Goal: Task Accomplishment & Management: Manage account settings

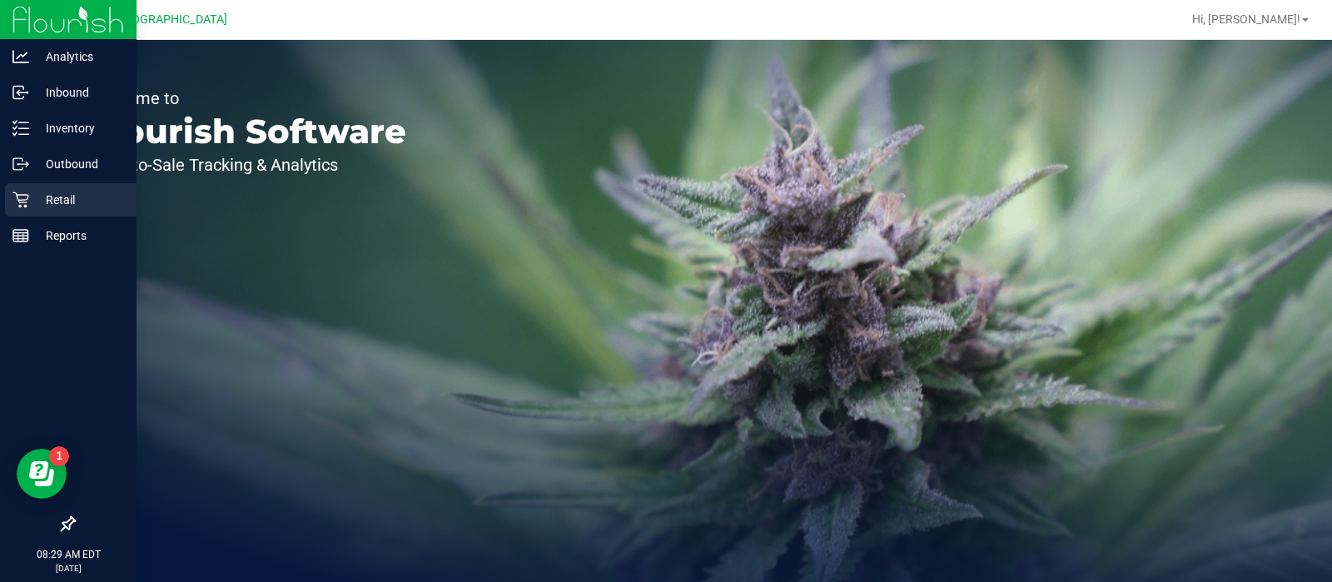
click at [20, 185] on div "Retail" at bounding box center [71, 199] width 132 height 33
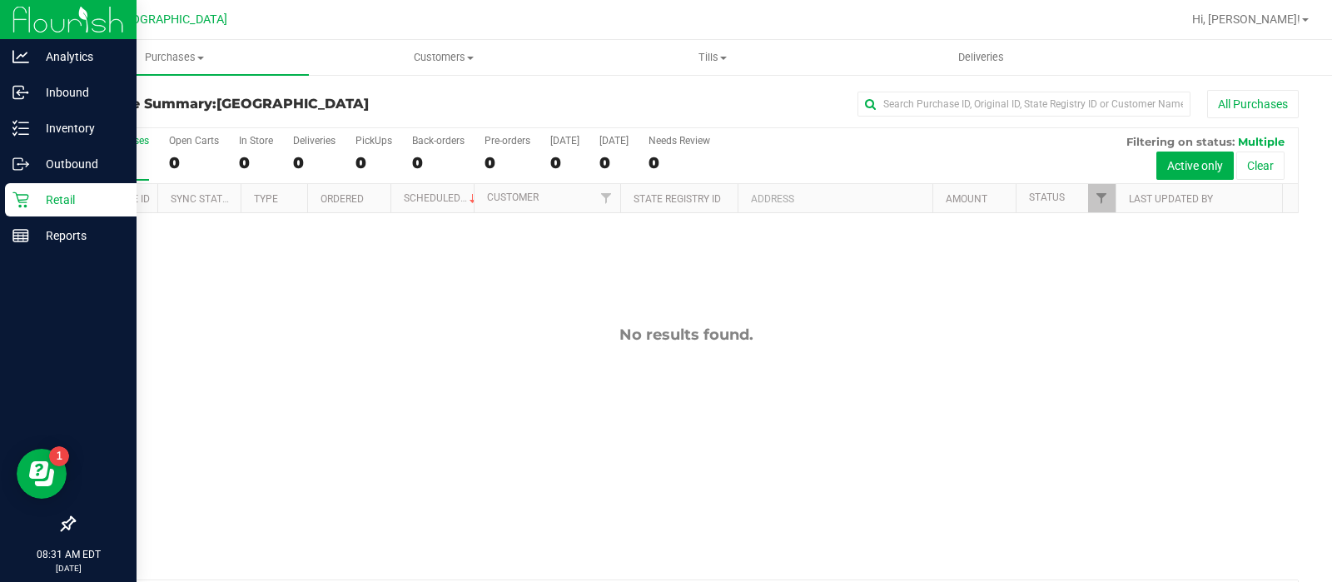
click at [50, 196] on p "Retail" at bounding box center [79, 200] width 100 height 20
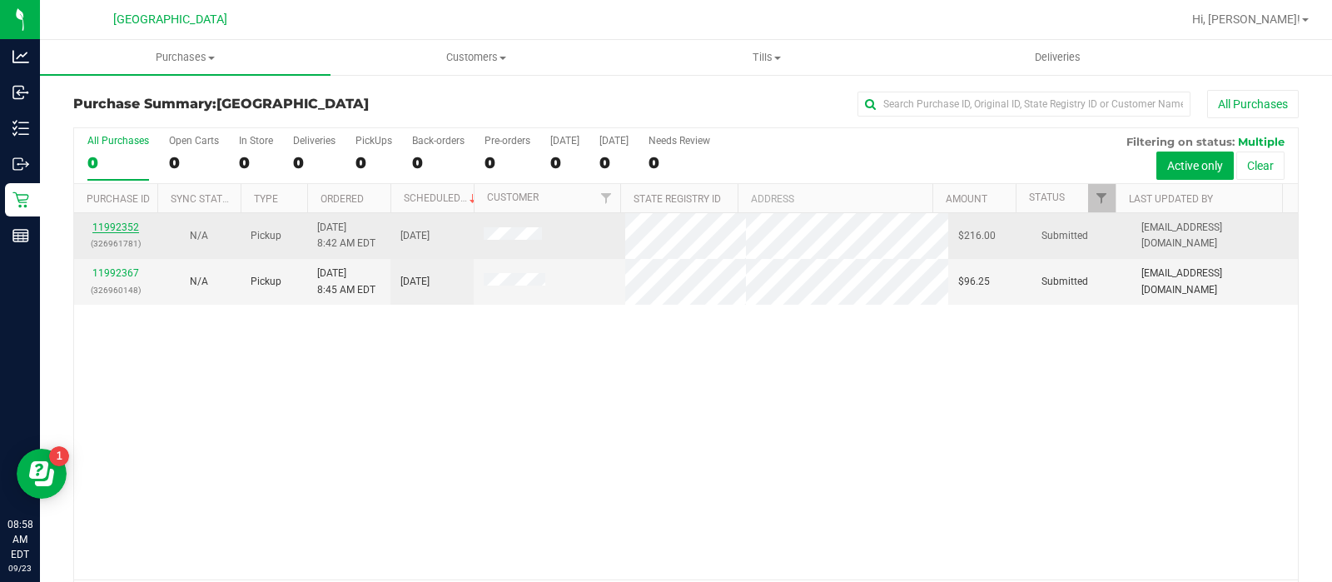
click at [118, 222] on link "11992352" at bounding box center [115, 227] width 47 height 12
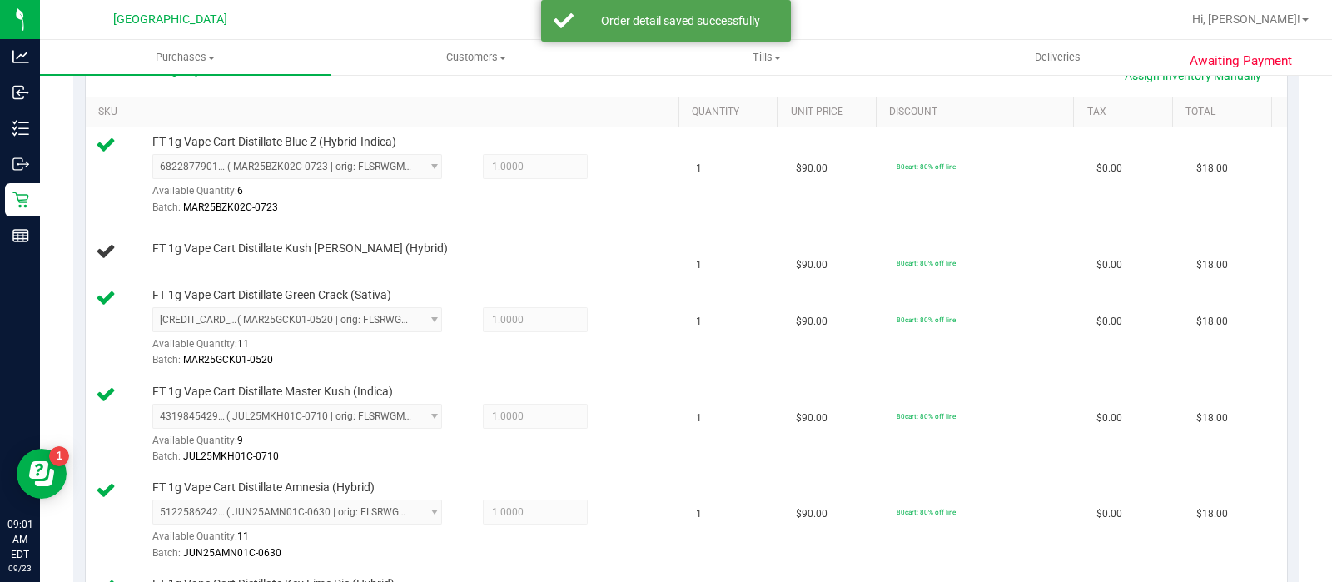
scroll to position [402, 0]
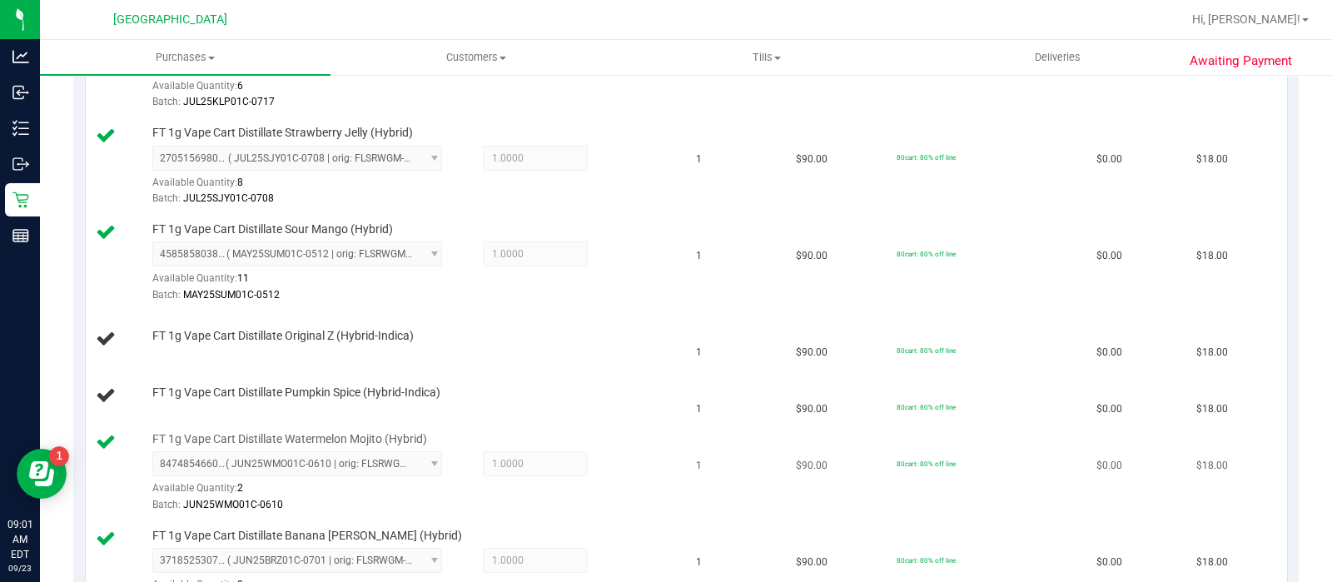
click at [743, 430] on td "1" at bounding box center [736, 473] width 100 height 97
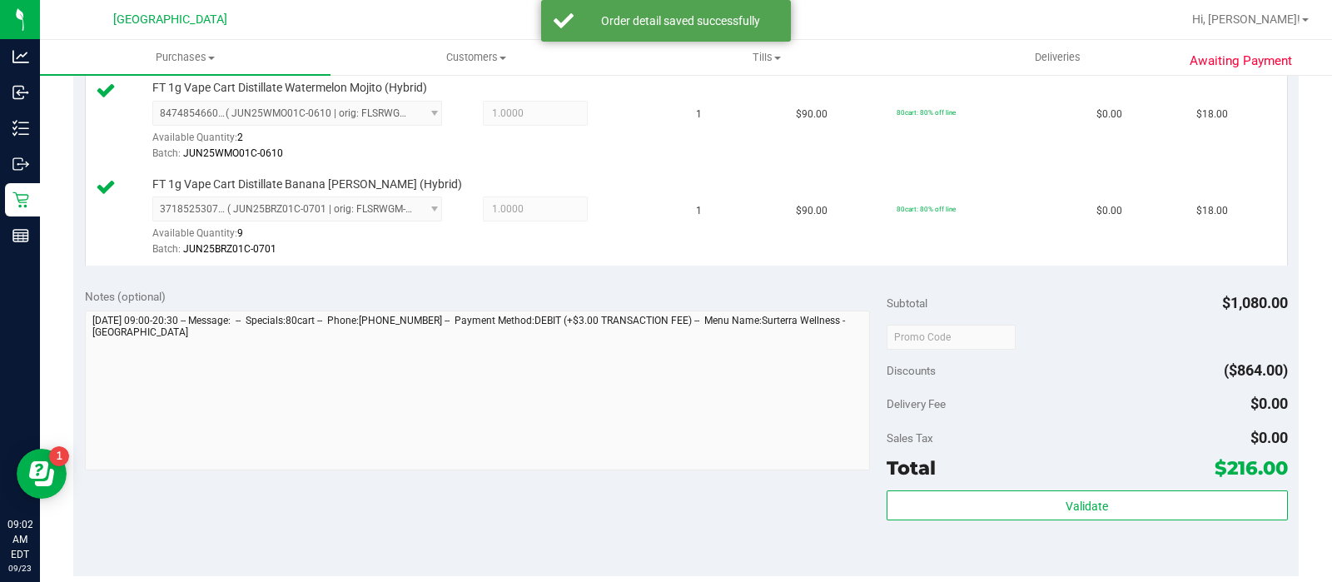
scroll to position [1831, 0]
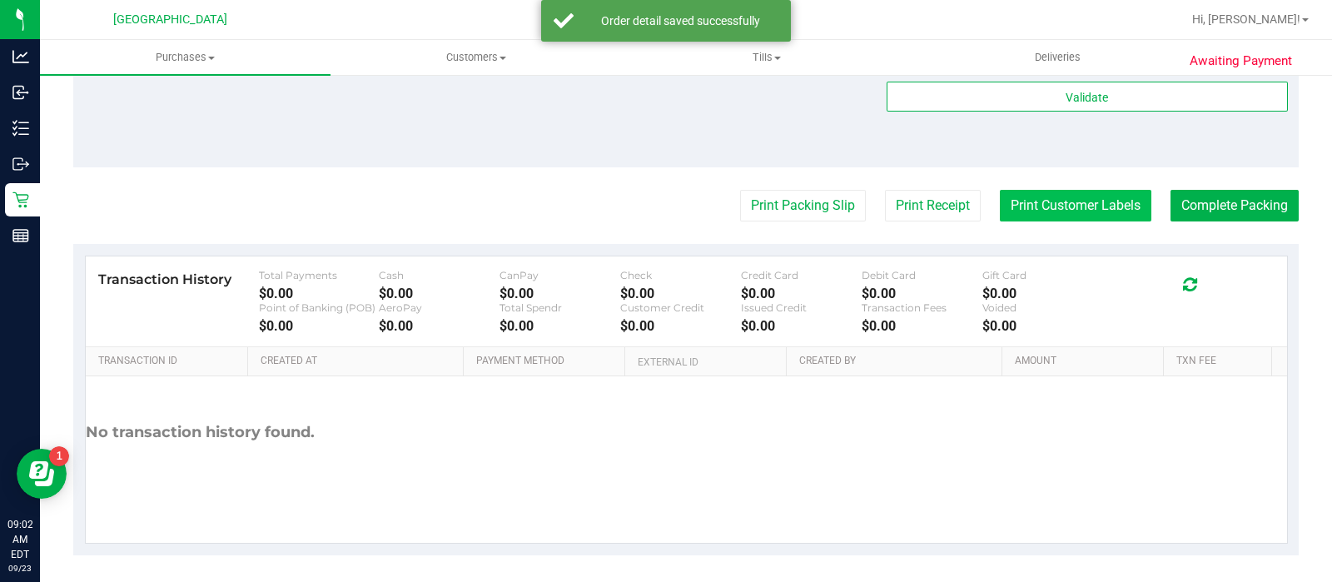
click at [1072, 203] on button "Print Customer Labels" at bounding box center [1076, 206] width 152 height 32
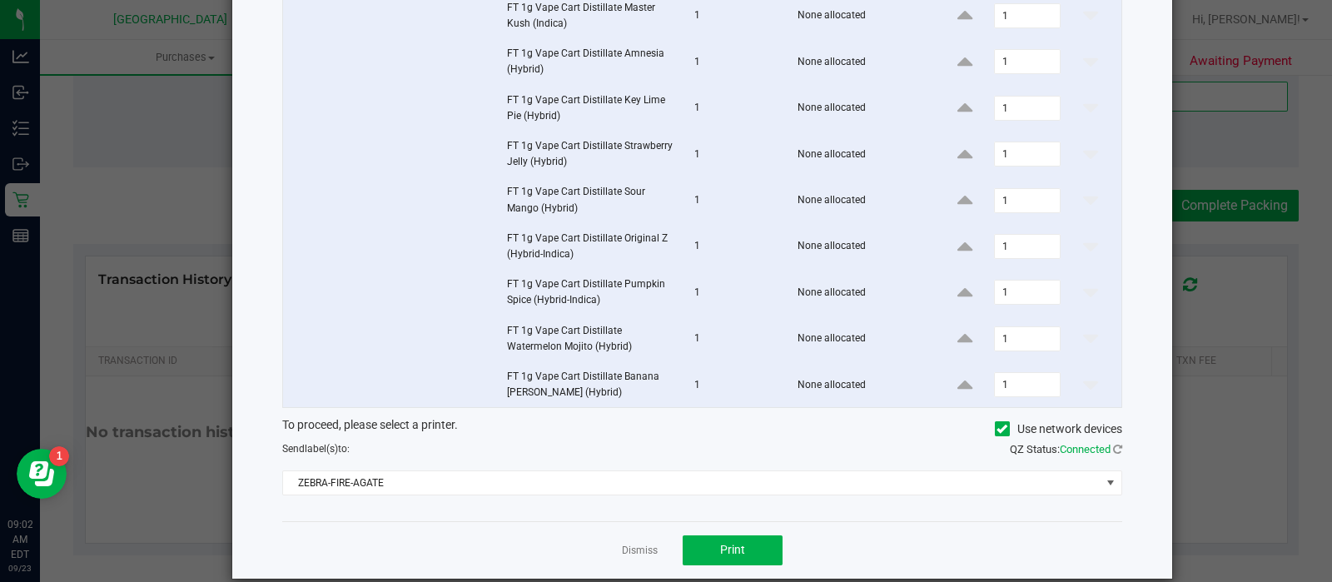
scroll to position [319, 0]
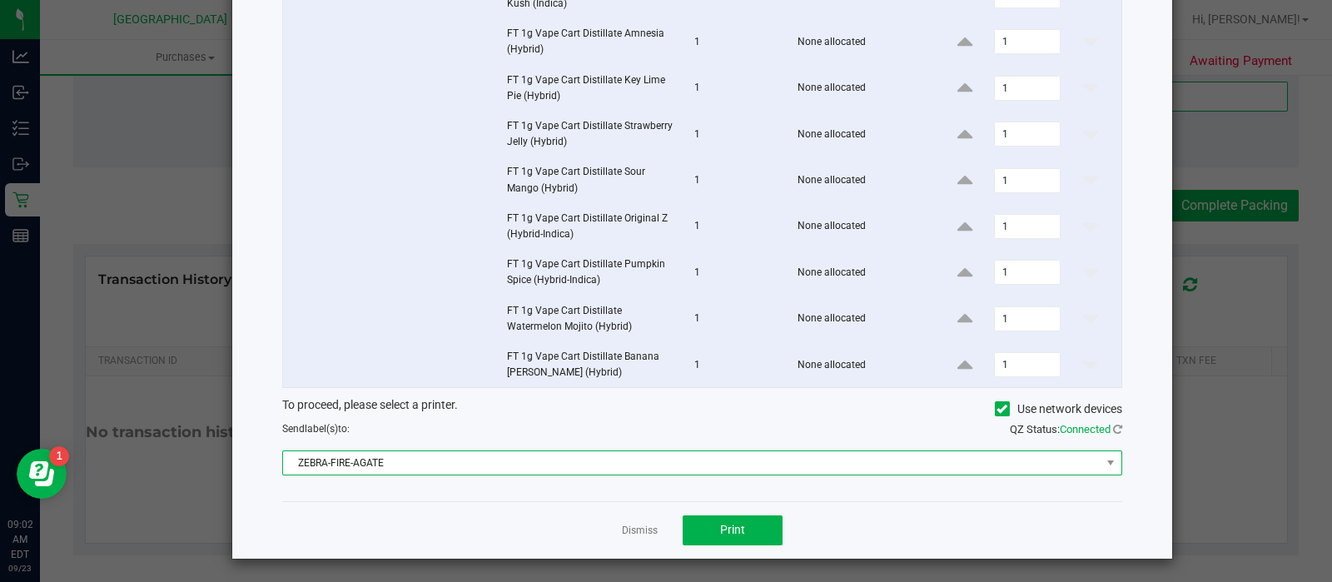
click at [608, 470] on span "ZEBRA-FIRE-AGATE" at bounding box center [691, 462] width 817 height 23
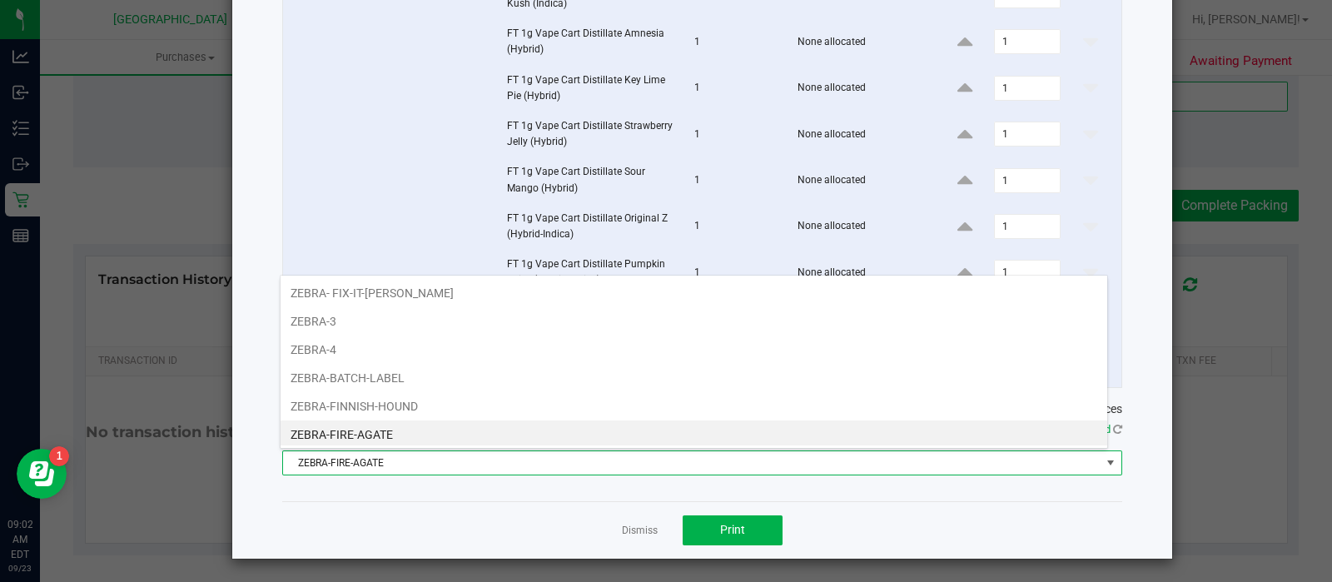
scroll to position [24, 827]
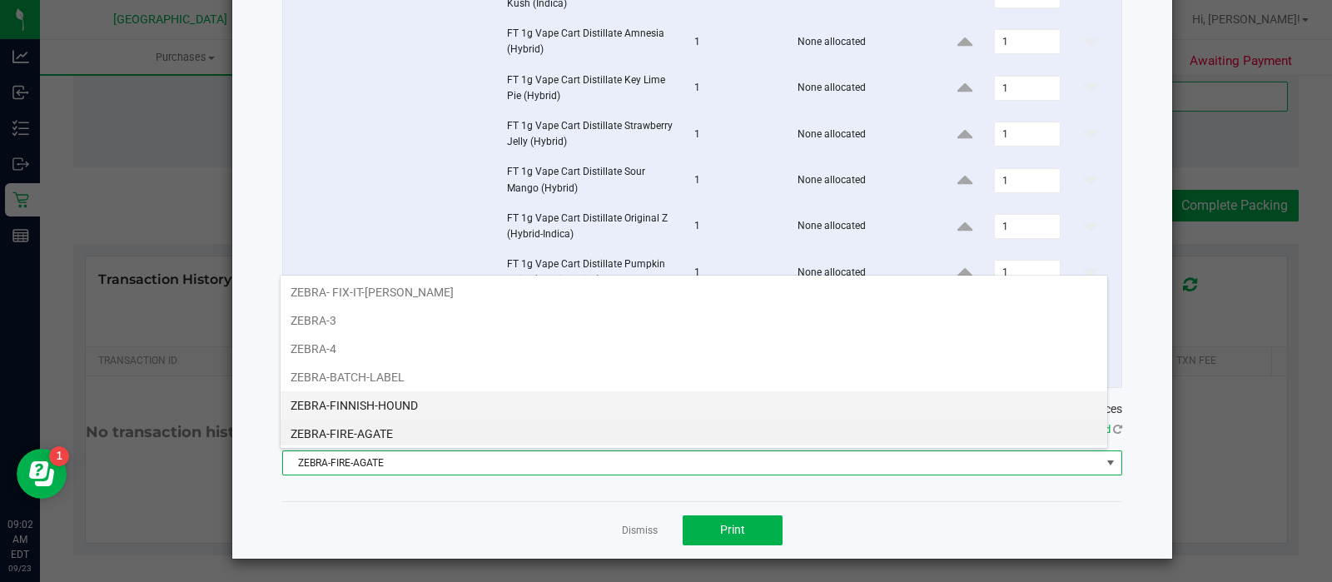
click at [477, 412] on li "ZEBRA-FINNISH-HOUND" at bounding box center [694, 405] width 827 height 28
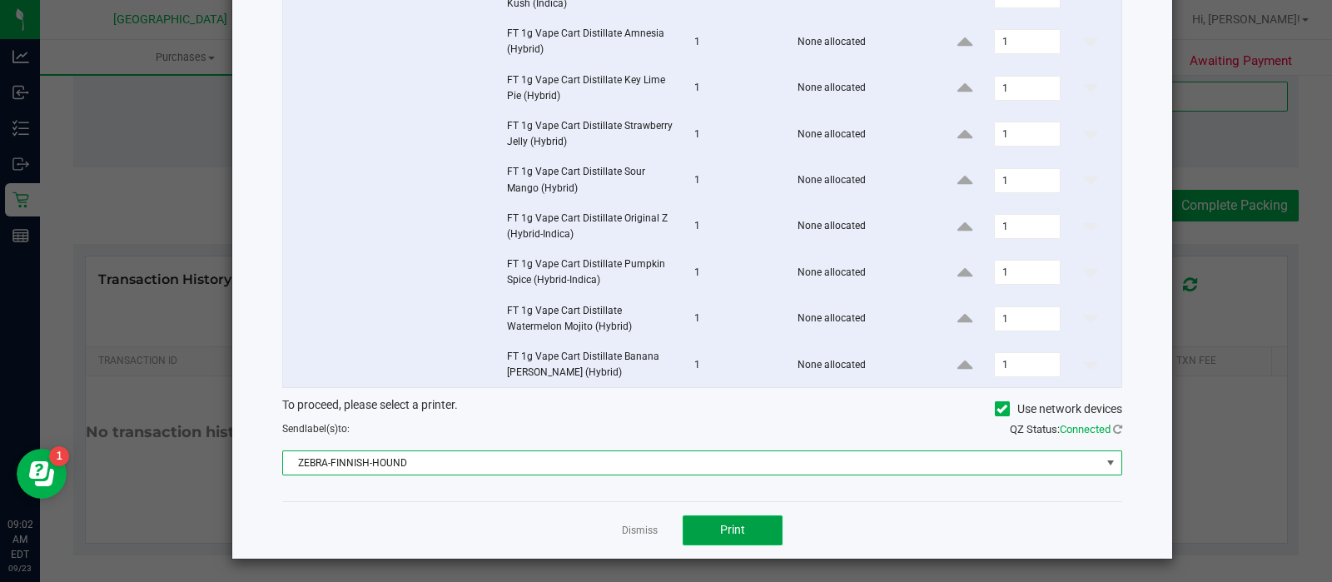
click at [723, 529] on span "Print" at bounding box center [732, 529] width 25 height 13
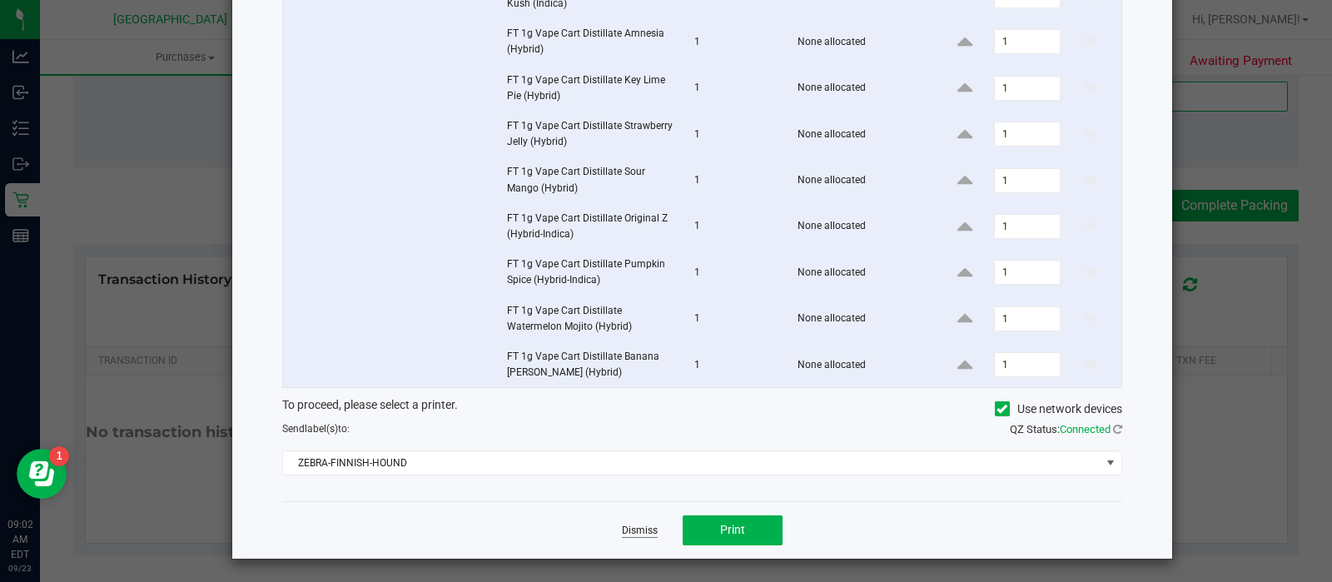
click at [642, 532] on link "Dismiss" at bounding box center [640, 531] width 36 height 14
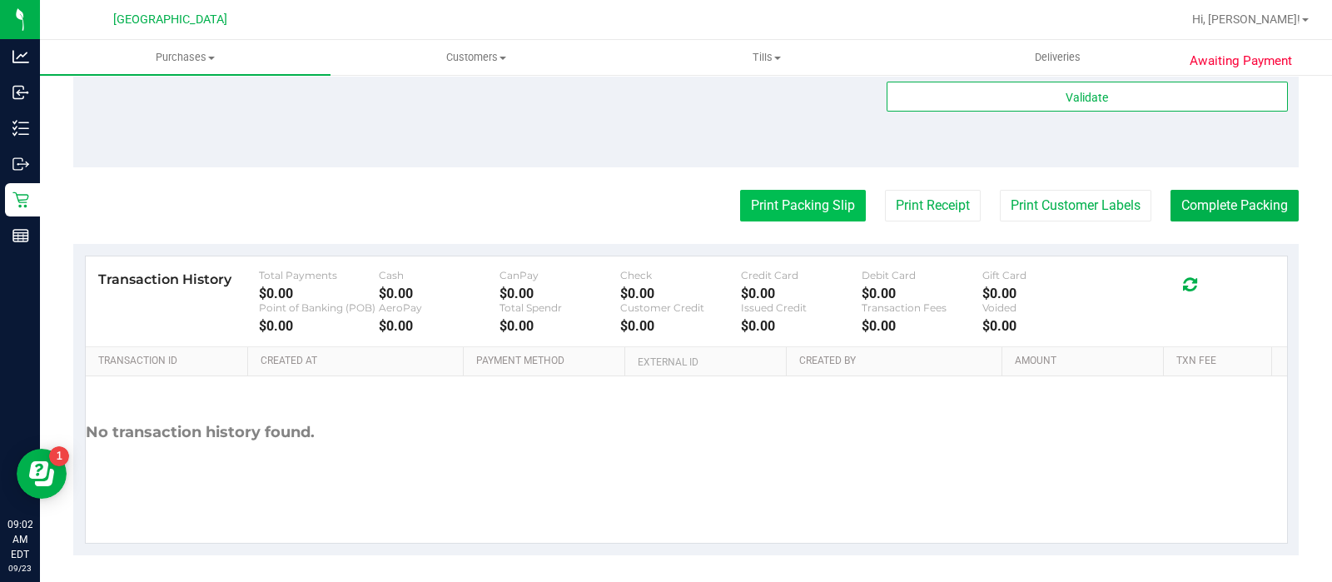
click at [773, 215] on button "Print Packing Slip" at bounding box center [803, 206] width 126 height 32
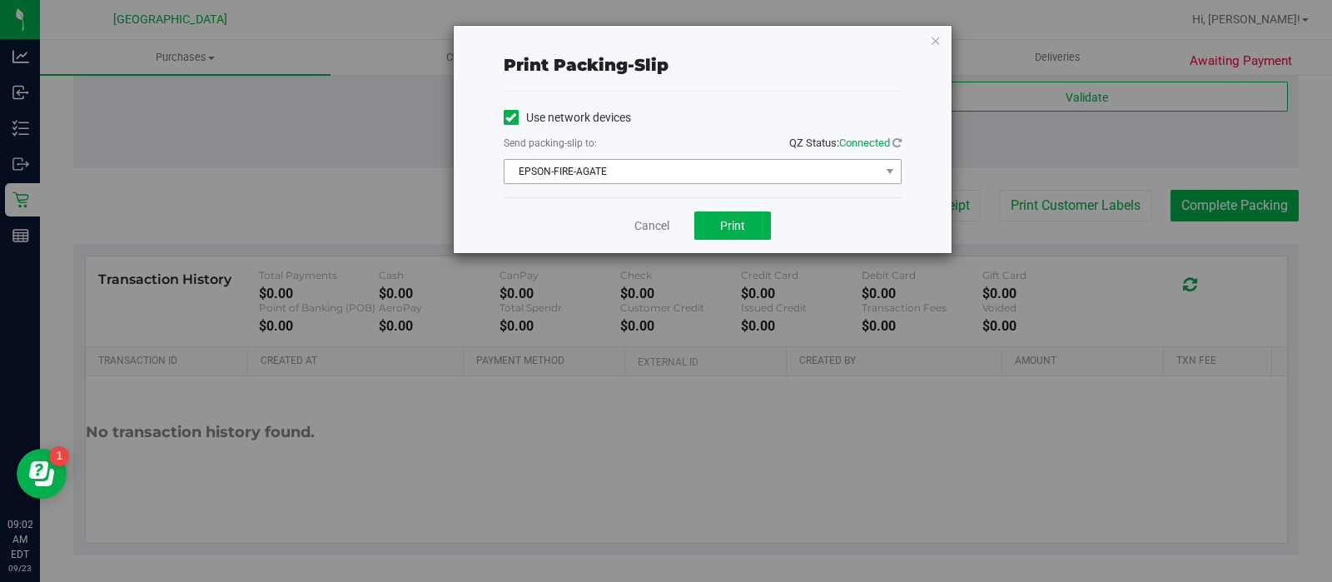
click at [687, 171] on span "EPSON-FIRE-AGATE" at bounding box center [691, 171] width 375 height 23
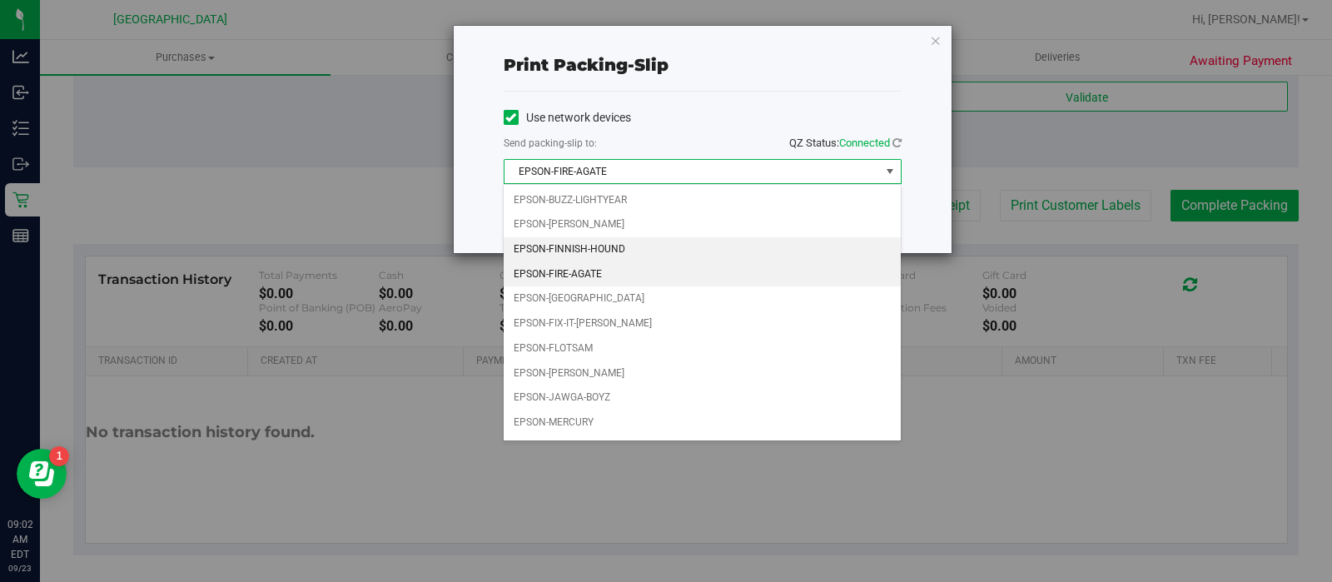
click at [629, 249] on li "EPSON-FINNISH-HOUND" at bounding box center [702, 249] width 396 height 25
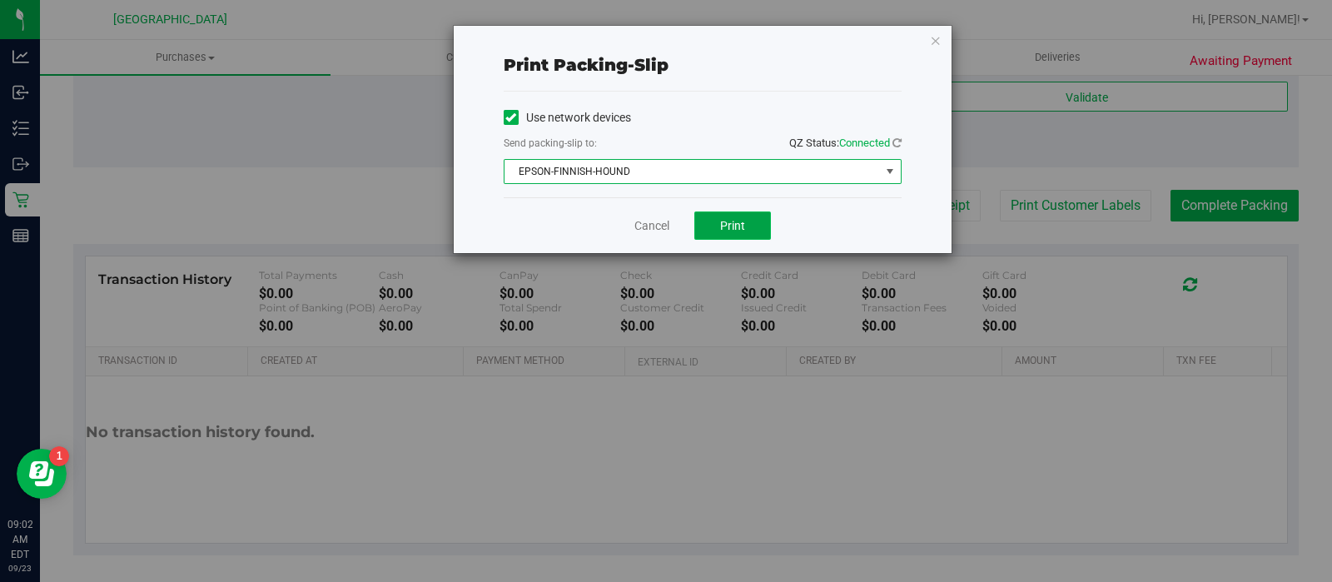
click at [728, 211] on button "Print" at bounding box center [732, 225] width 77 height 28
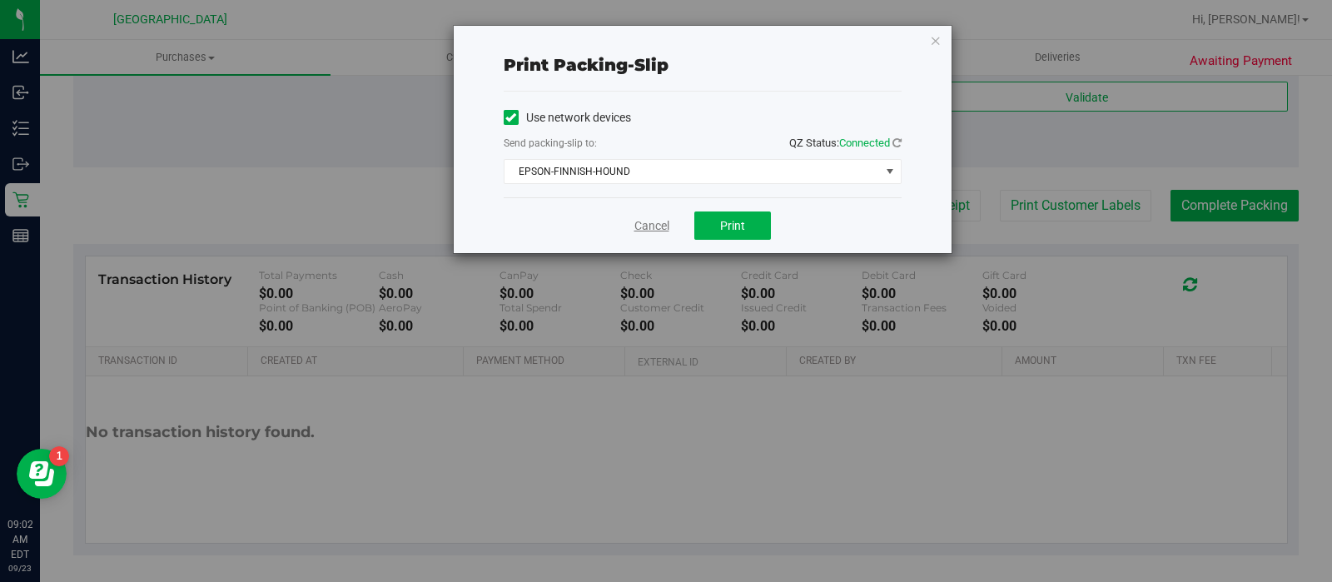
click at [637, 225] on link "Cancel" at bounding box center [651, 225] width 35 height 17
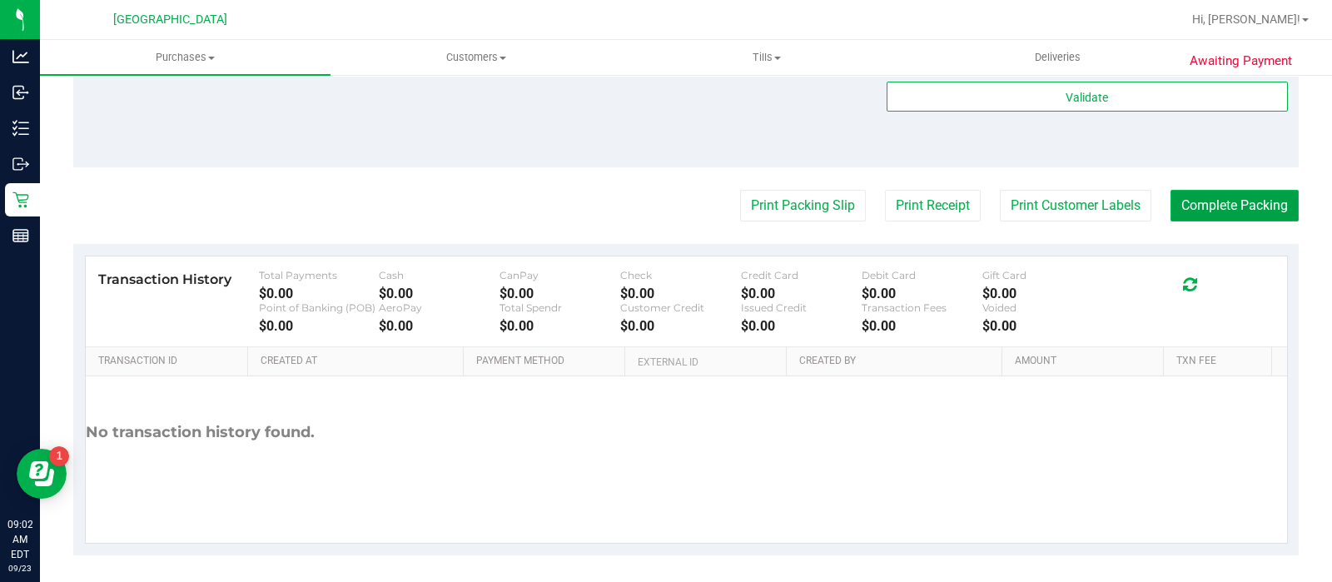
click at [1215, 202] on button "Complete Packing" at bounding box center [1234, 206] width 128 height 32
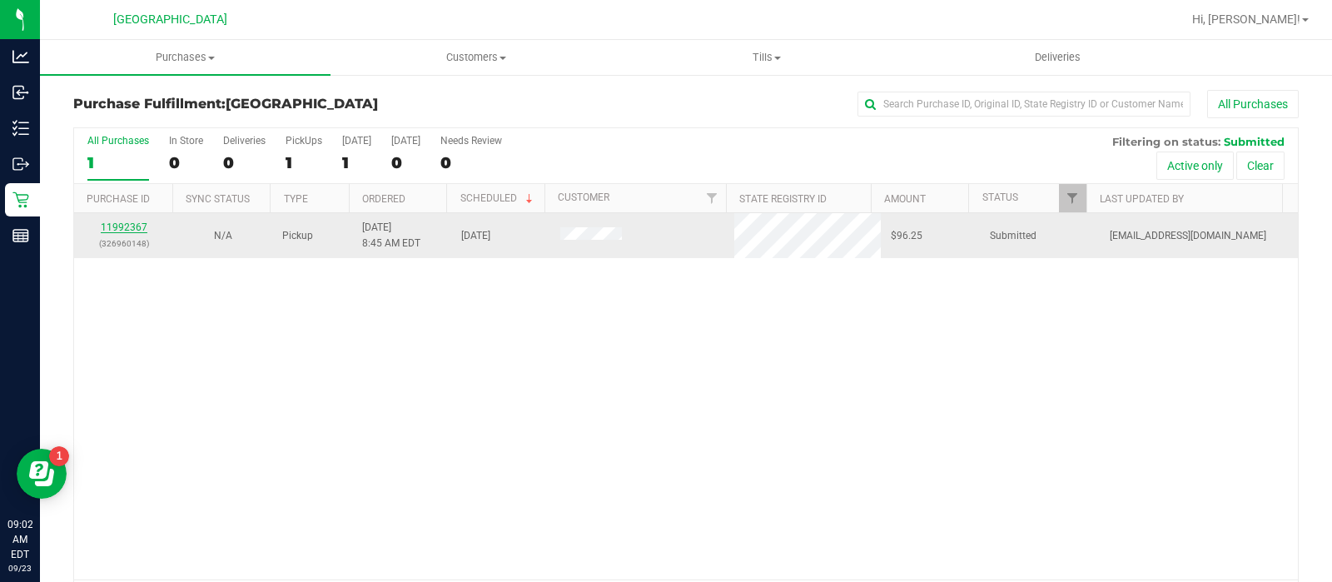
click at [126, 229] on link "11992367" at bounding box center [124, 227] width 47 height 12
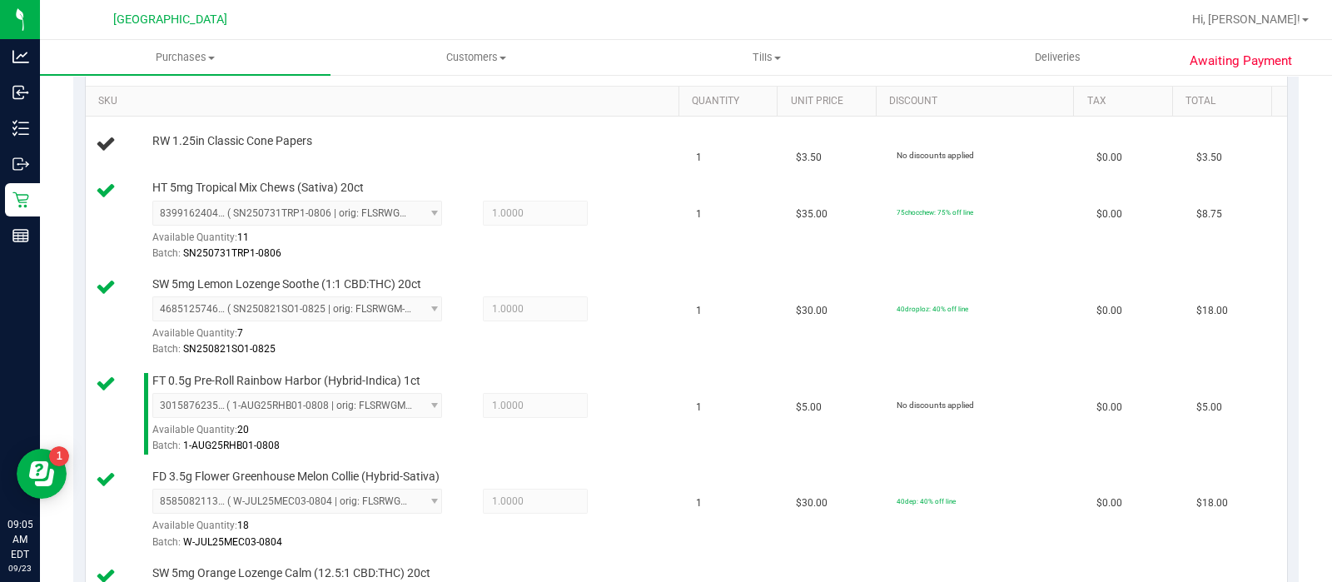
scroll to position [395, 0]
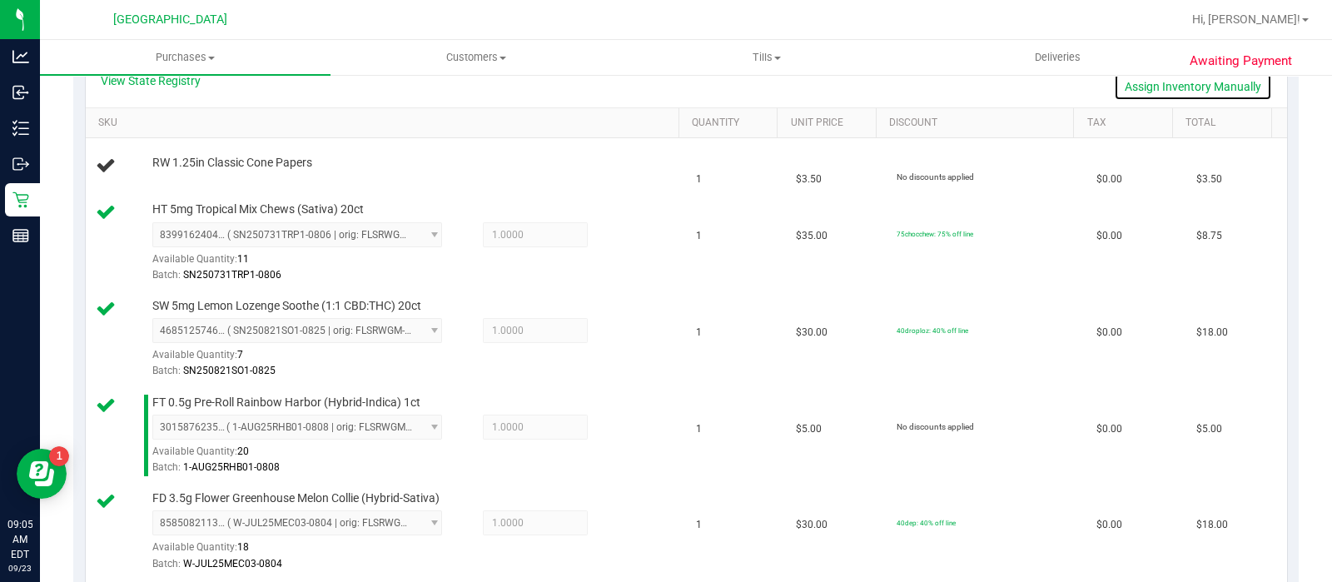
click at [1181, 95] on link "Assign Inventory Manually" at bounding box center [1193, 86] width 158 height 28
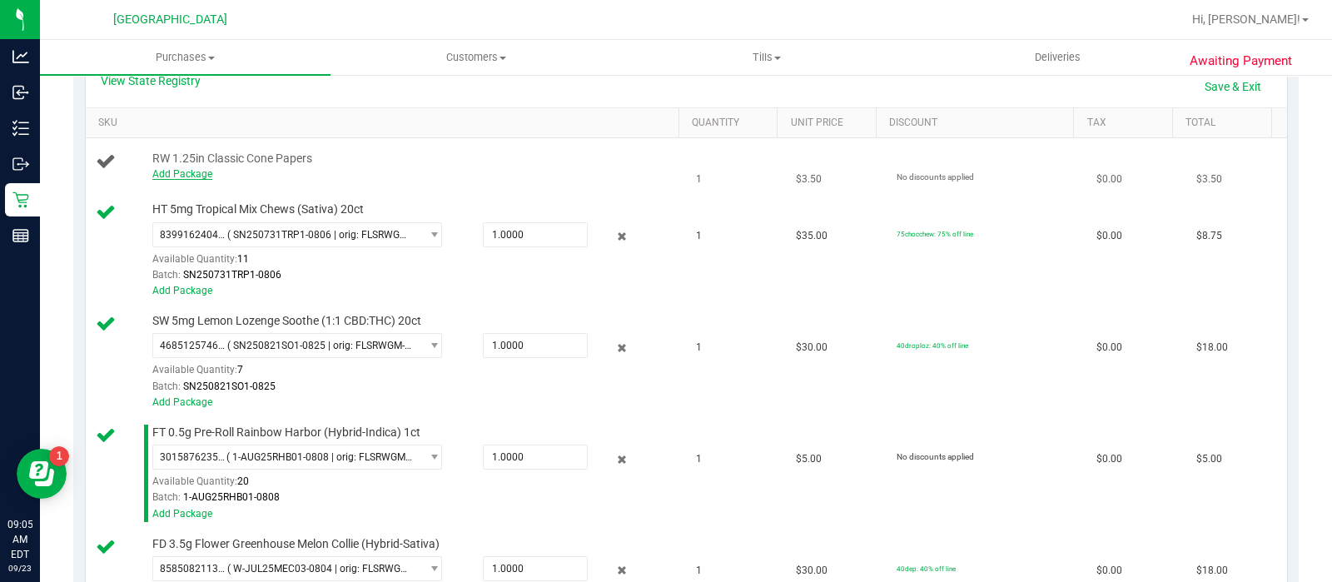
click at [181, 175] on link "Add Package" at bounding box center [182, 174] width 60 height 12
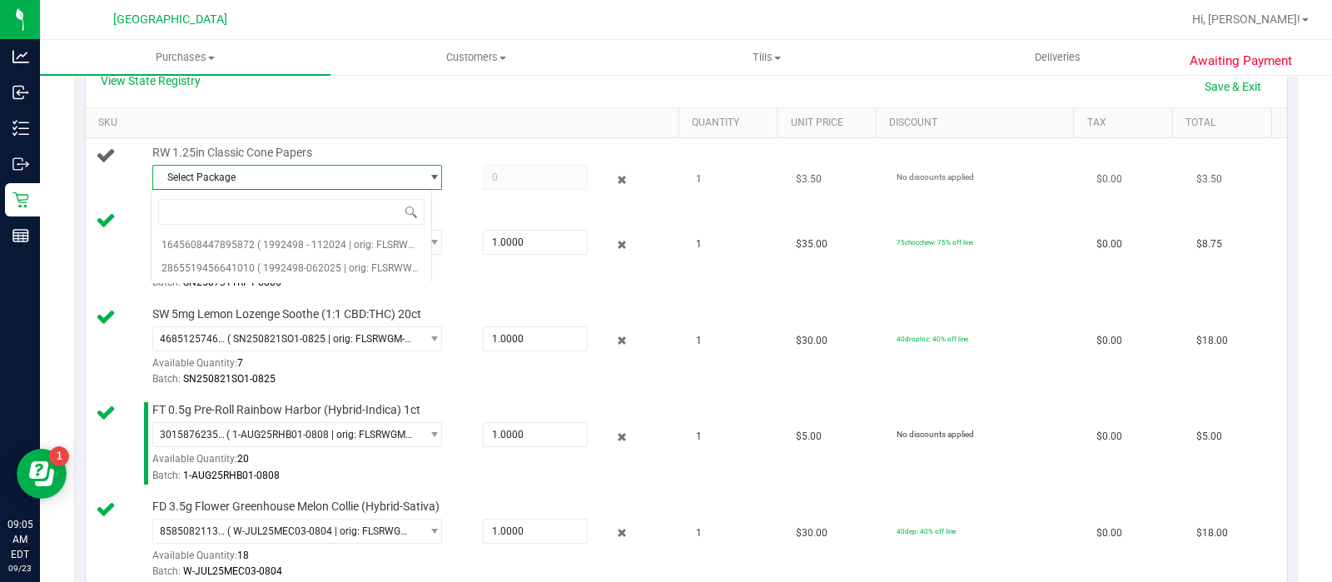
click at [319, 175] on span "Select Package" at bounding box center [286, 177] width 267 height 23
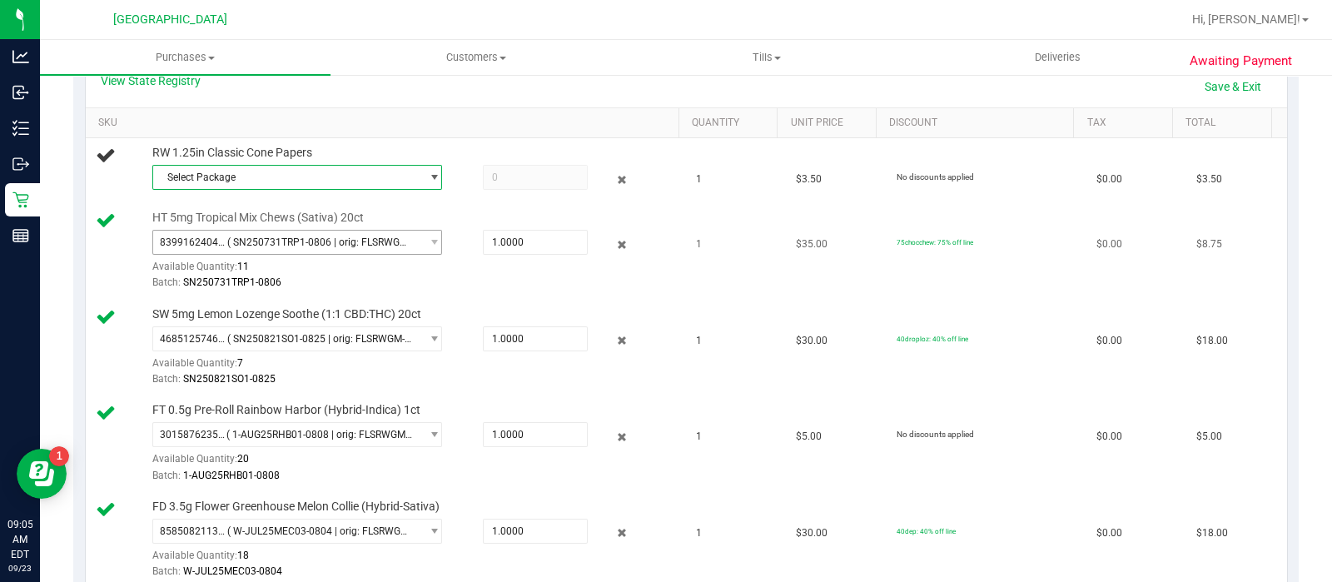
click at [326, 248] on span "8399162404913139 ( SN250731TRP1-0806 | orig: FLSRWGM-20250813-231 )" at bounding box center [286, 242] width 267 height 23
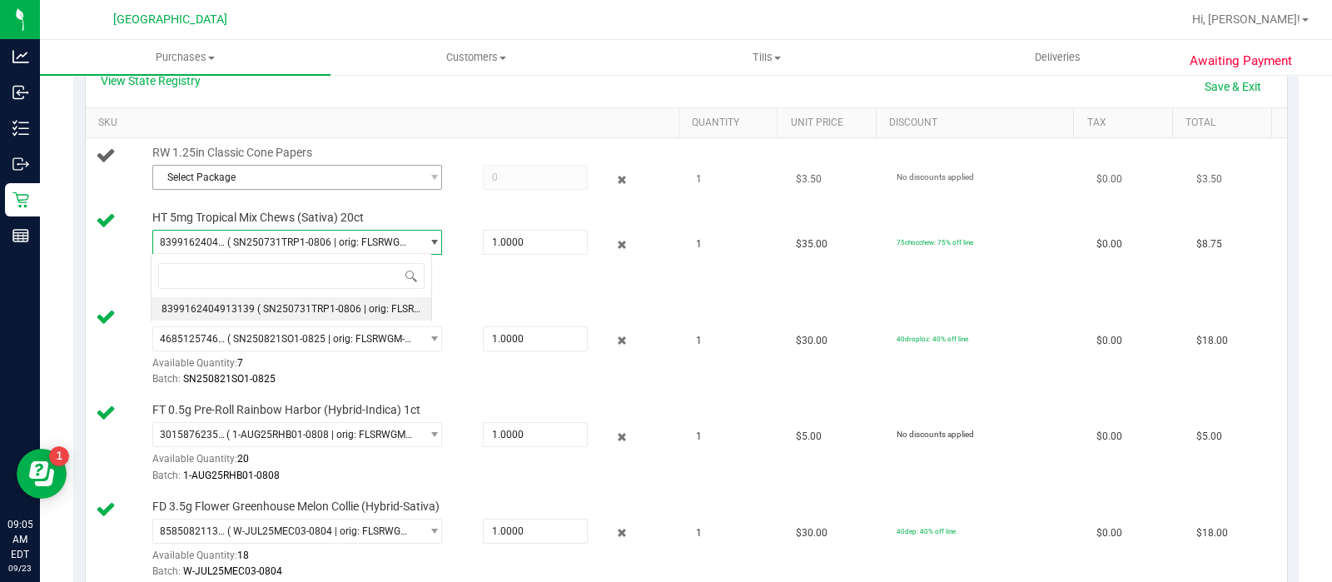
click at [342, 183] on span "Select Package" at bounding box center [286, 177] width 267 height 23
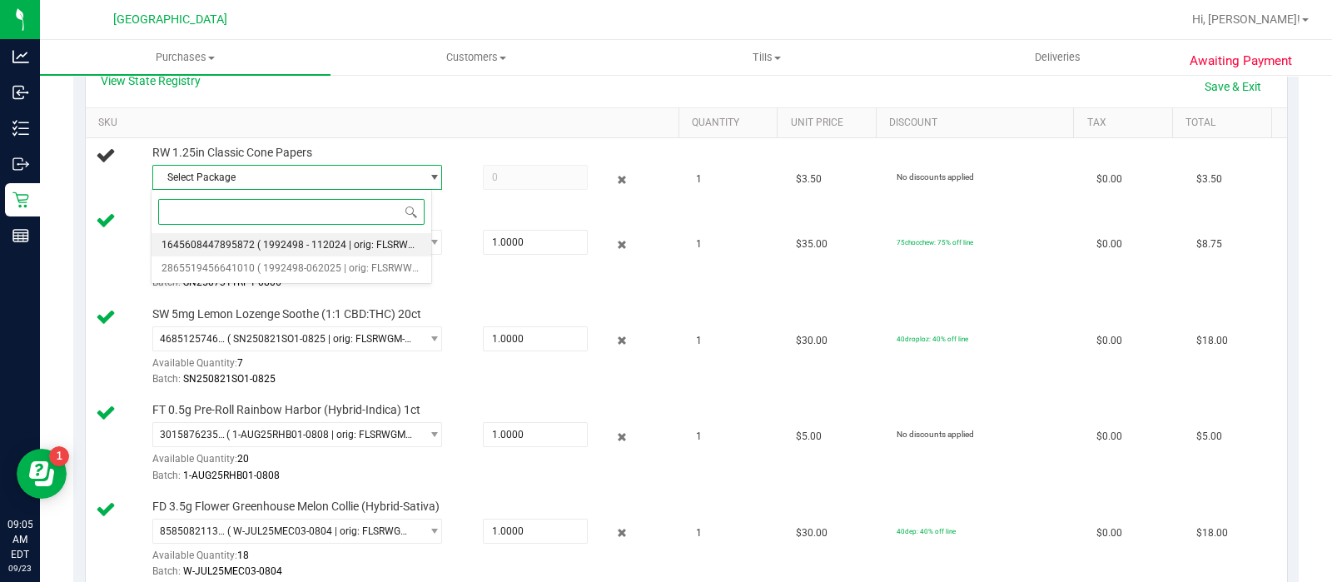
click at [308, 249] on span "( 1992498 - 112024 | orig: FLSRWWD-20250401-031 )" at bounding box center [377, 245] width 241 height 12
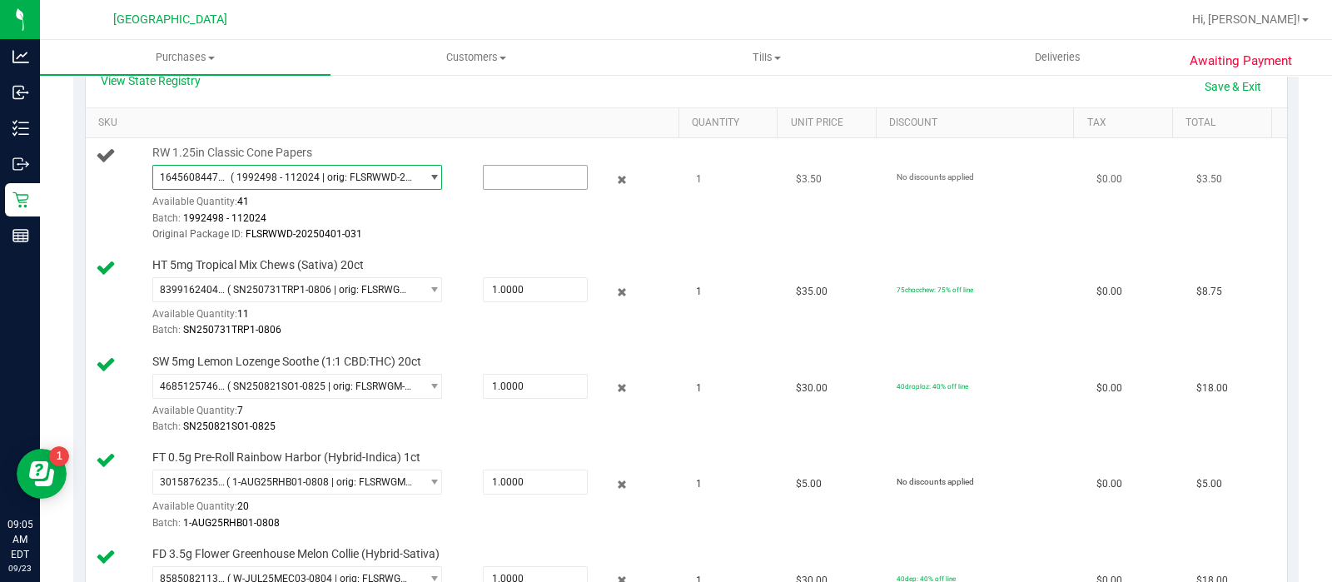
click at [487, 173] on input "text" at bounding box center [535, 177] width 103 height 23
type input "1"
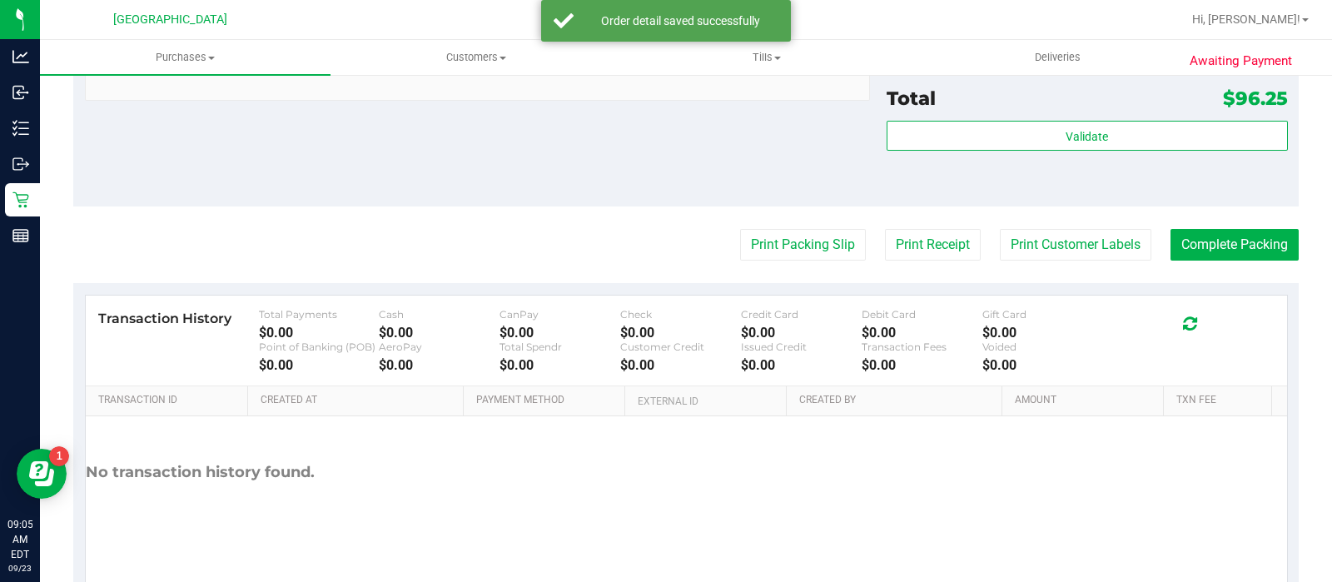
scroll to position [1464, 0]
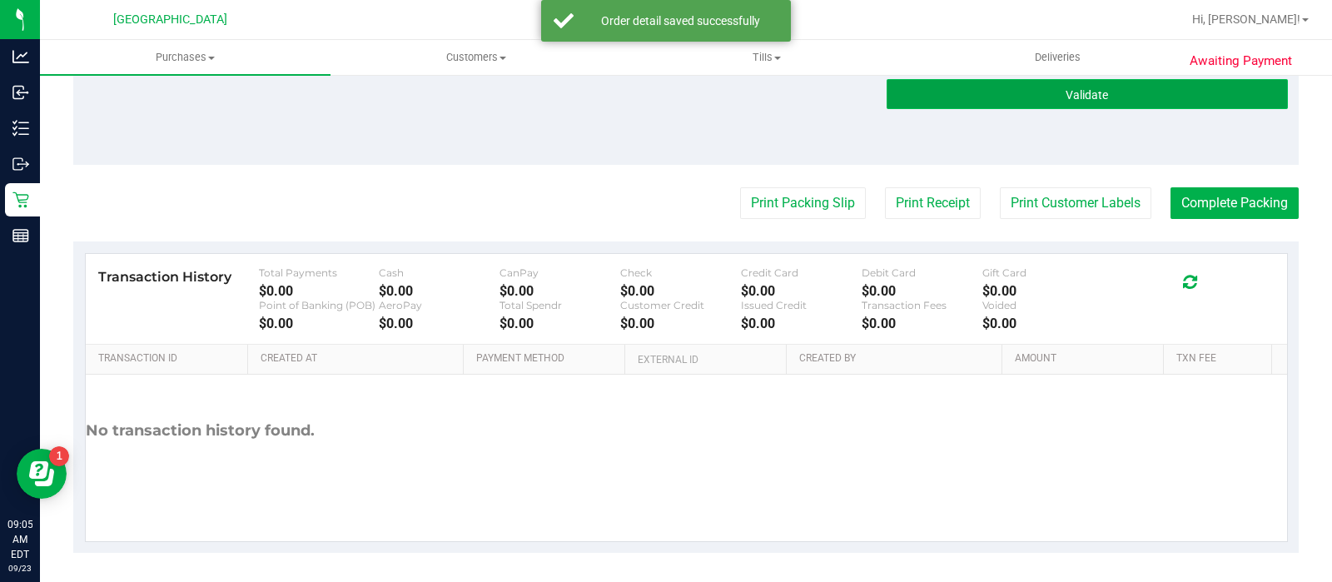
click at [1073, 102] on button "Validate" at bounding box center [1087, 94] width 401 height 30
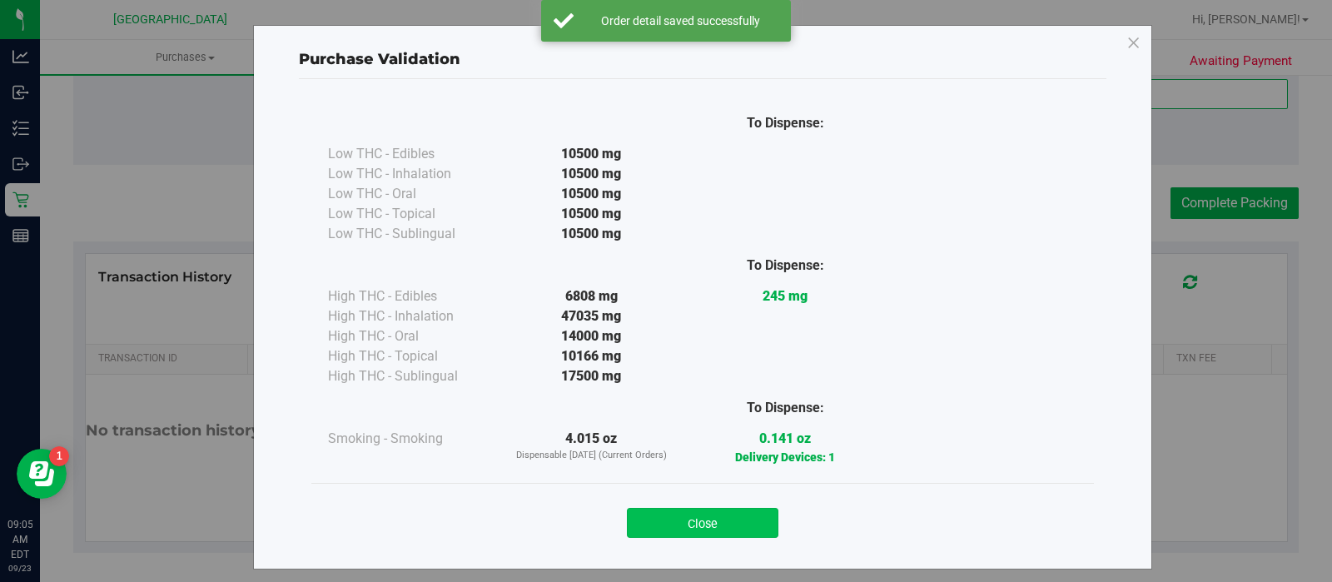
click at [738, 530] on button "Close" at bounding box center [703, 523] width 152 height 30
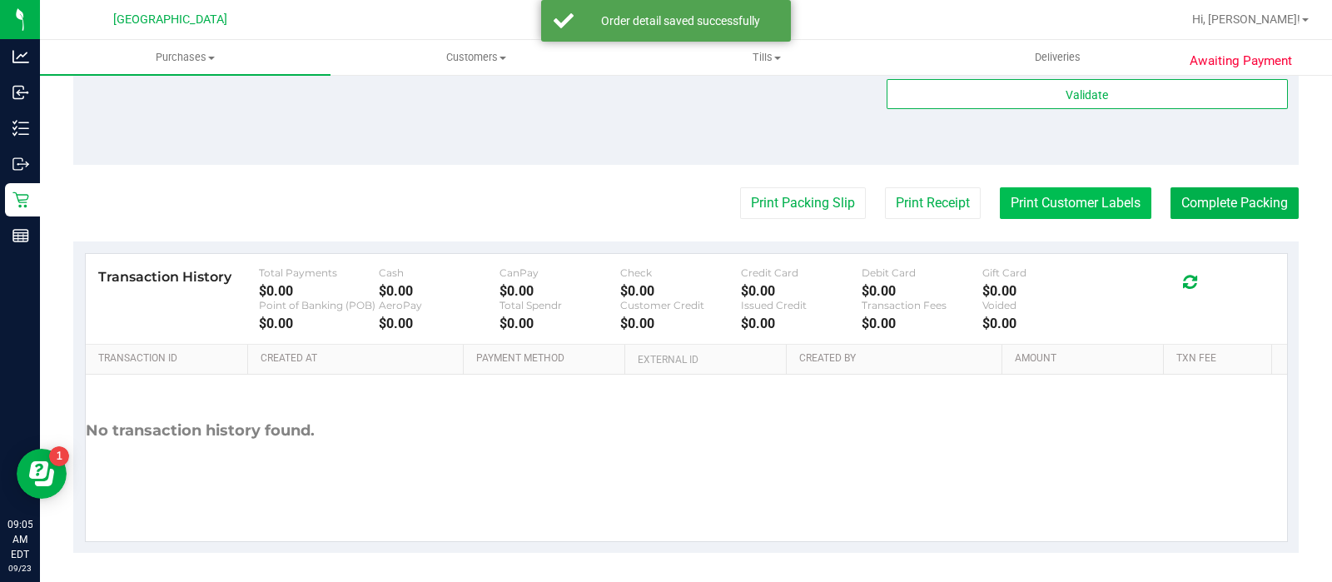
click at [1078, 195] on button "Print Customer Labels" at bounding box center [1076, 203] width 152 height 32
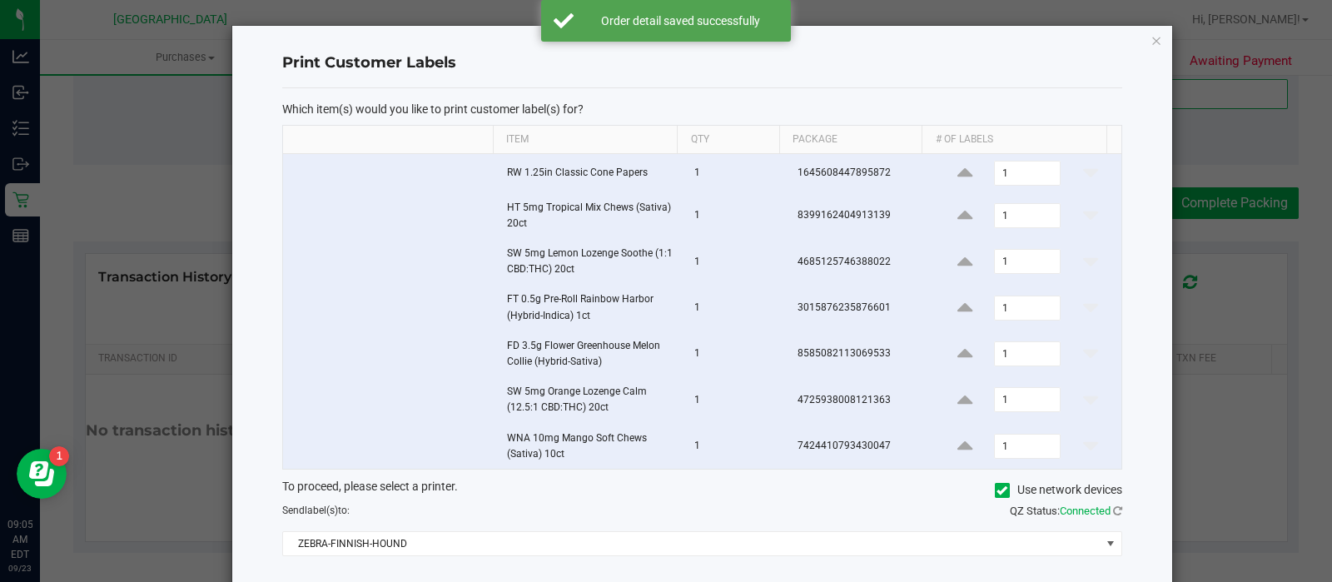
scroll to position [82, 0]
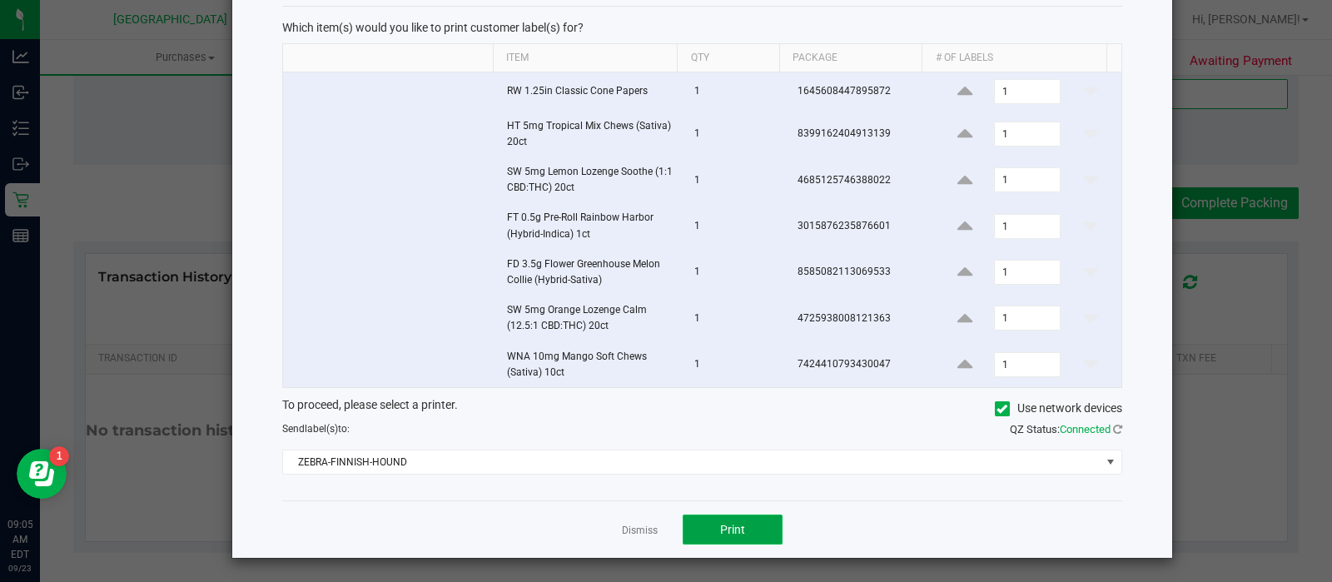
click at [754, 518] on button "Print" at bounding box center [733, 529] width 100 height 30
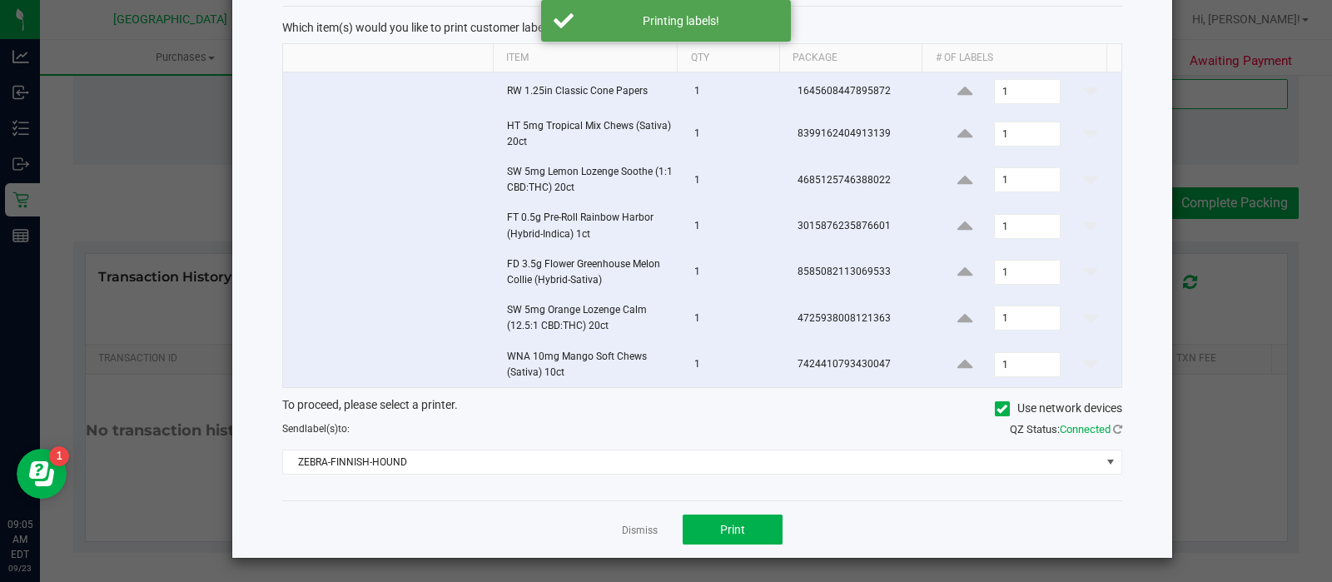
click at [640, 549] on div "Dismiss Print" at bounding box center [702, 528] width 840 height 57
click at [634, 533] on link "Dismiss" at bounding box center [640, 531] width 36 height 14
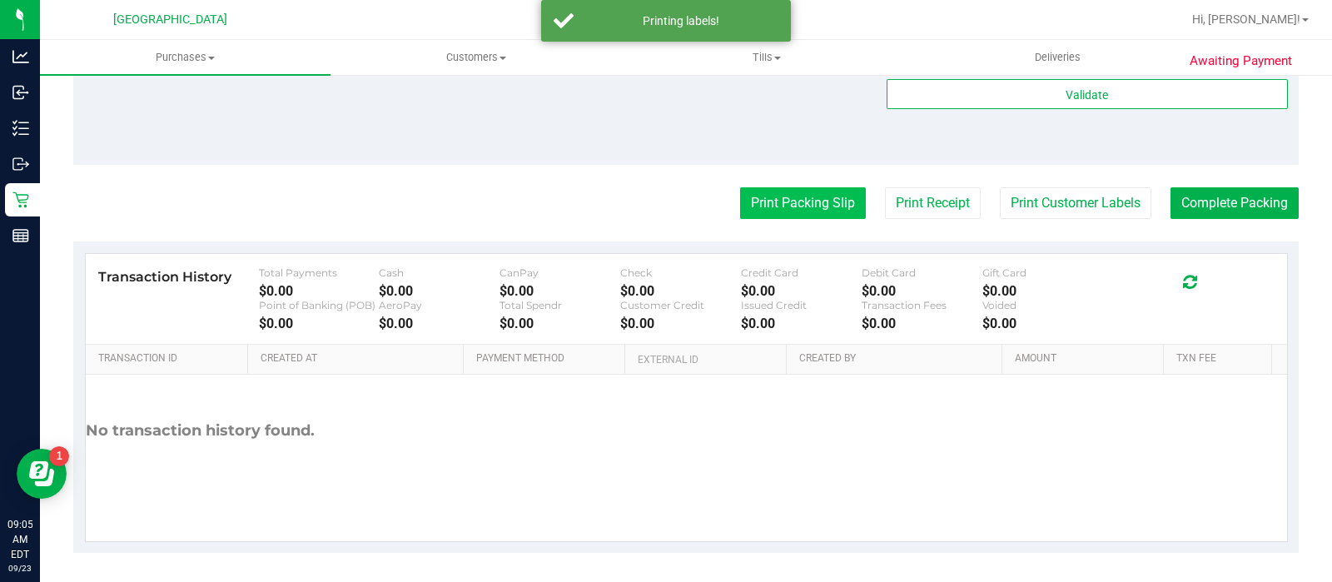
click at [807, 209] on button "Print Packing Slip" at bounding box center [803, 203] width 126 height 32
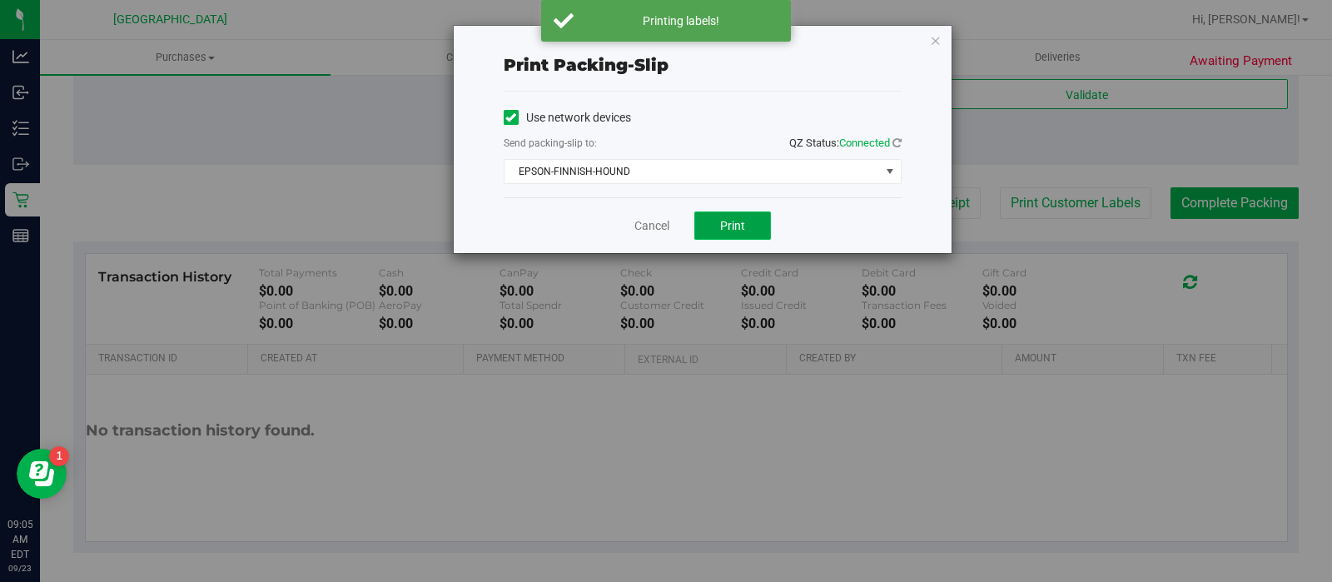
click at [721, 230] on span "Print" at bounding box center [732, 225] width 25 height 13
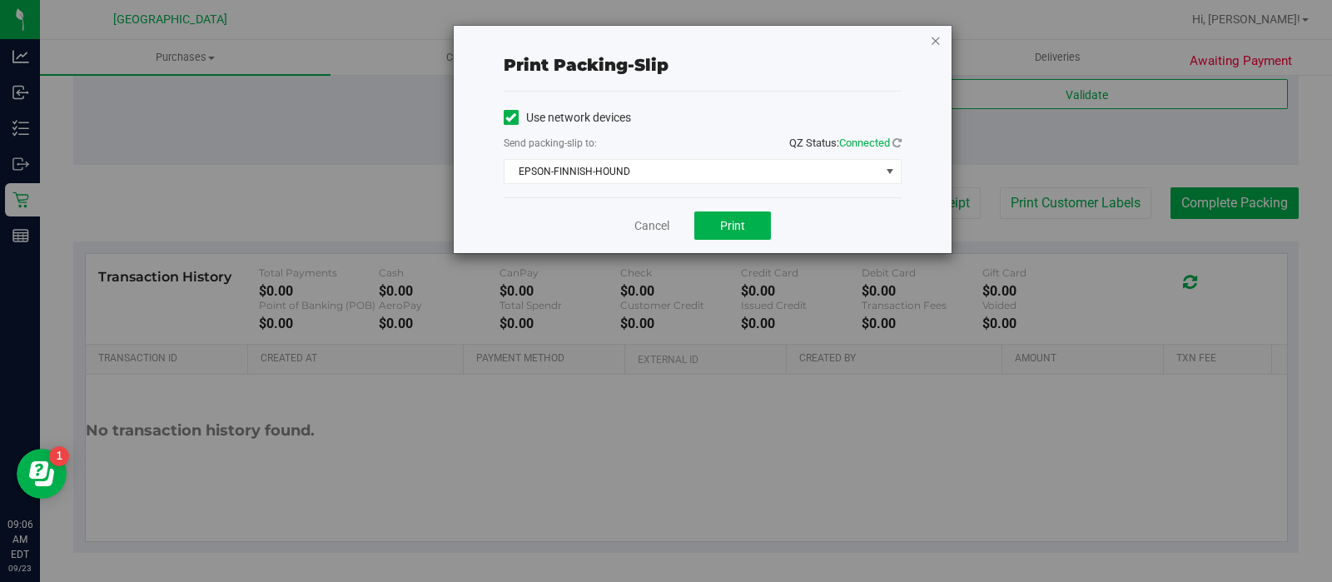
click at [937, 38] on icon "button" at bounding box center [936, 40] width 12 height 20
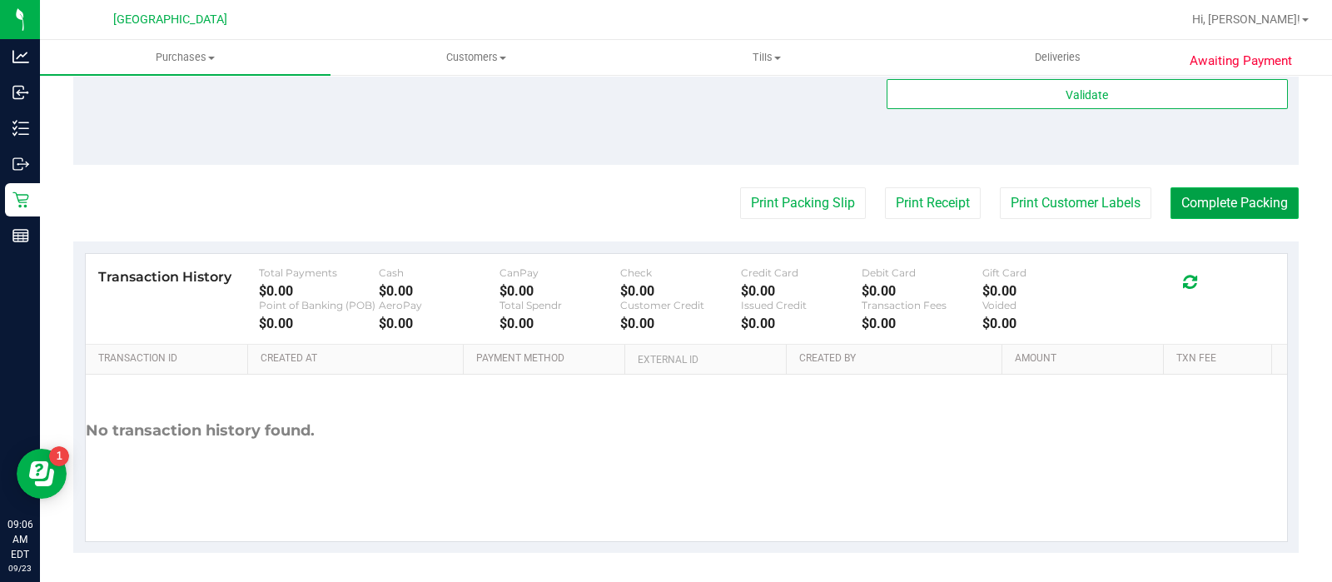
click at [1253, 199] on button "Complete Packing" at bounding box center [1234, 203] width 128 height 32
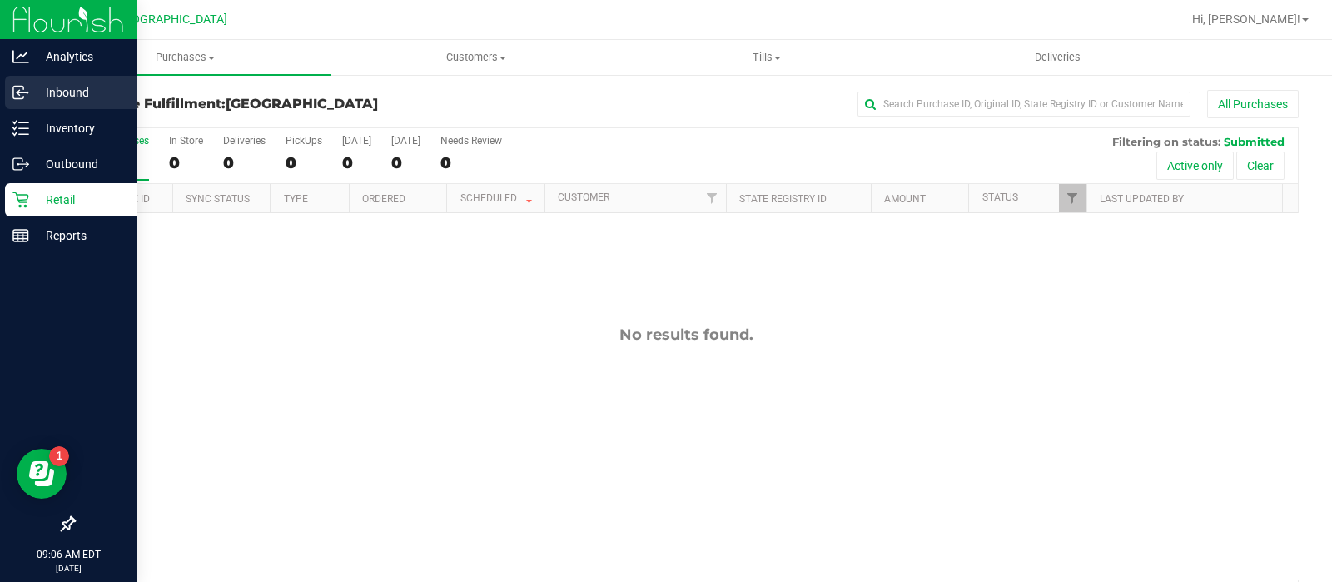
click at [67, 100] on p "Inbound" at bounding box center [79, 92] width 100 height 20
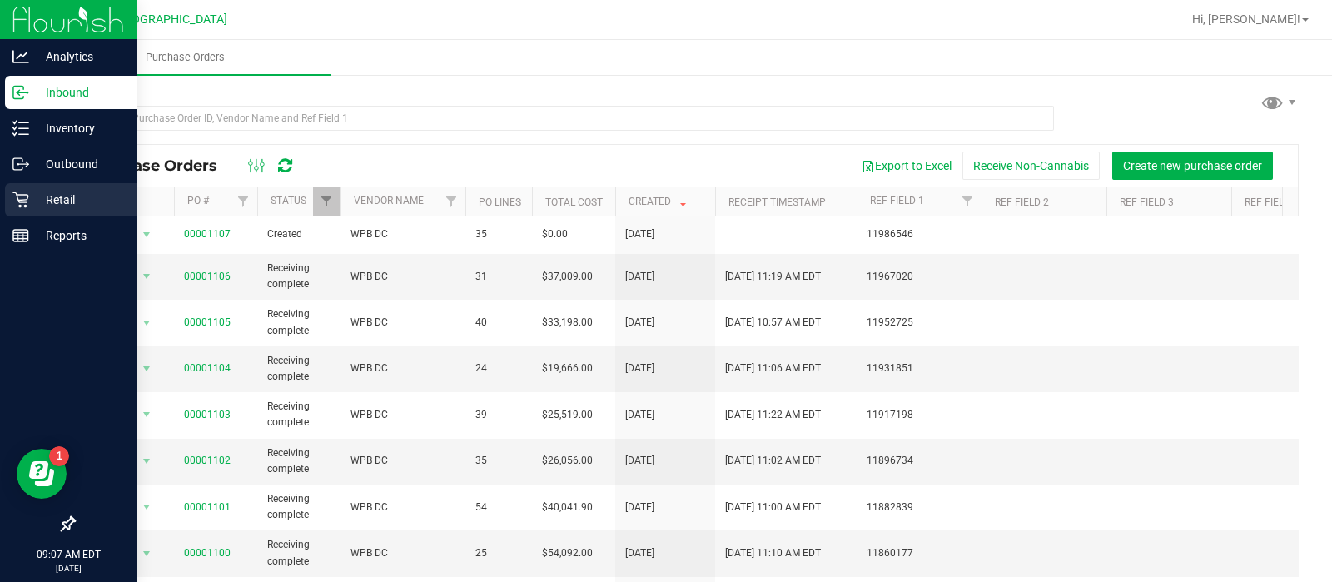
click at [53, 191] on p "Retail" at bounding box center [79, 200] width 100 height 20
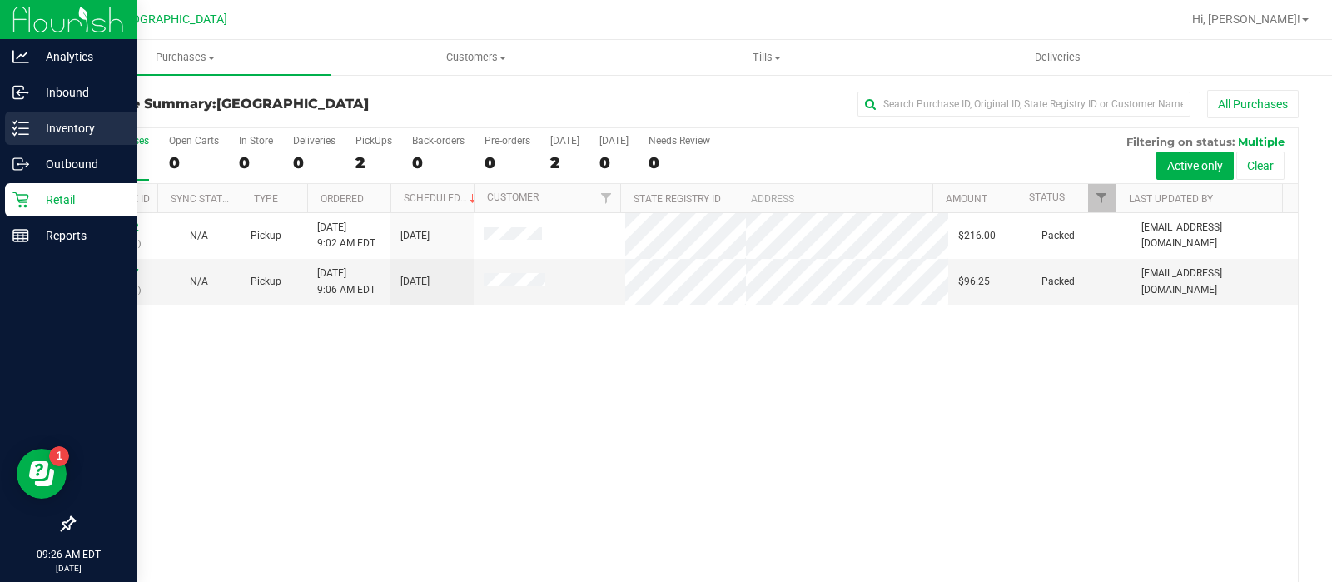
click at [92, 127] on p "Inventory" at bounding box center [79, 128] width 100 height 20
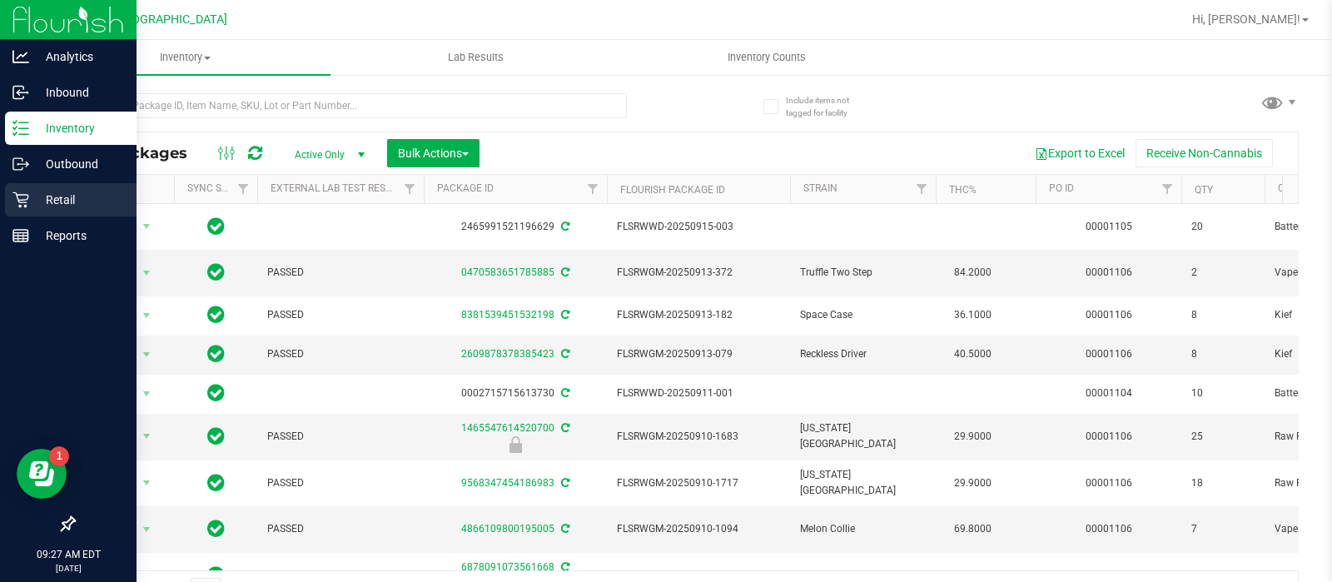
click at [67, 196] on p "Retail" at bounding box center [79, 200] width 100 height 20
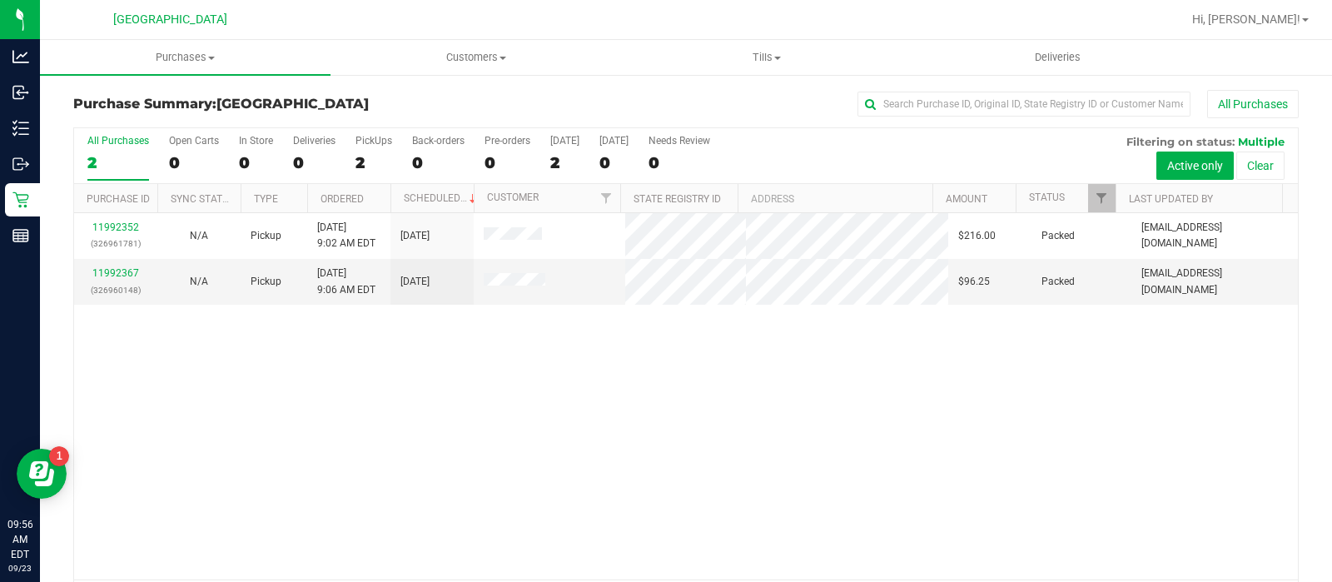
drag, startPoint x: 0, startPoint y: 0, endPoint x: 912, endPoint y: 32, distance: 912.1
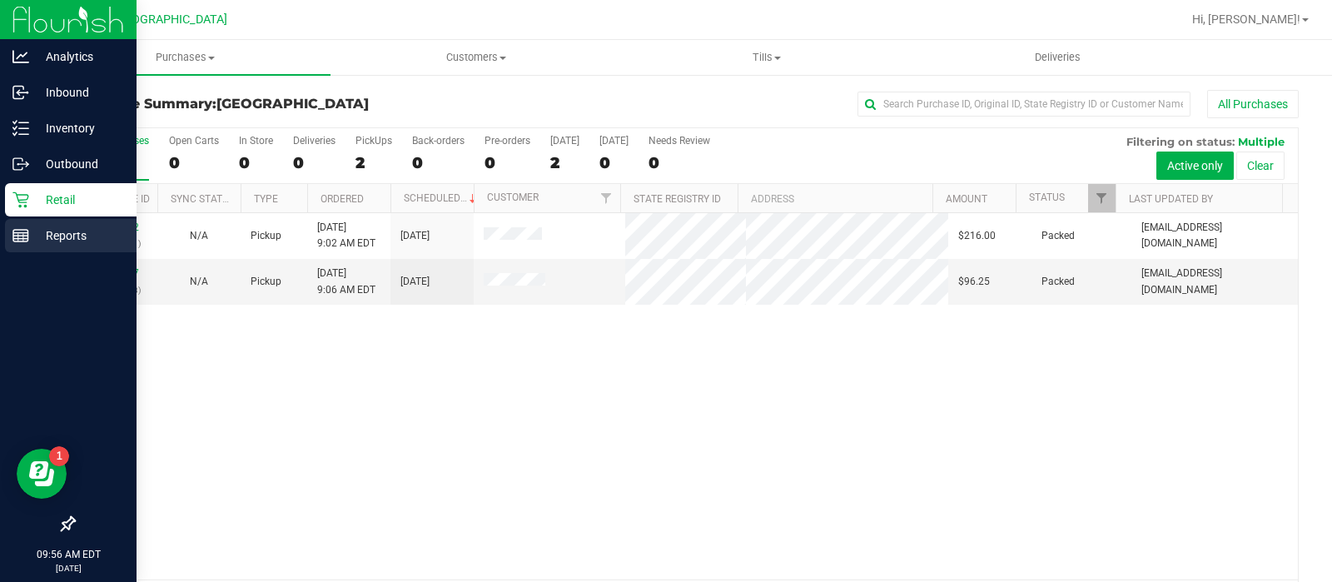
click at [71, 236] on p "Reports" at bounding box center [79, 236] width 100 height 20
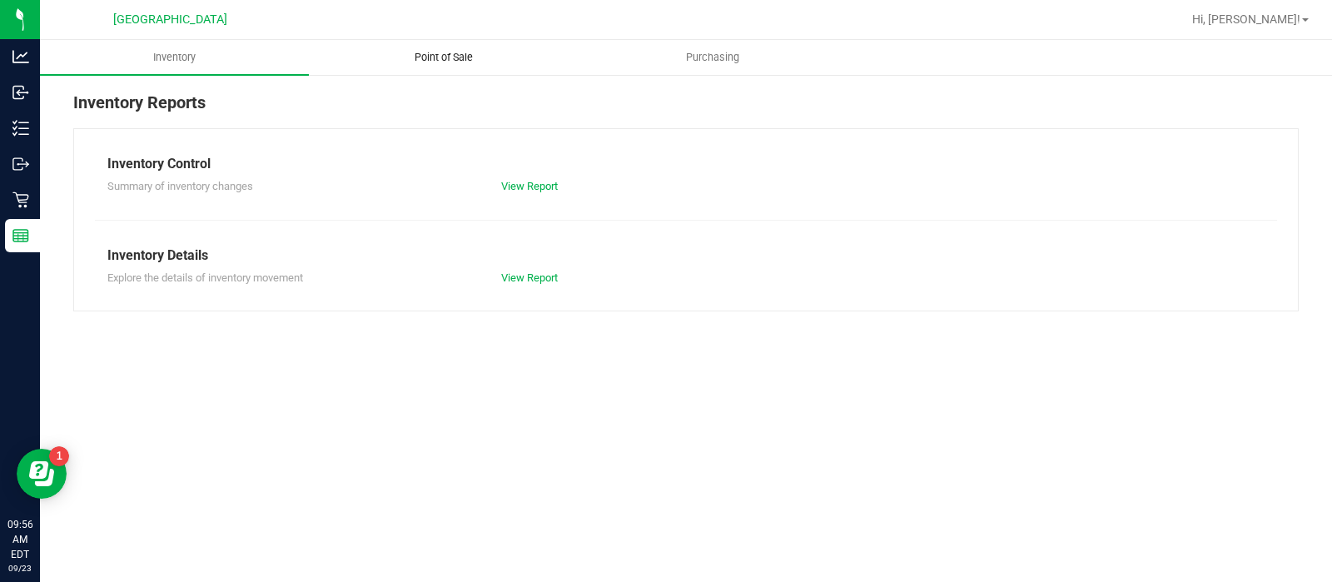
click at [433, 55] on span "Point of Sale" at bounding box center [443, 57] width 103 height 15
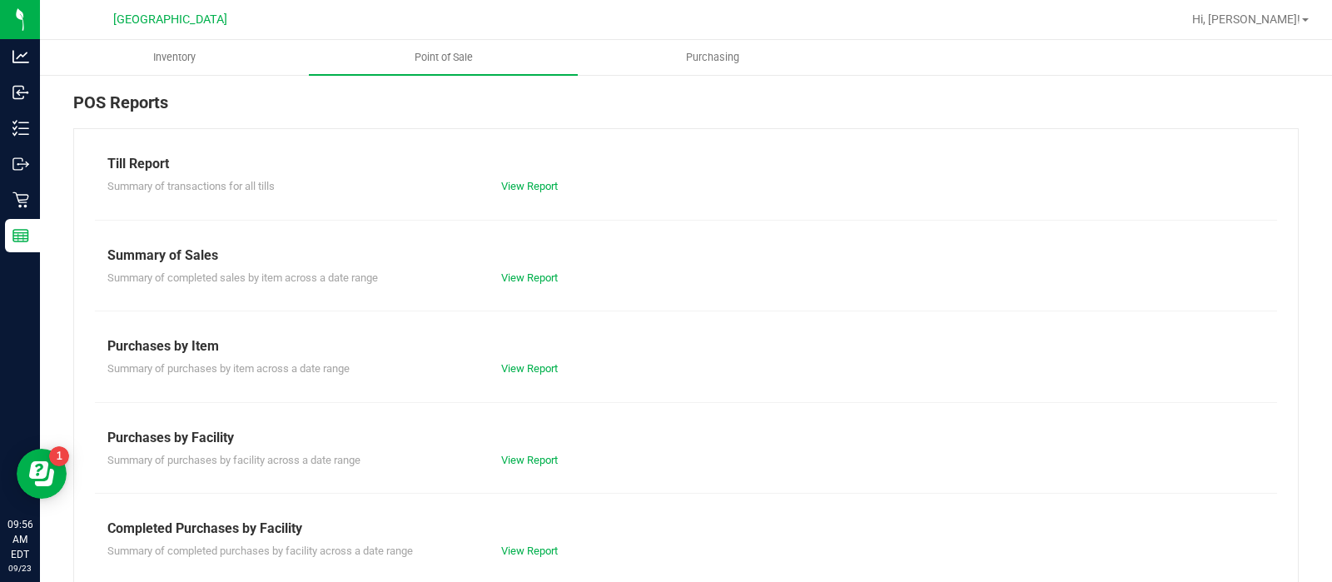
click at [562, 547] on div "View Report" at bounding box center [587, 551] width 197 height 17
click at [544, 550] on link "View Report" at bounding box center [529, 550] width 57 height 12
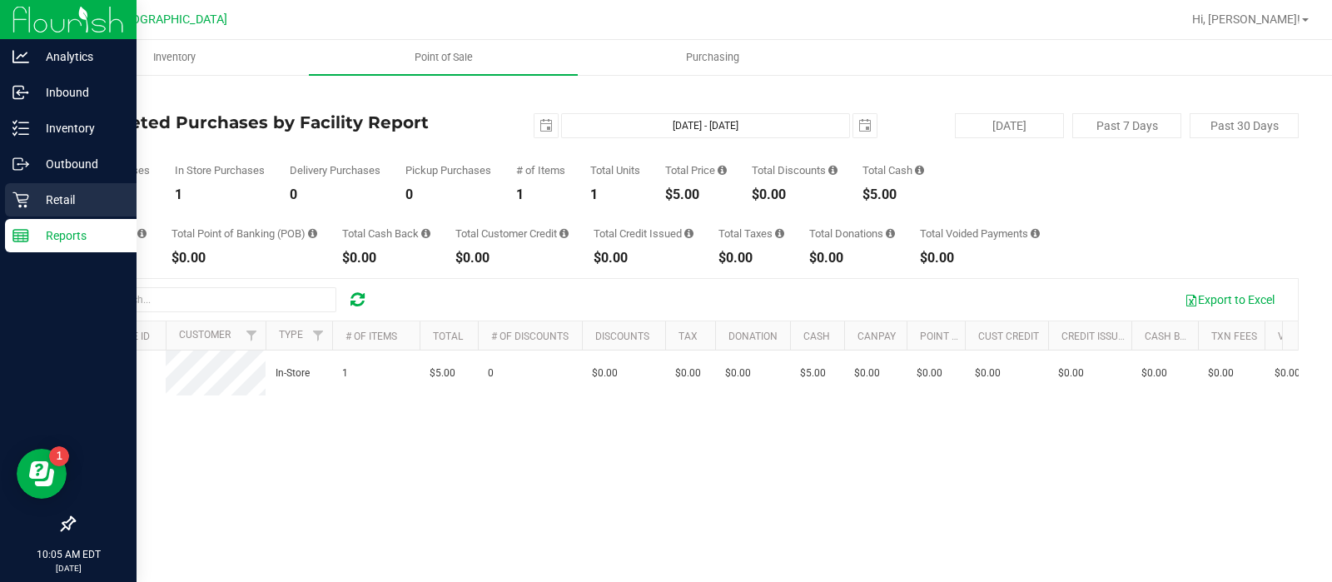
click at [29, 209] on p "Retail" at bounding box center [79, 200] width 100 height 20
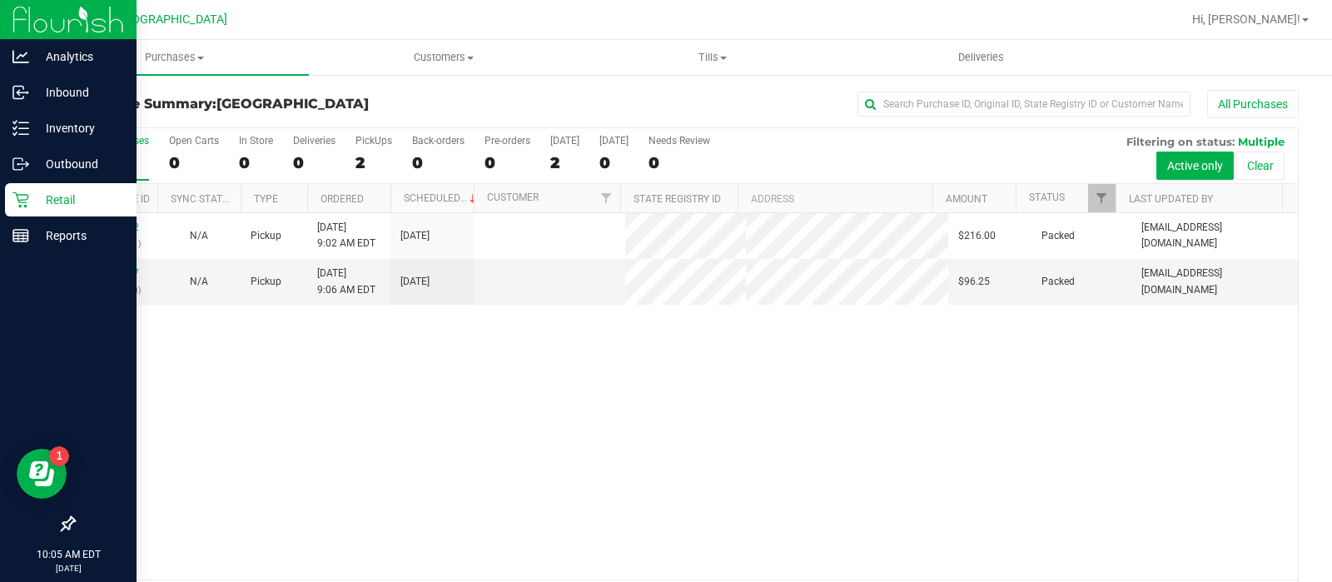
click at [579, 23] on div at bounding box center [739, 19] width 883 height 32
click at [80, 199] on p "Retail" at bounding box center [79, 200] width 100 height 20
click at [21, 201] on icon at bounding box center [20, 200] width 16 height 16
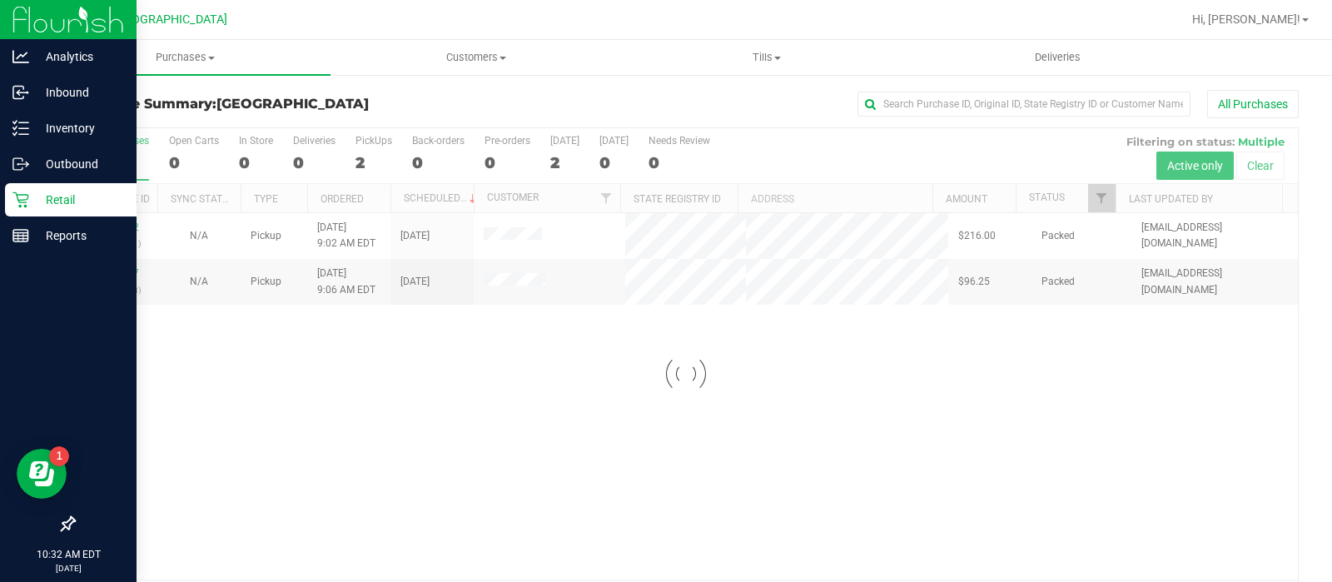
click at [54, 216] on div "Retail" at bounding box center [71, 199] width 132 height 33
click at [57, 210] on div "Retail" at bounding box center [71, 199] width 132 height 33
click at [70, 238] on p "Reports" at bounding box center [79, 236] width 100 height 20
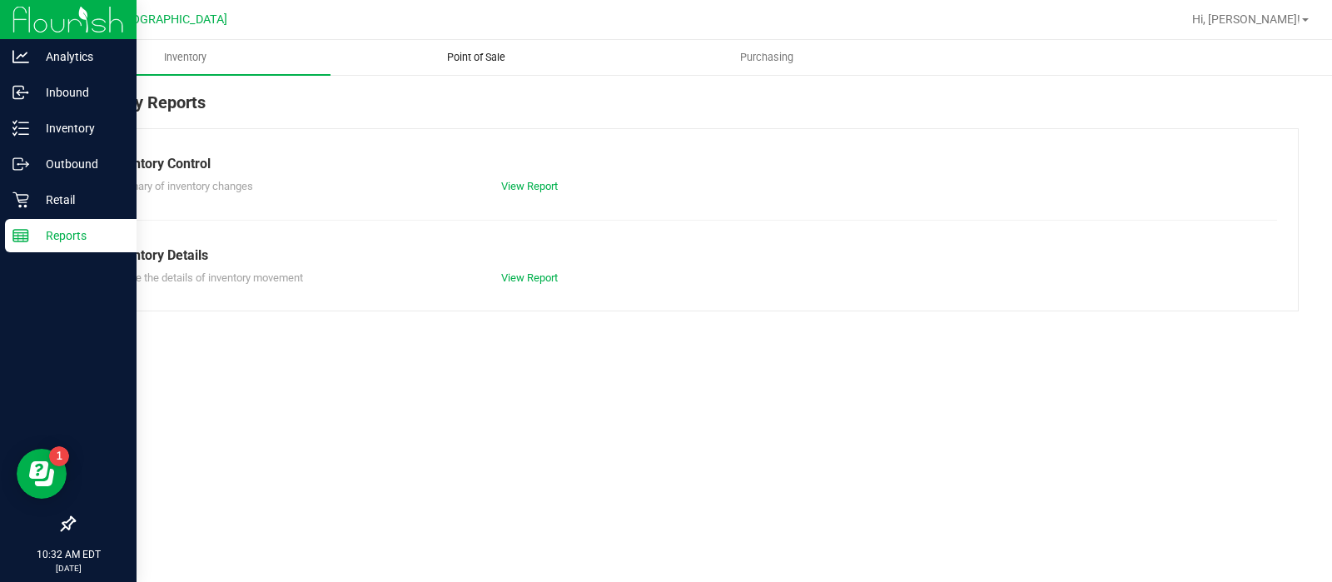
click at [503, 42] on uib-tab-heading "Point of Sale" at bounding box center [475, 57] width 289 height 33
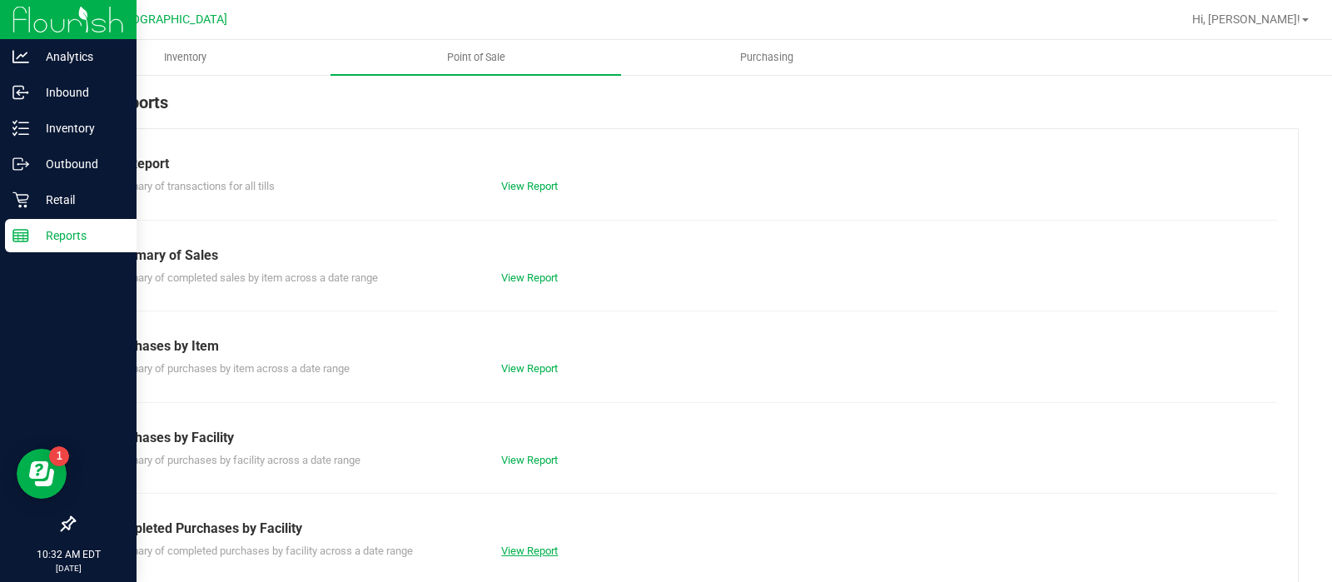
click at [519, 547] on link "View Report" at bounding box center [529, 550] width 57 height 12
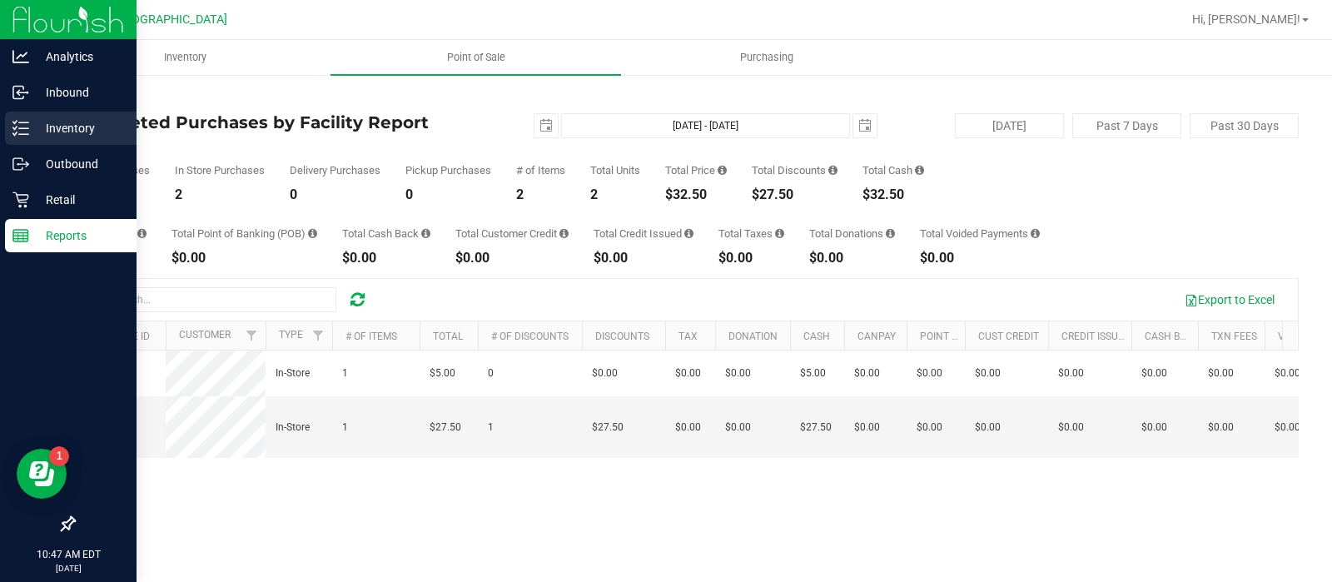
click at [37, 126] on p "Inventory" at bounding box center [79, 128] width 100 height 20
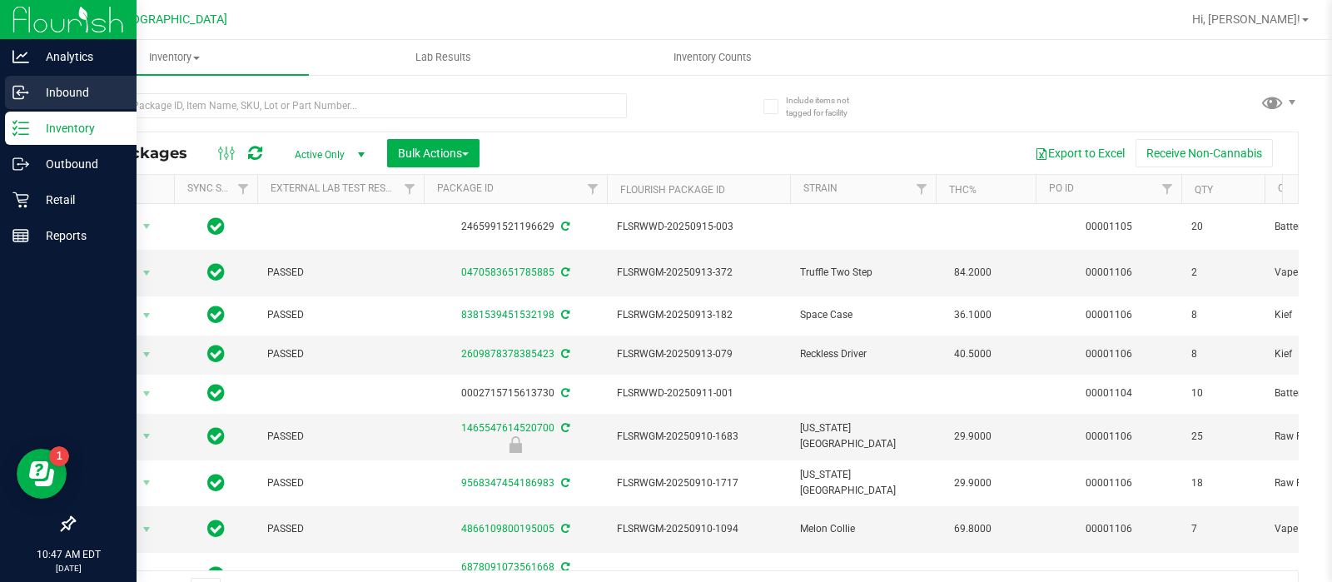
click at [56, 88] on p "Inbound" at bounding box center [79, 92] width 100 height 20
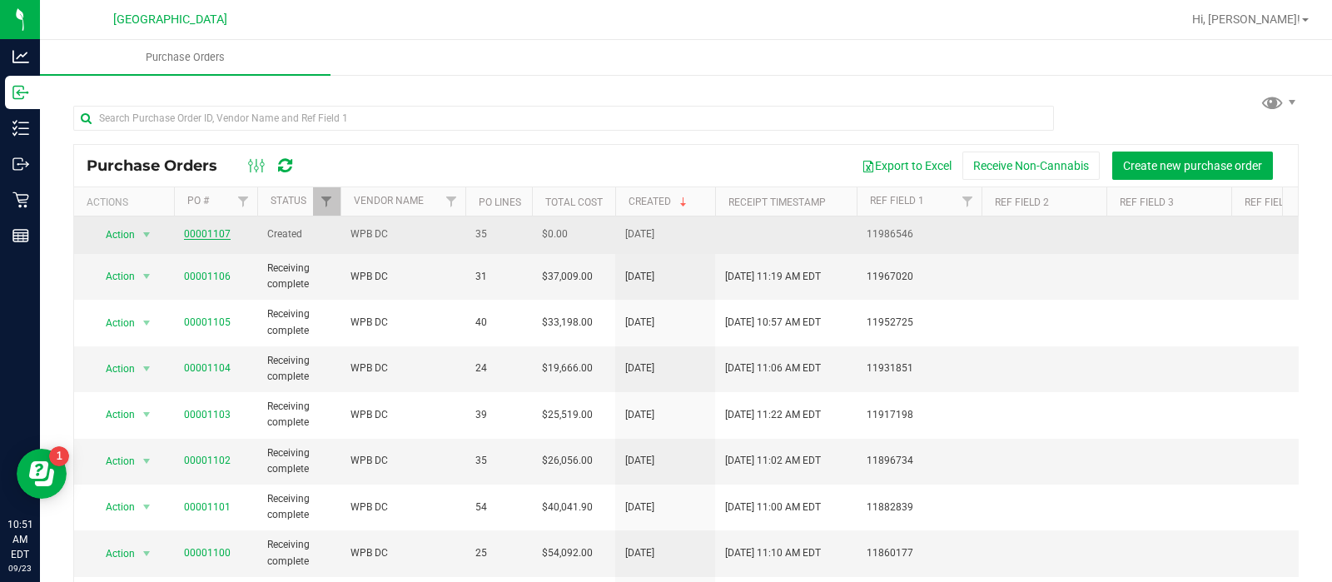
click at [205, 239] on span "00001107" at bounding box center [207, 234] width 47 height 16
click at [205, 239] on link "00001107" at bounding box center [207, 234] width 47 height 12
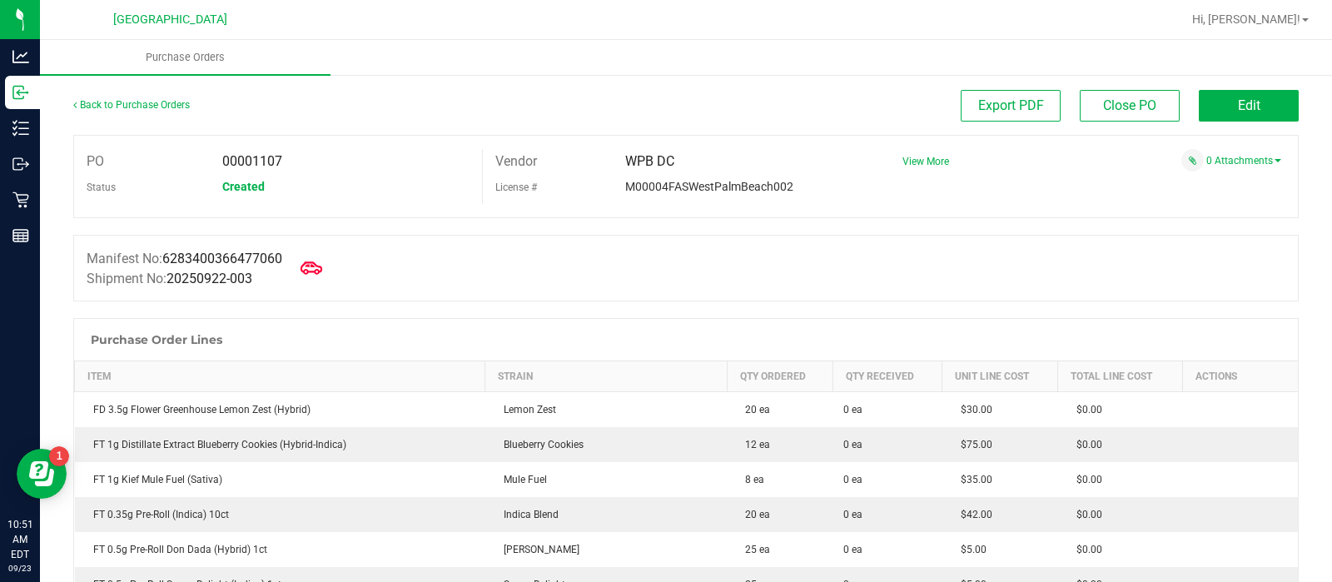
click at [320, 274] on icon at bounding box center [312, 268] width 22 height 22
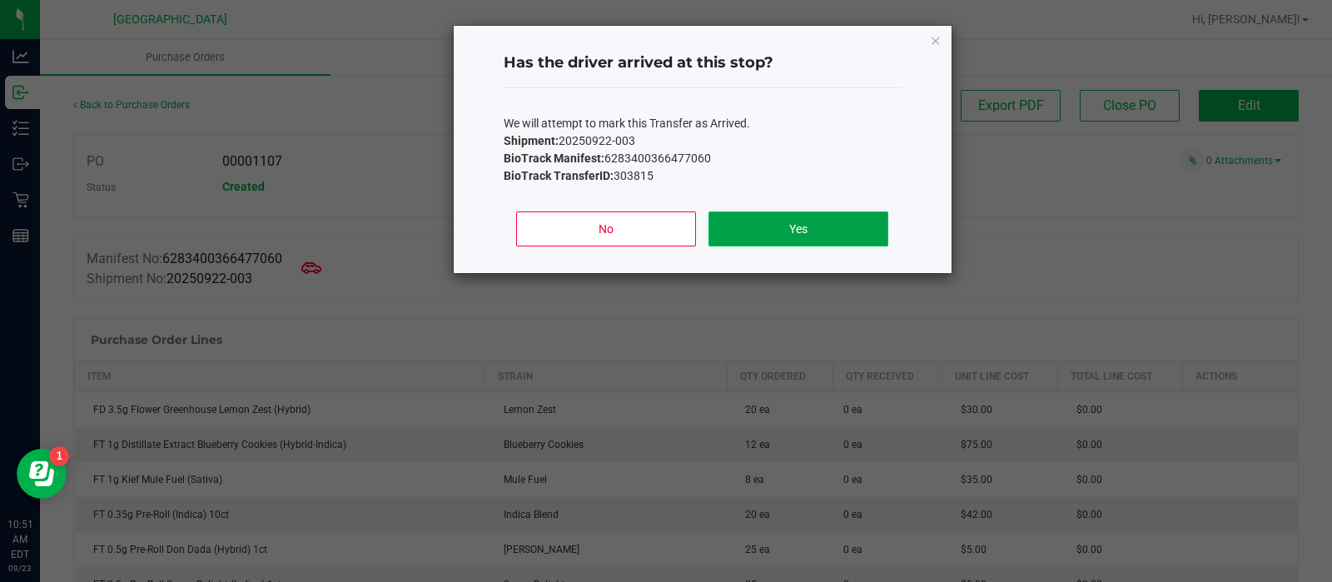
click at [769, 235] on button "Yes" at bounding box center [797, 228] width 179 height 35
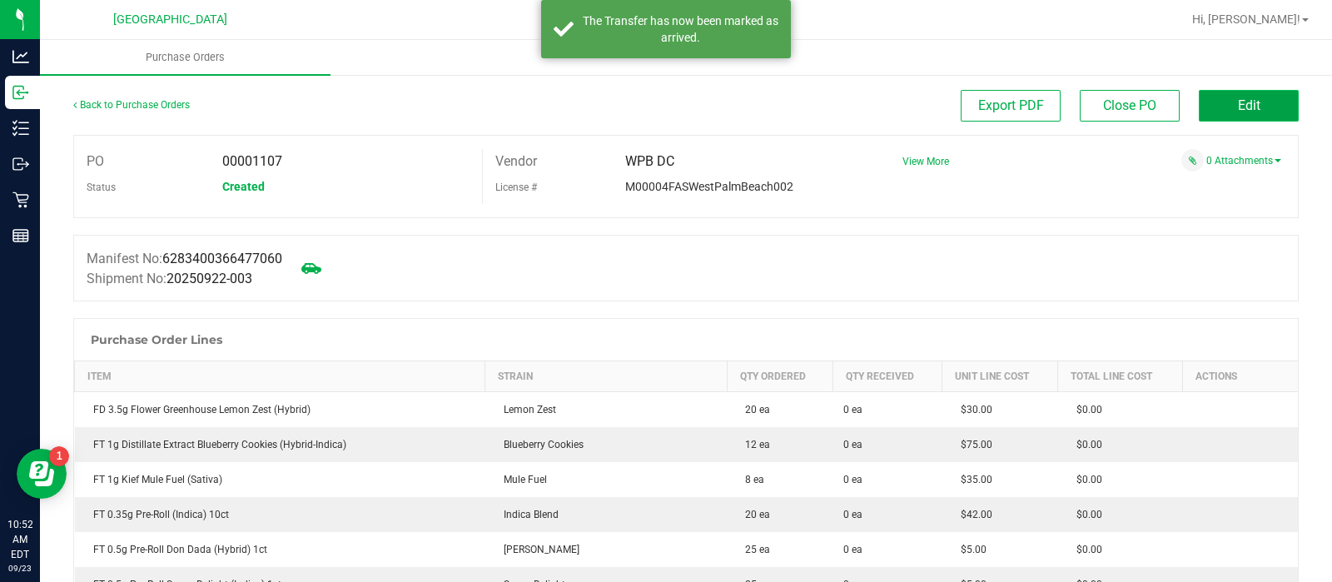
click at [1211, 103] on button "Edit" at bounding box center [1249, 106] width 100 height 32
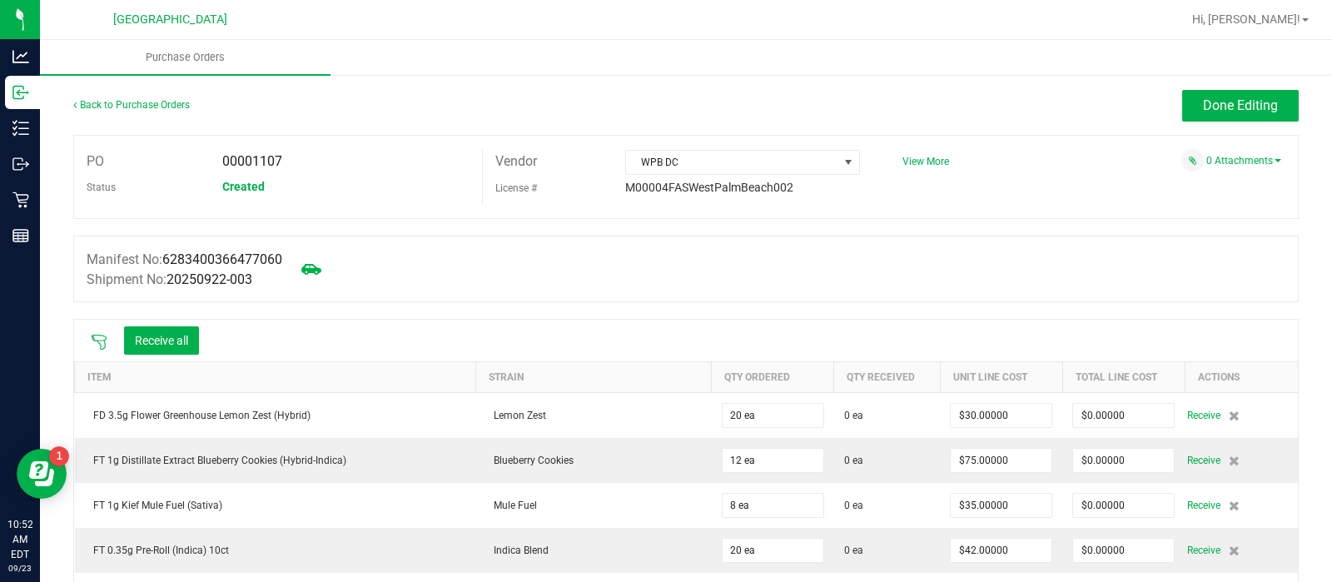
click at [98, 339] on icon at bounding box center [99, 342] width 17 height 17
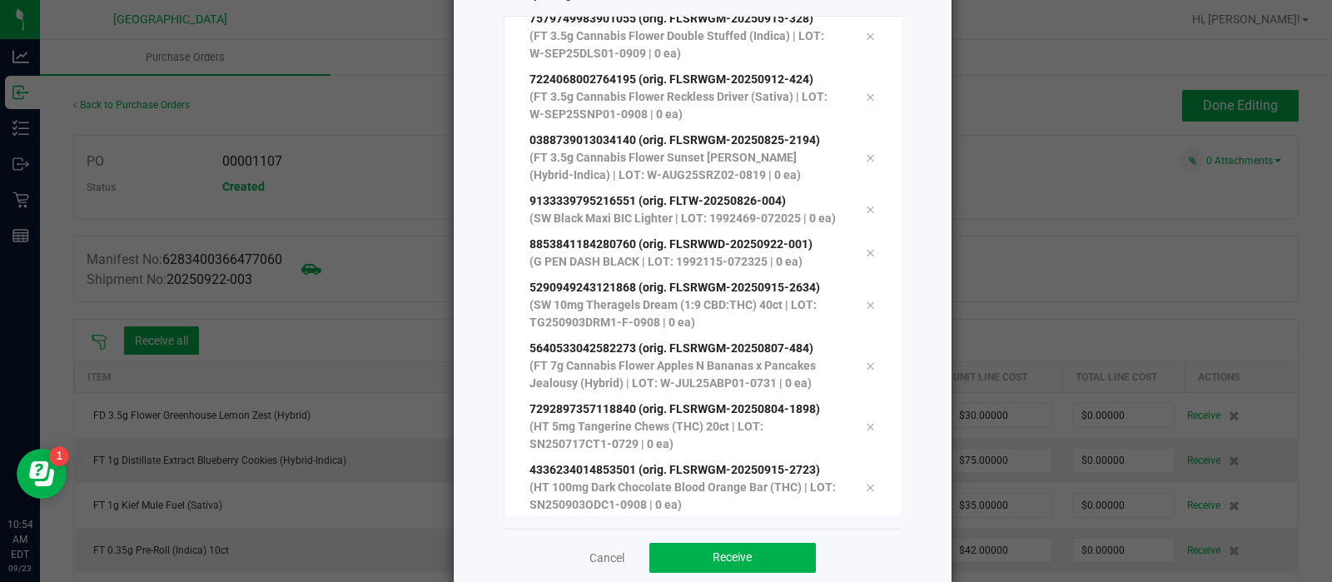
scroll to position [182, 0]
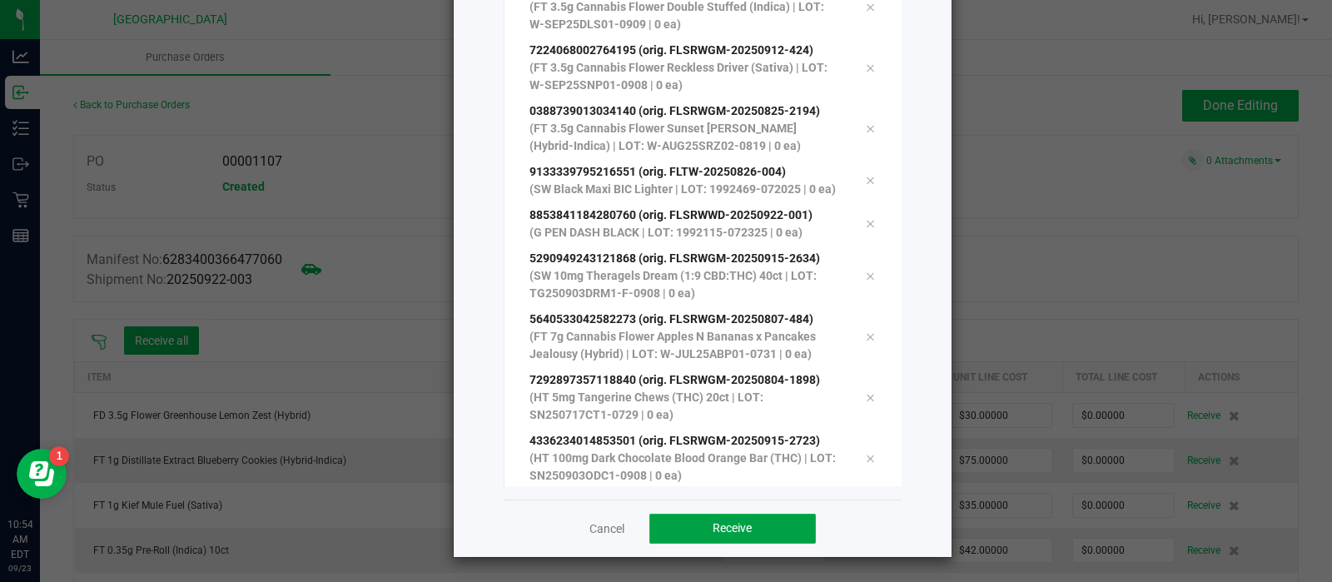
click at [720, 541] on button "Receive" at bounding box center [732, 529] width 166 height 30
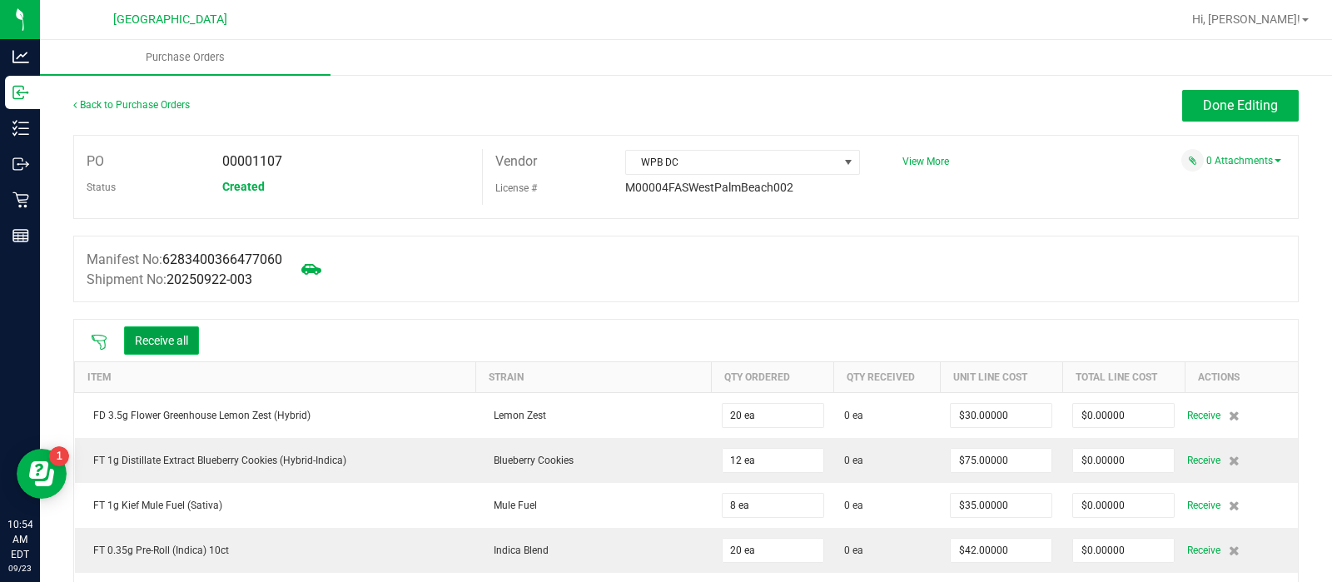
click at [151, 337] on button "Receive all" at bounding box center [161, 340] width 75 height 28
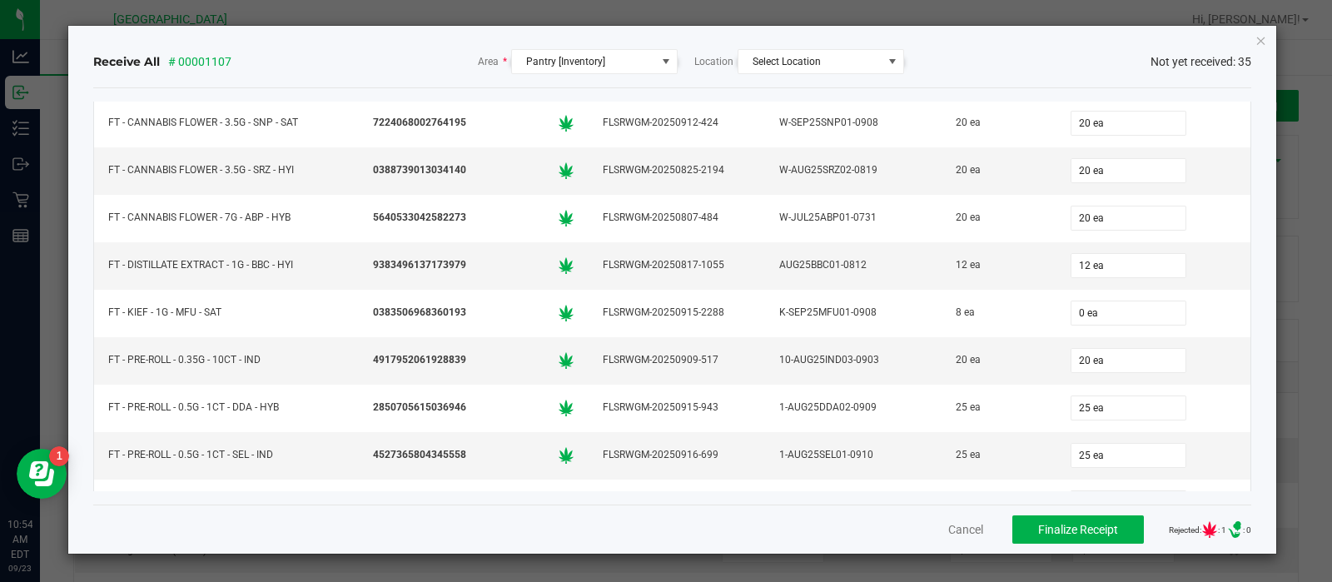
scroll to position [324, 0]
click at [1105, 337] on td "20 ea" at bounding box center [1153, 360] width 194 height 47
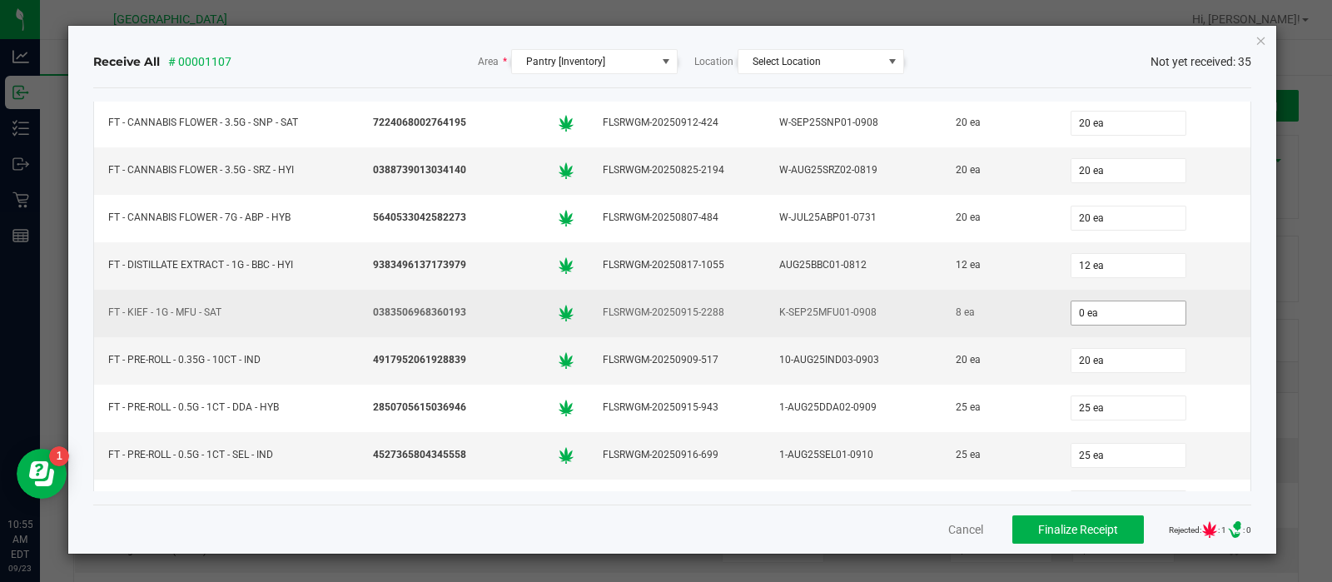
click at [1111, 312] on input "0 ea" at bounding box center [1128, 312] width 115 height 23
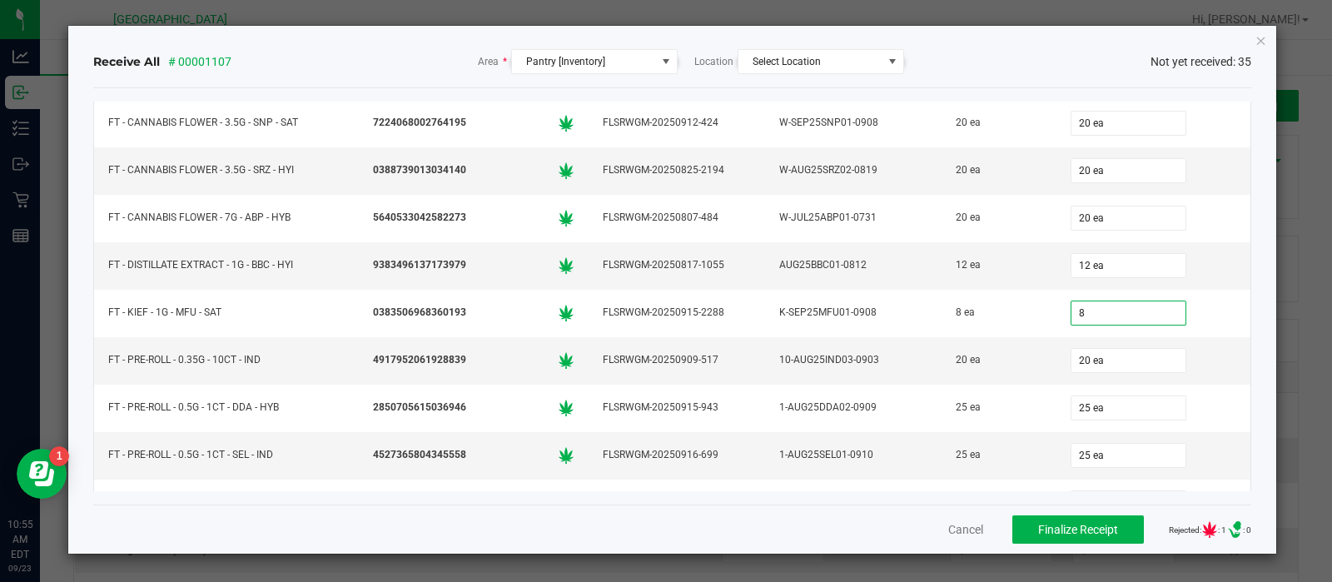
click at [799, 507] on div "Cancel Finalize Receipt Rejected: : 1 .st0{ } : 0" at bounding box center [672, 528] width 1159 height 49
type input "8 ea"
click at [1052, 529] on span "Finalize Receipt" at bounding box center [1078, 529] width 80 height 13
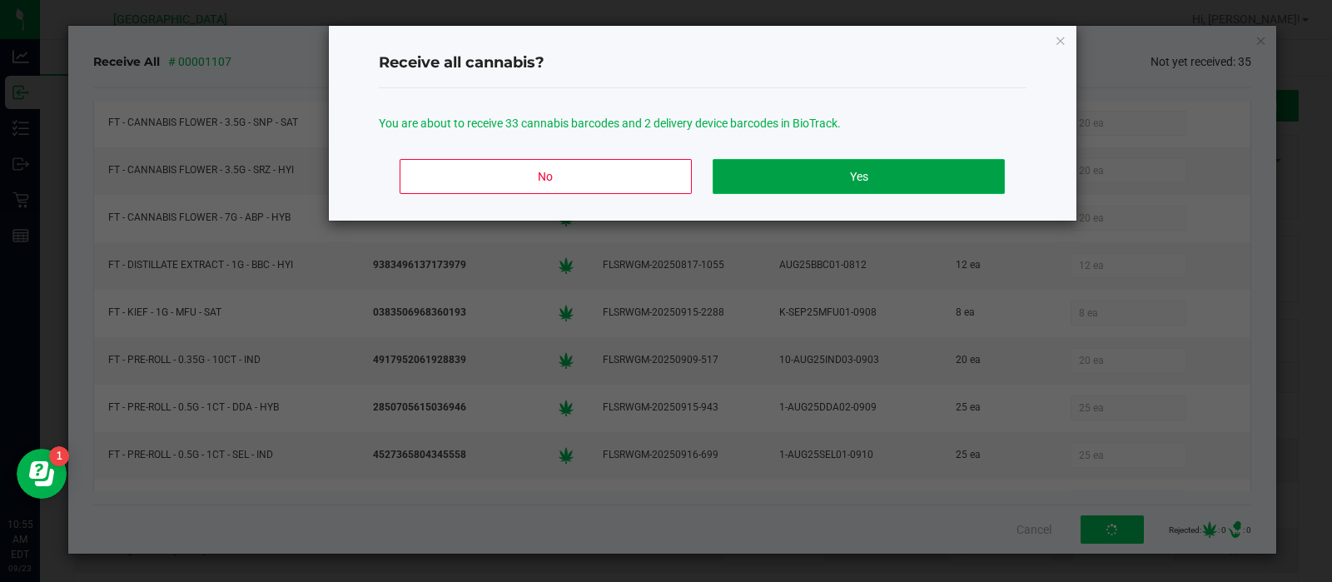
click at [848, 174] on button "Yes" at bounding box center [858, 176] width 291 height 35
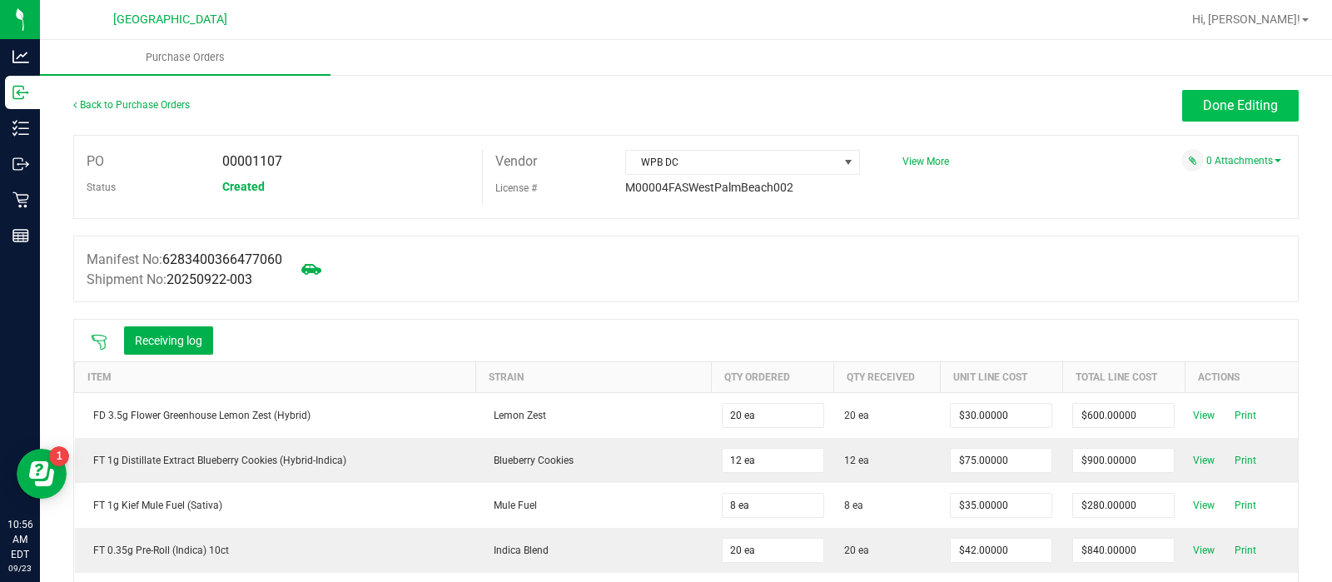
click at [1203, 102] on span "Done Editing" at bounding box center [1240, 105] width 75 height 16
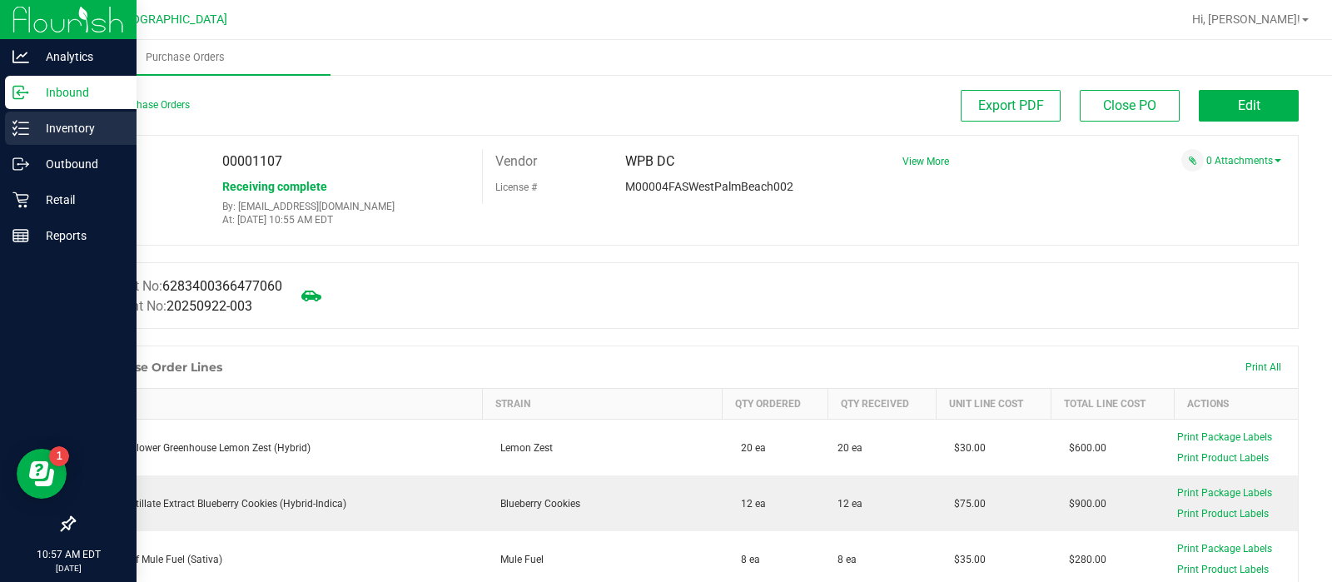
click at [14, 127] on icon at bounding box center [20, 128] width 17 height 17
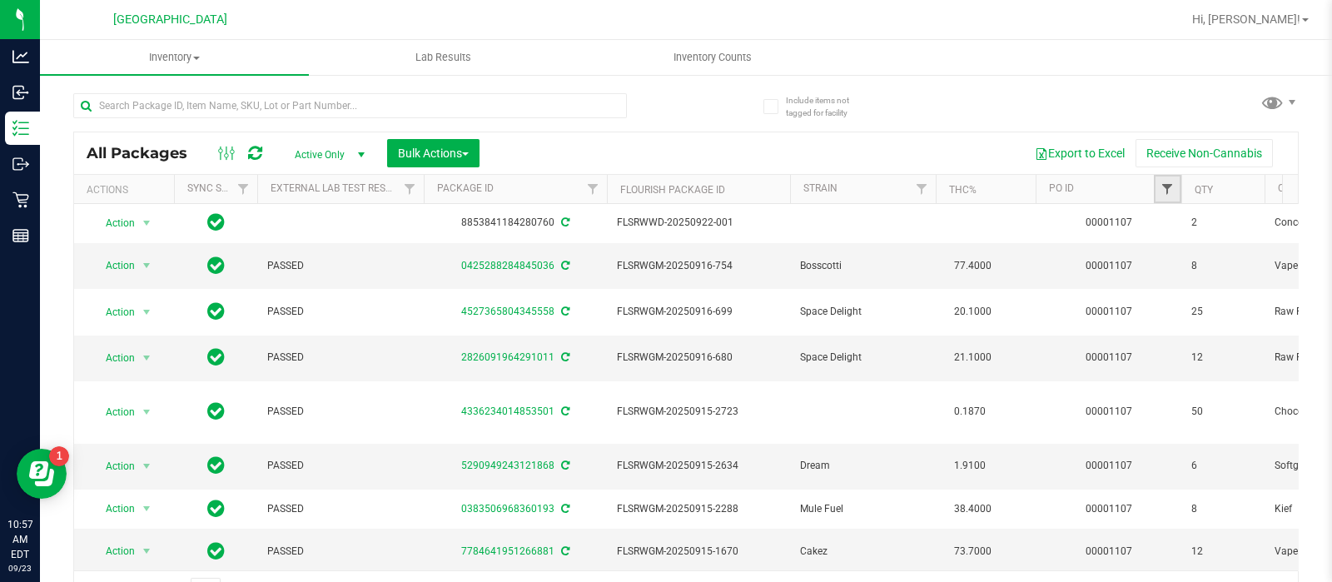
click at [1168, 191] on span "Filter" at bounding box center [1166, 188] width 13 height 13
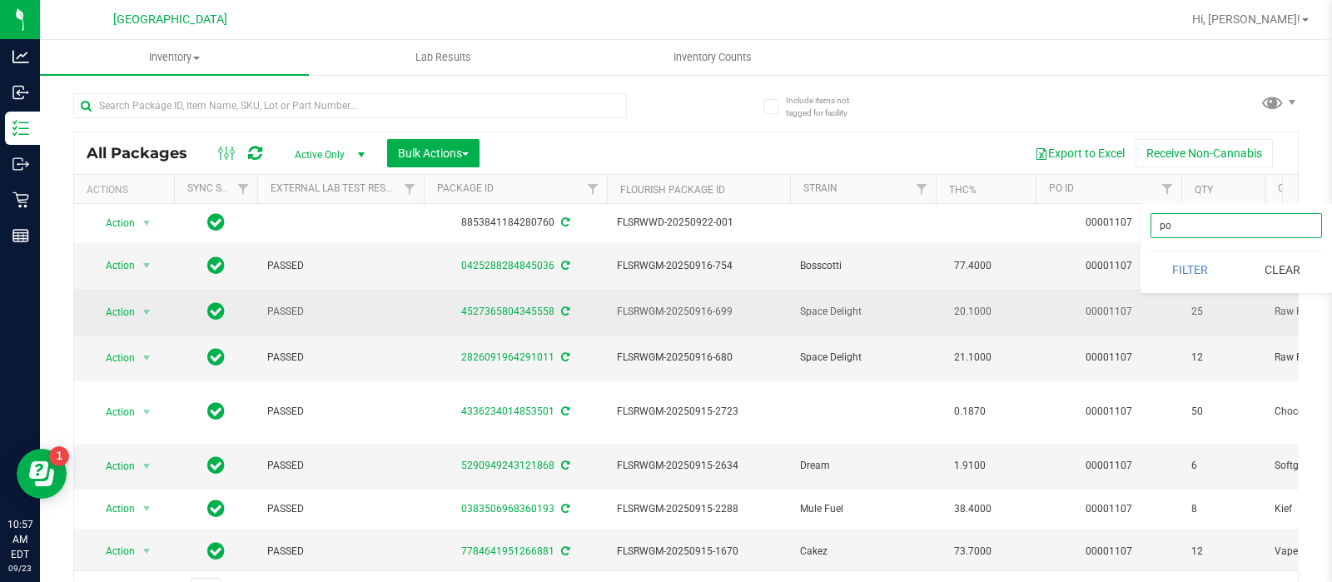
type input "p"
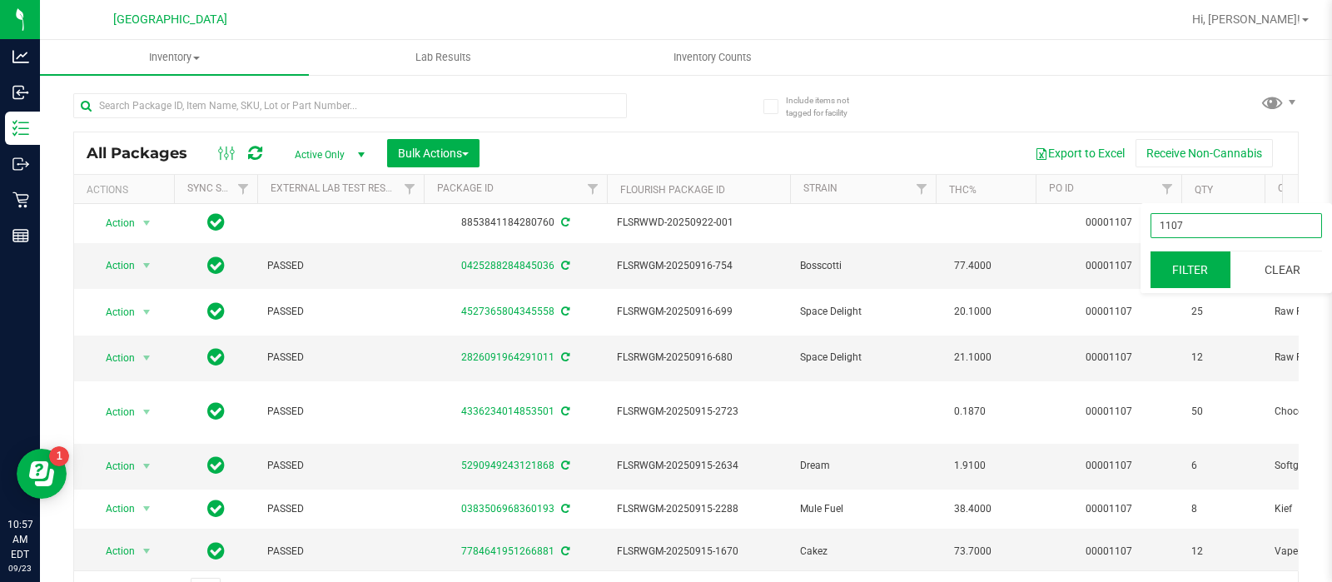
type input "1107"
click at [1204, 264] on button "Filter" at bounding box center [1190, 269] width 80 height 37
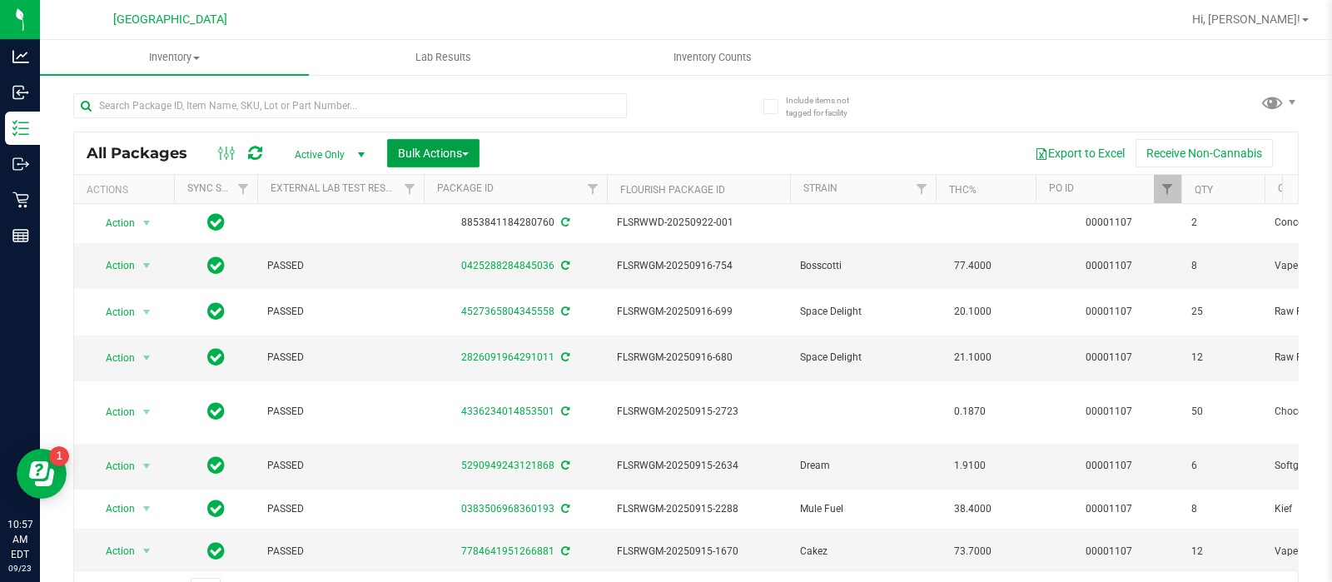
click at [459, 152] on span "Bulk Actions" at bounding box center [433, 153] width 71 height 13
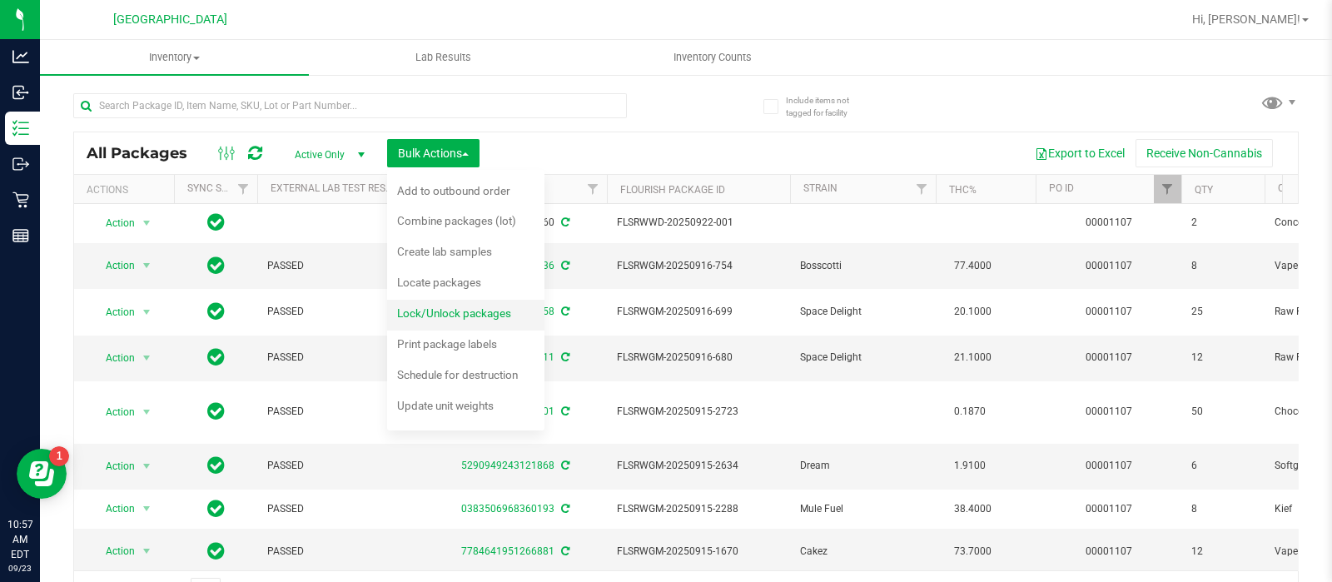
click at [455, 319] on span "Lock/Unlock packages" at bounding box center [454, 312] width 114 height 13
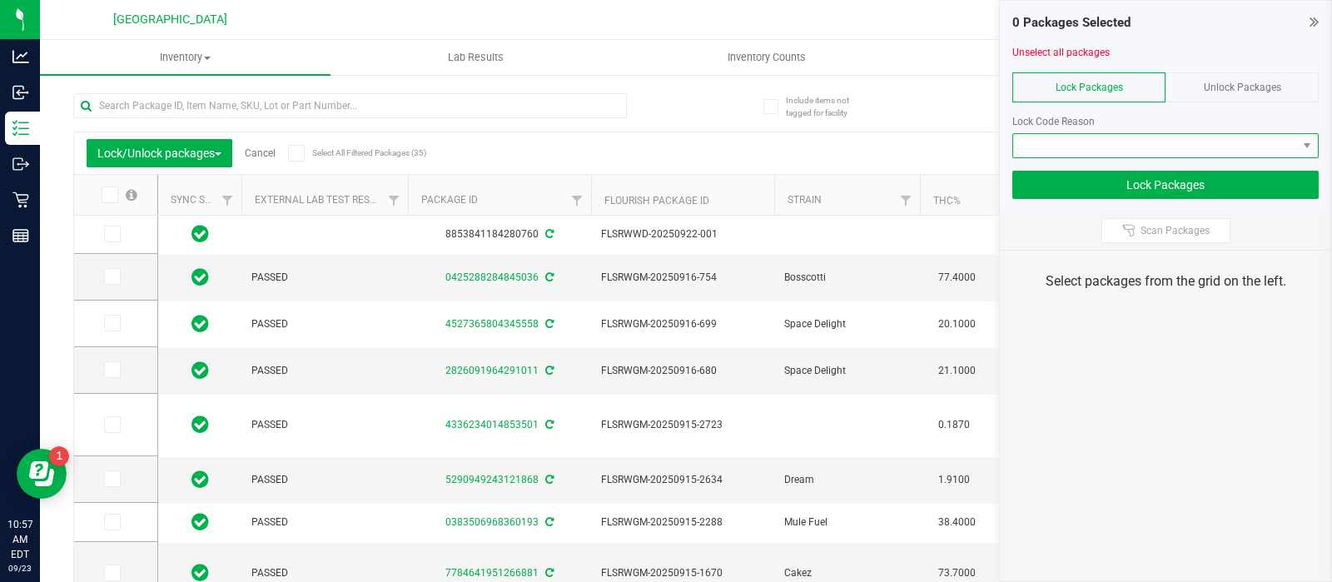
click at [1082, 150] on span at bounding box center [1155, 145] width 284 height 23
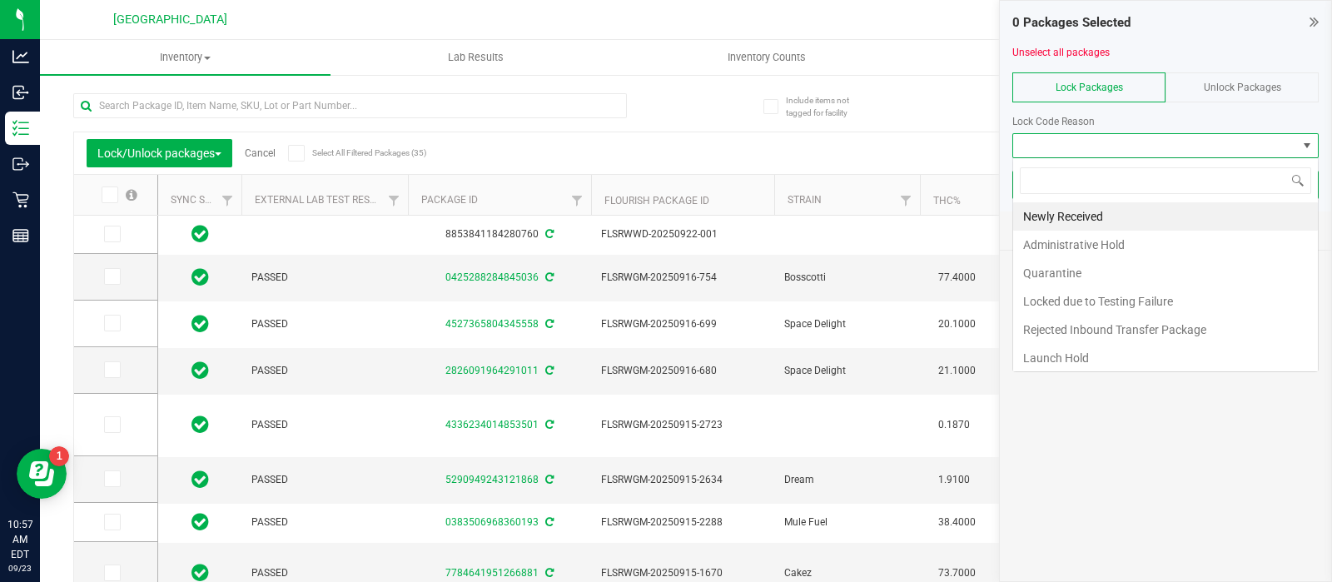
scroll to position [24, 306]
click at [953, 121] on div "Lock/Unlock packages Cancel Select All Filtered Packages (35) Add to manufactur…" at bounding box center [685, 349] width 1225 height 545
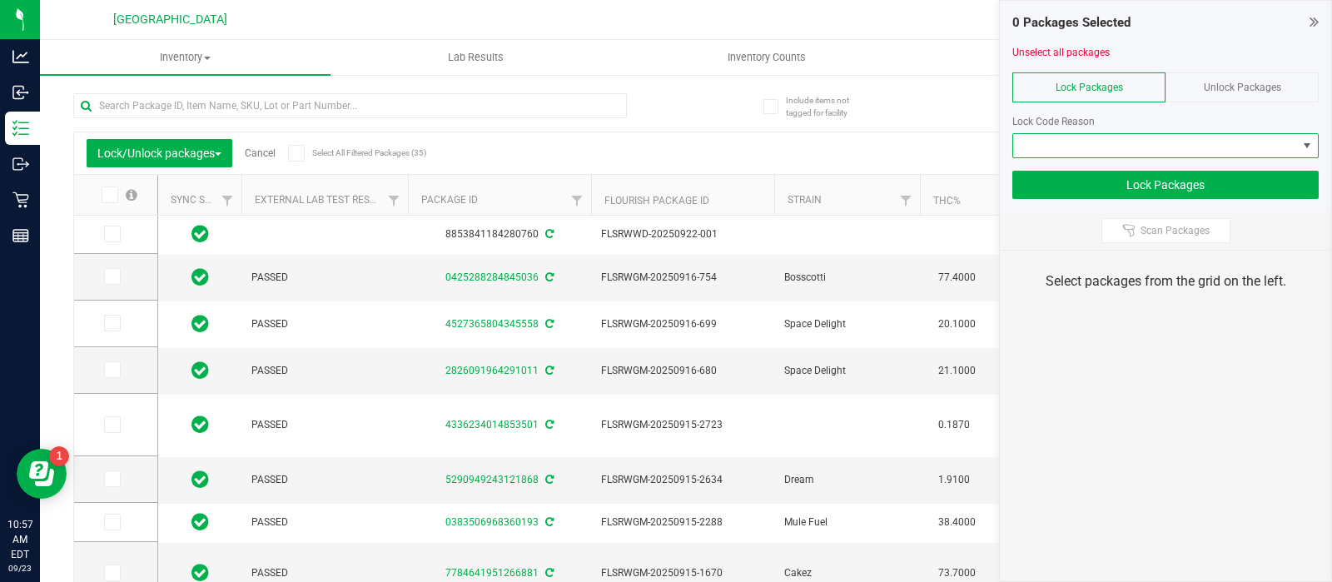
click at [1081, 148] on span at bounding box center [1155, 145] width 284 height 23
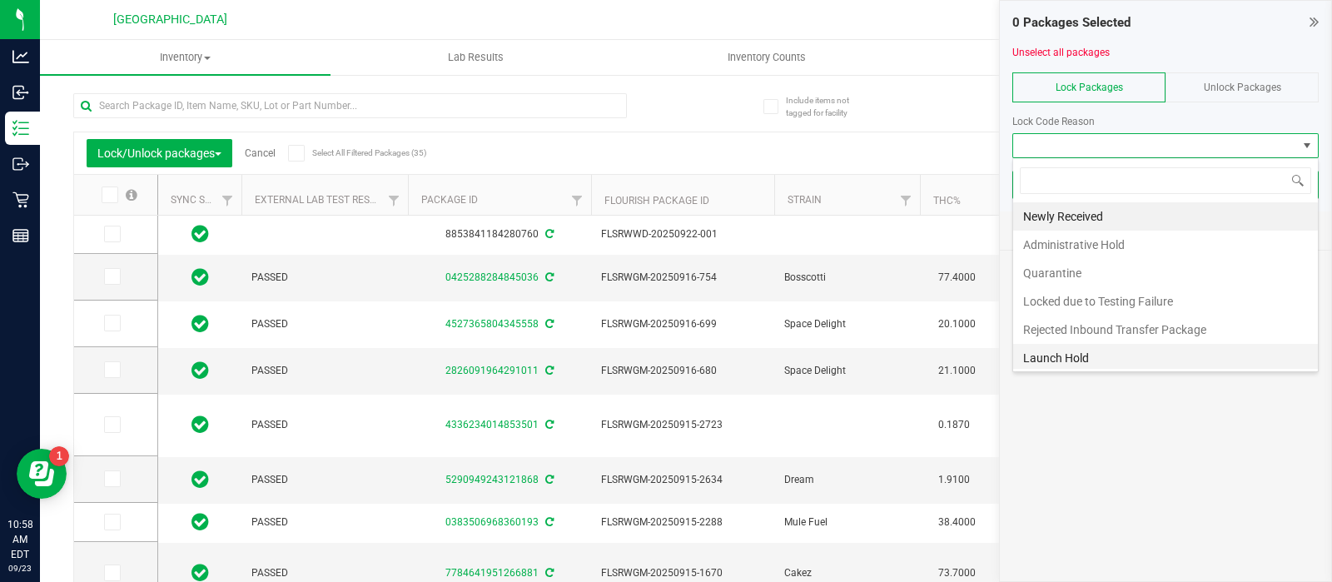
click at [1076, 355] on li "Launch Hold" at bounding box center [1165, 358] width 305 height 28
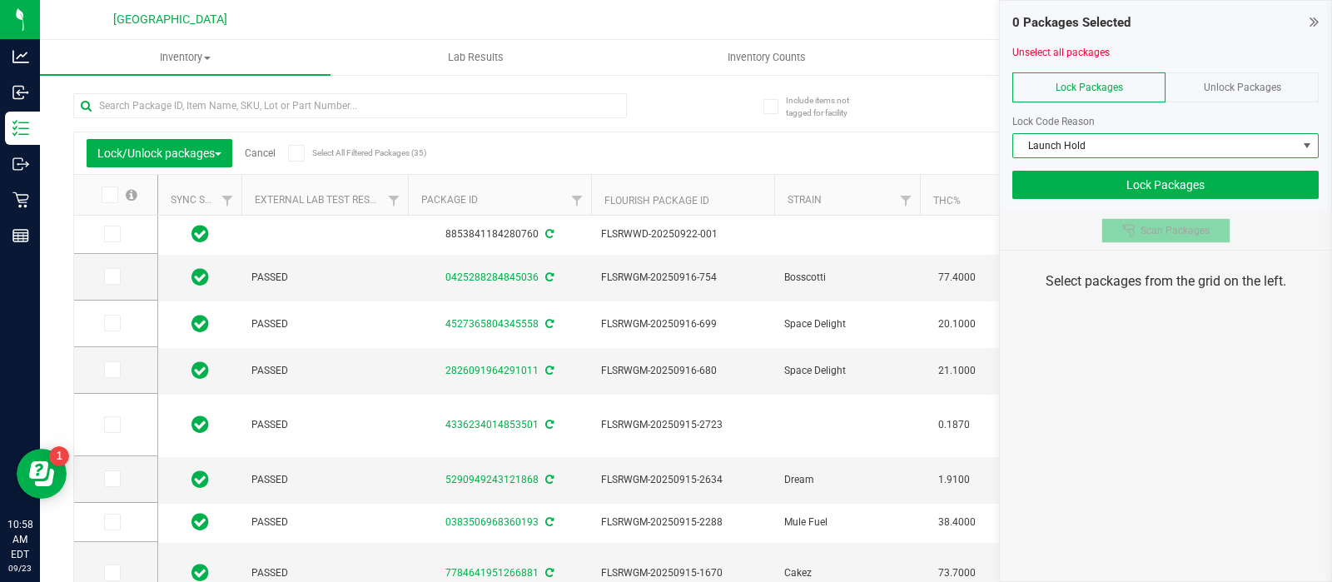
click at [1148, 231] on span "Scan Packages" at bounding box center [1174, 230] width 69 height 13
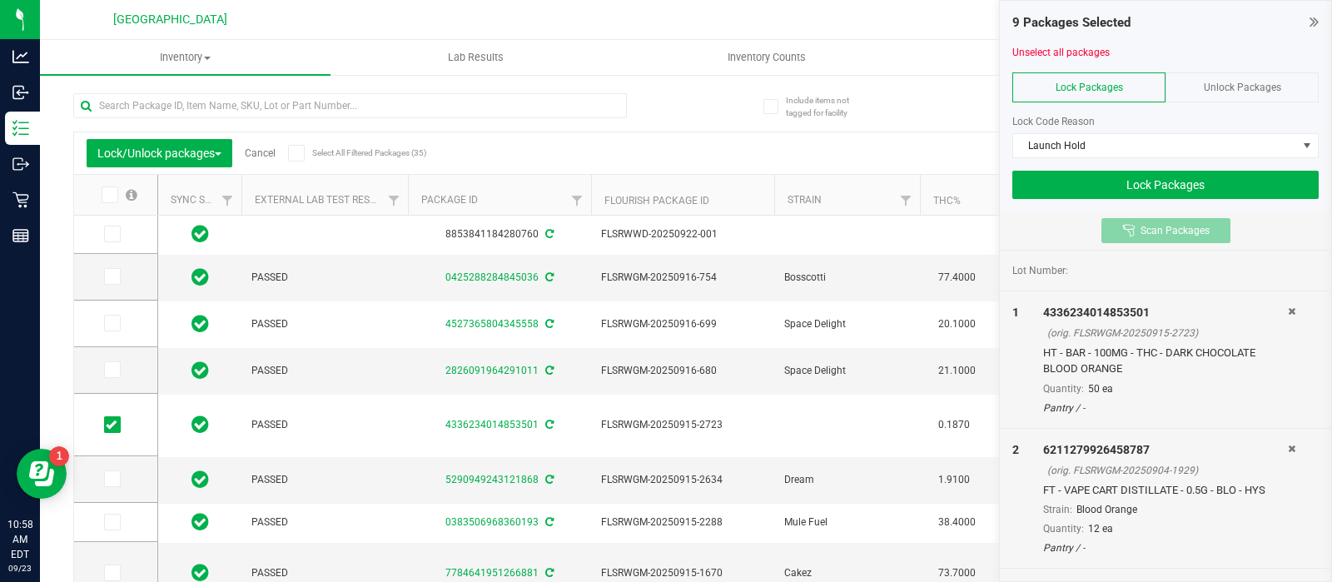
type input "2026-03-16"
type input "2026-02-16"
click at [1162, 189] on button "Lock Packages" at bounding box center [1165, 185] width 306 height 28
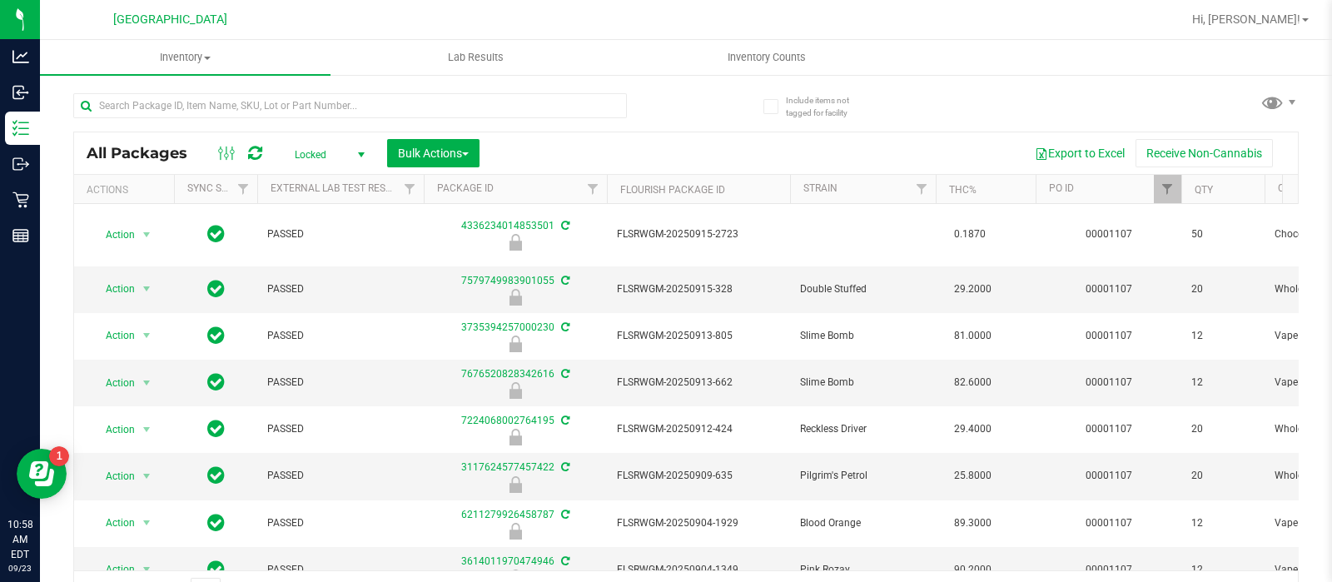
click at [1243, 579] on span "1 - 10 of 10 items" at bounding box center [1228, 590] width 105 height 25
click at [328, 159] on span "Locked" at bounding box center [327, 154] width 92 height 23
click at [316, 191] on li "Active Only" at bounding box center [326, 181] width 90 height 25
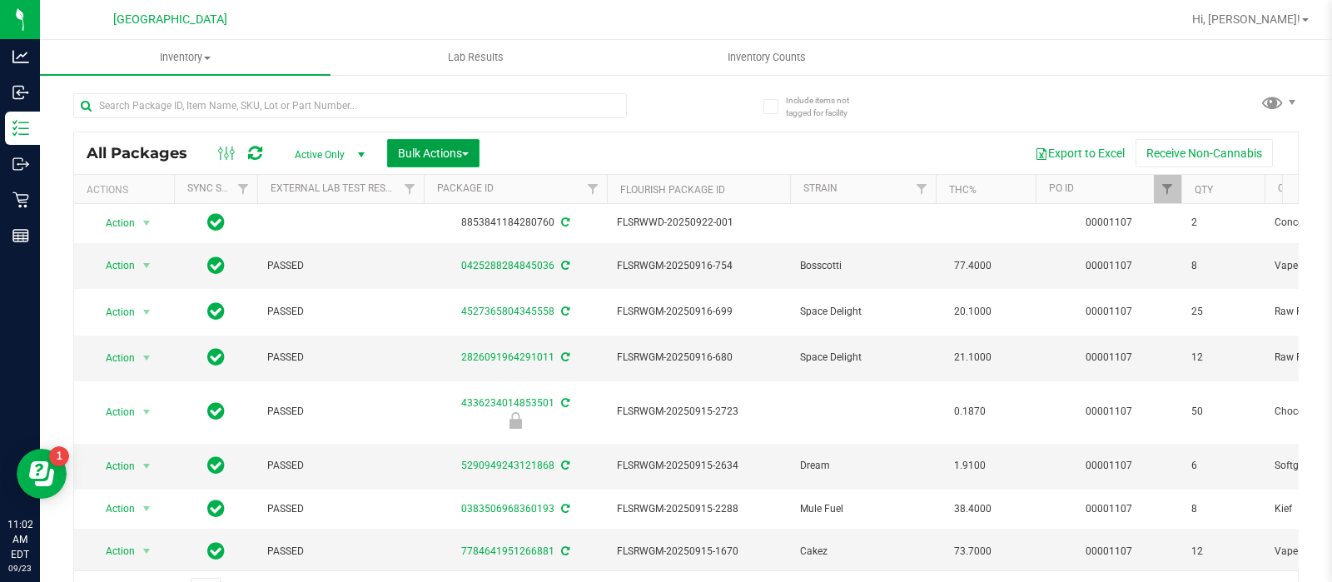
click at [450, 162] on button "Bulk Actions" at bounding box center [433, 153] width 92 height 28
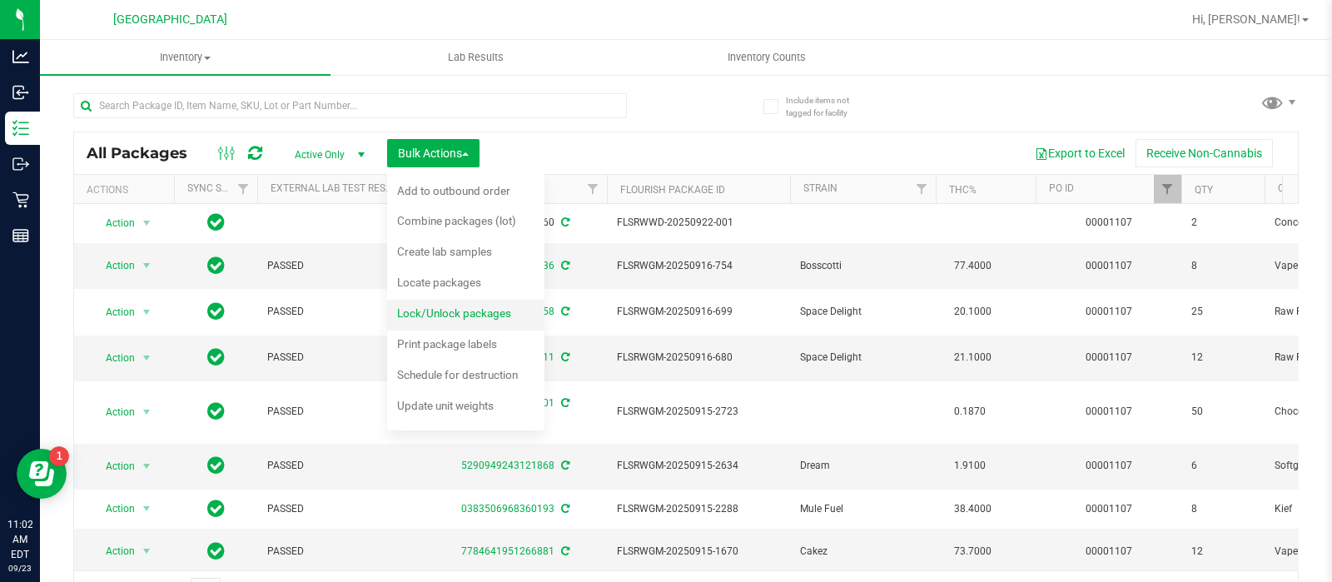
click at [450, 311] on span "Lock/Unlock packages" at bounding box center [454, 312] width 114 height 13
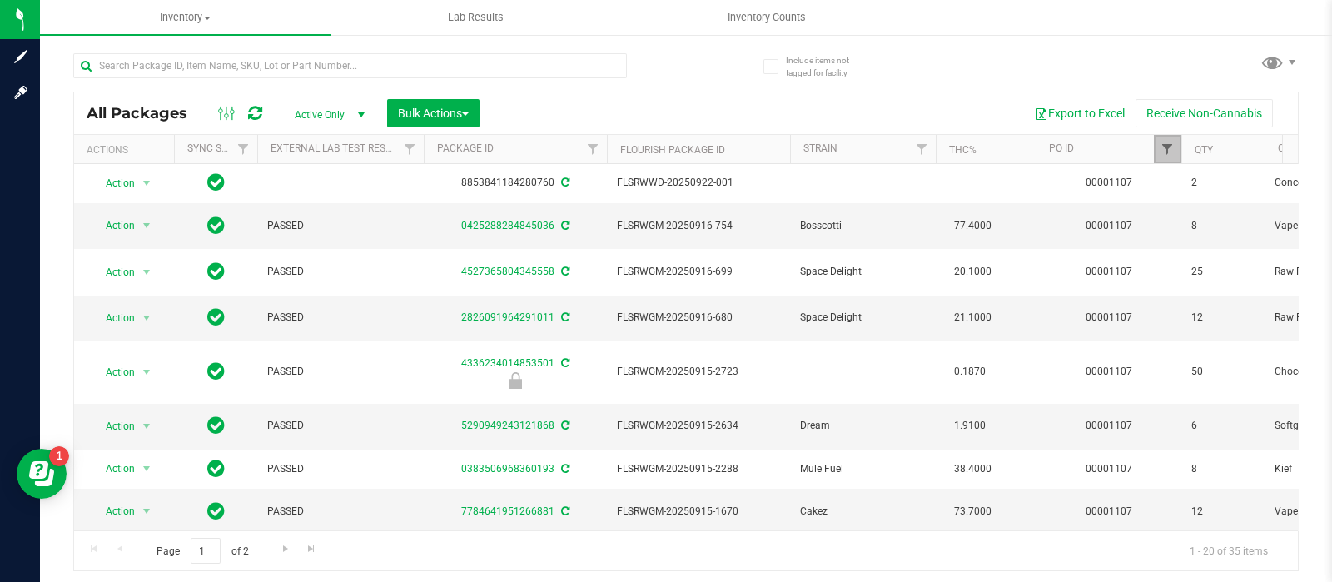
click at [1171, 152] on span "Filter" at bounding box center [1166, 148] width 13 height 13
click at [1194, 225] on button "Filter" at bounding box center [1190, 229] width 80 height 37
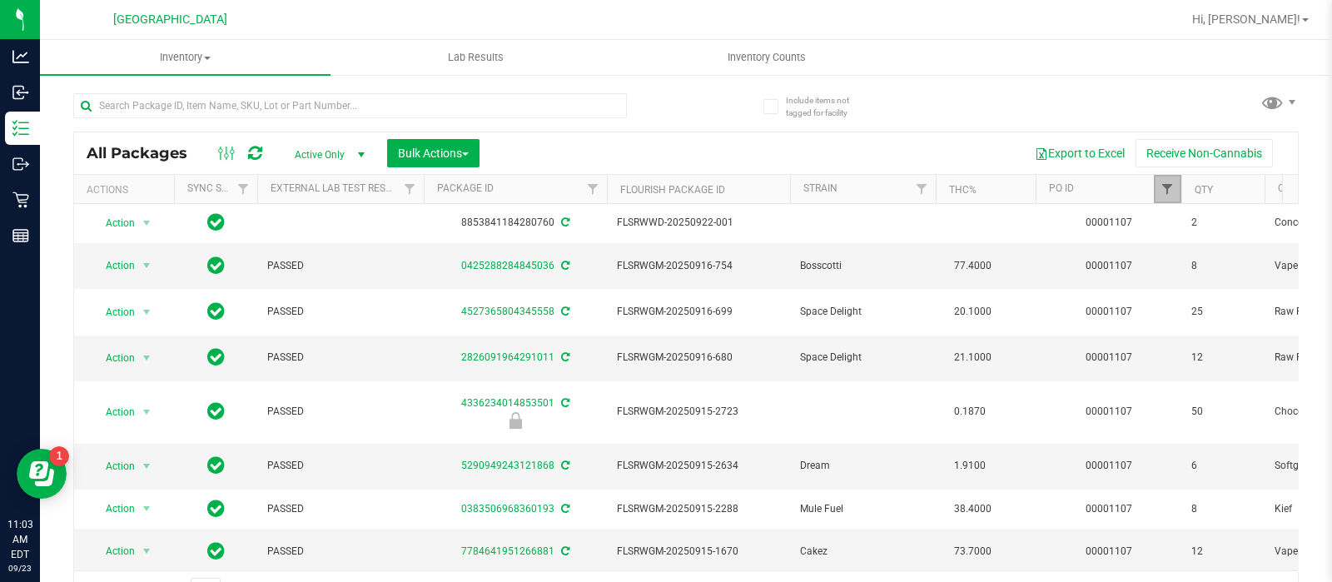
click at [1163, 193] on span "Filter" at bounding box center [1166, 188] width 13 height 13
click at [1203, 273] on button "Filter" at bounding box center [1190, 269] width 80 height 37
click at [421, 141] on button "Bulk Actions" at bounding box center [433, 153] width 92 height 28
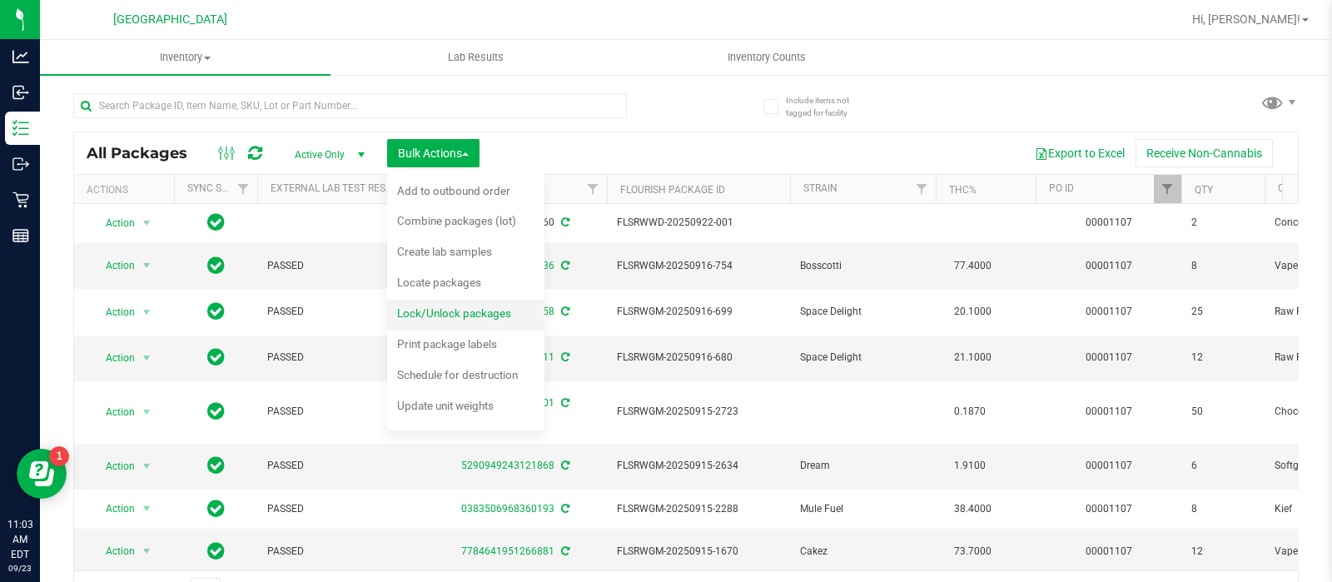
click at [425, 306] on span "Lock/Unlock packages" at bounding box center [454, 312] width 114 height 13
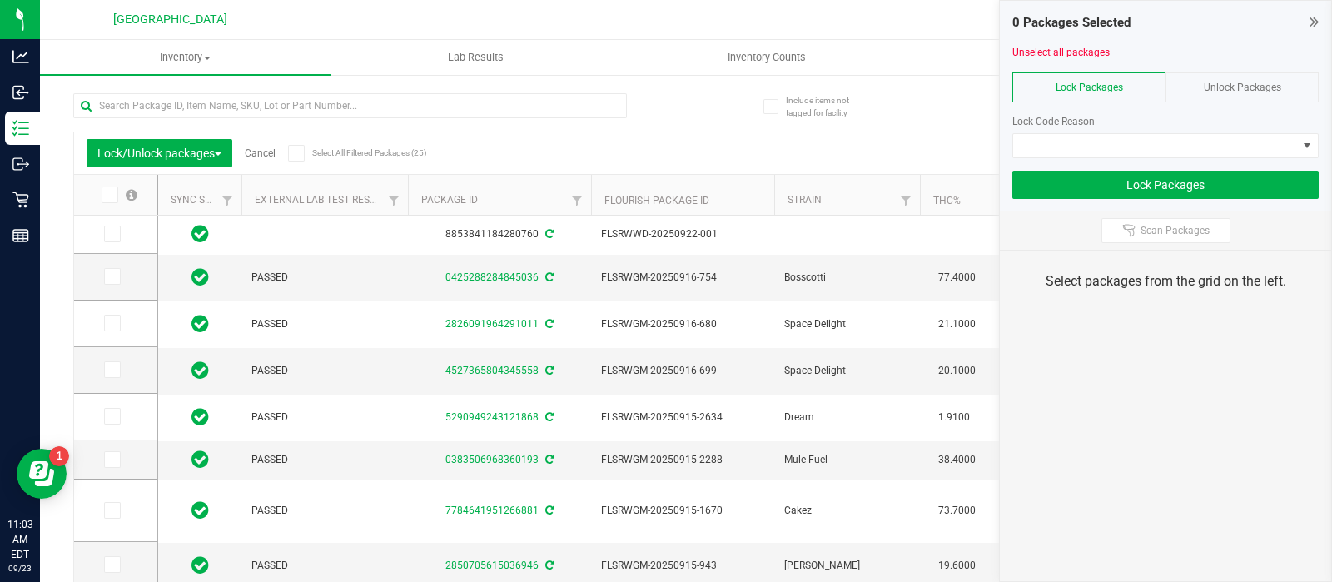
click at [1220, 82] on span "Unlock Packages" at bounding box center [1242, 88] width 77 height 12
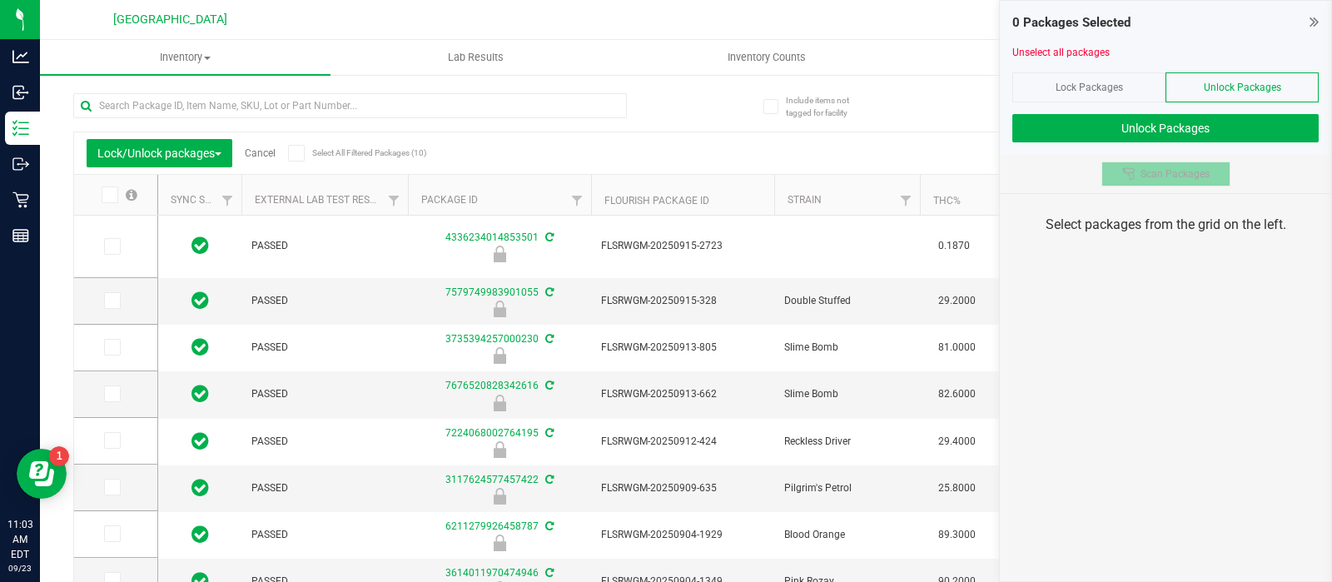
click at [1148, 171] on span "Scan Packages" at bounding box center [1174, 173] width 69 height 13
drag, startPoint x: 1170, startPoint y: 244, endPoint x: 1245, endPoint y: 246, distance: 74.1
click at [1245, 246] on div "Select packages from the grid on the left." at bounding box center [1165, 225] width 331 height 62
click at [1314, 25] on icon at bounding box center [1313, 21] width 9 height 17
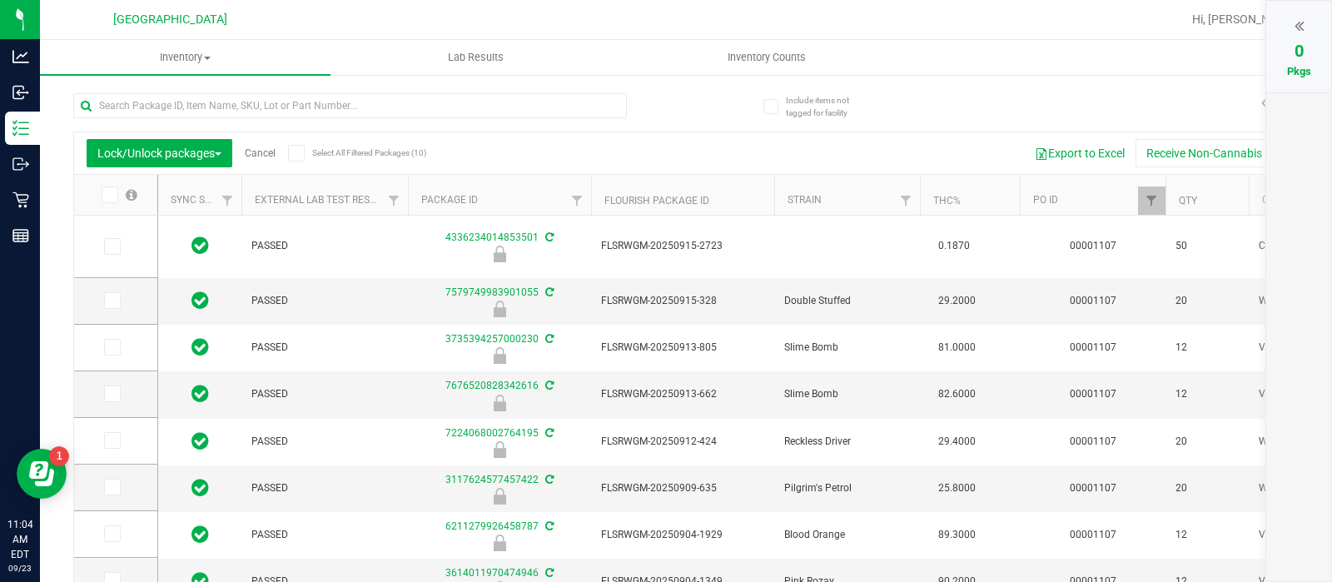
click at [1314, 25] on div at bounding box center [1299, 25] width 32 height 25
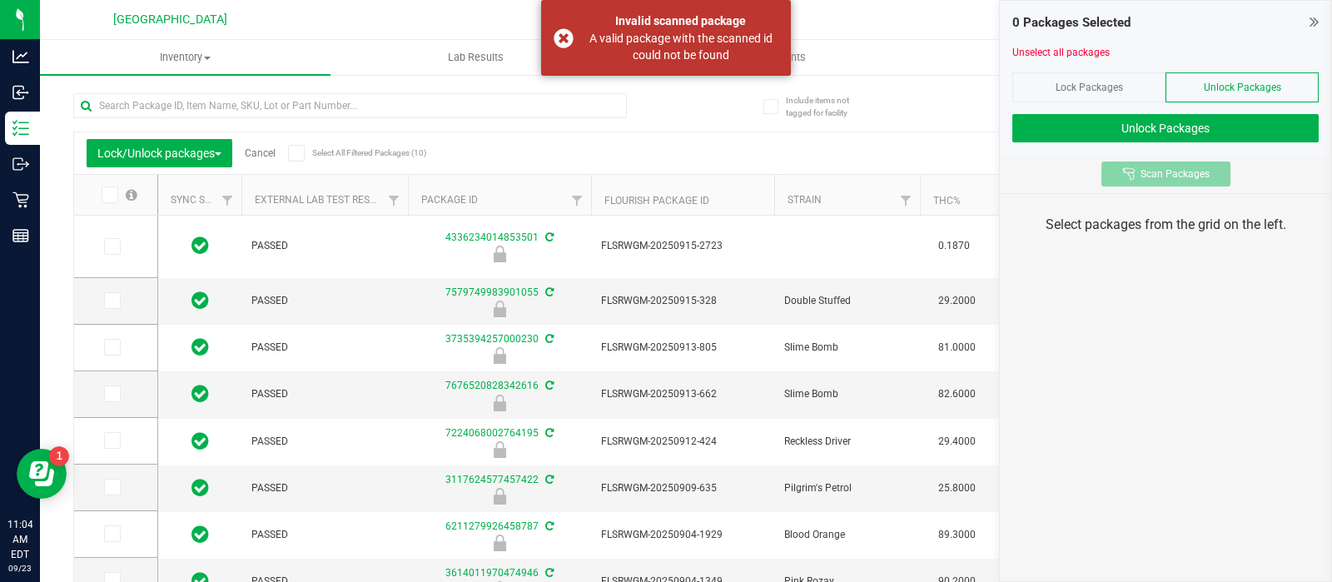
click at [1181, 167] on span "Scan Packages" at bounding box center [1174, 173] width 69 height 13
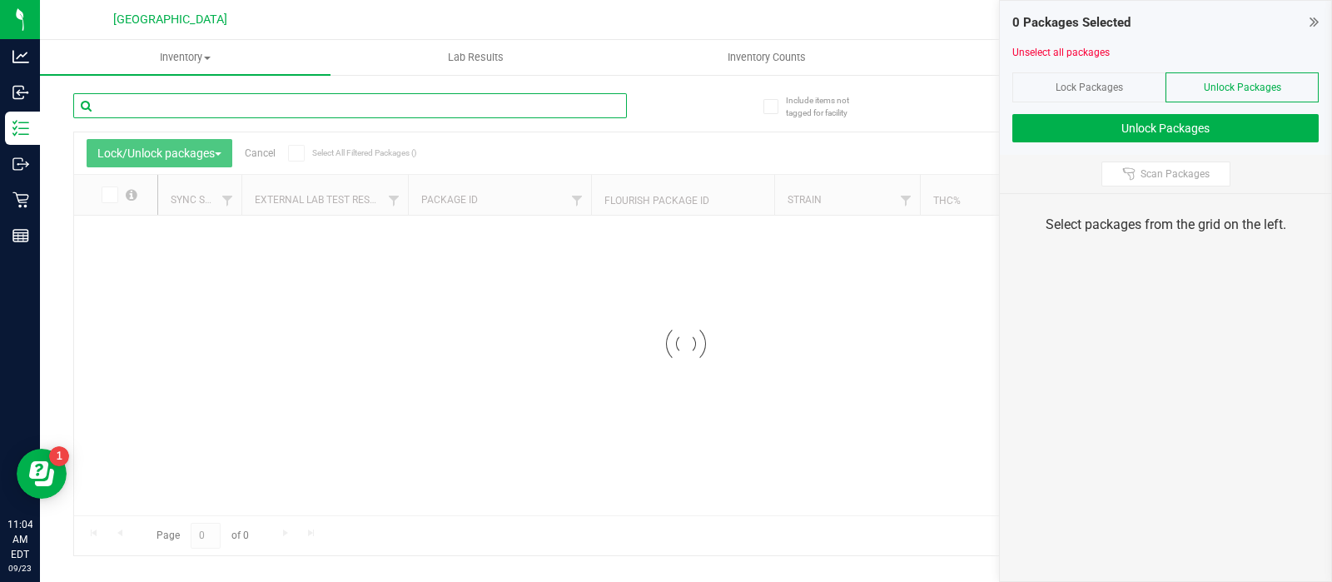
click at [284, 117] on input "text" at bounding box center [350, 105] width 554 height 25
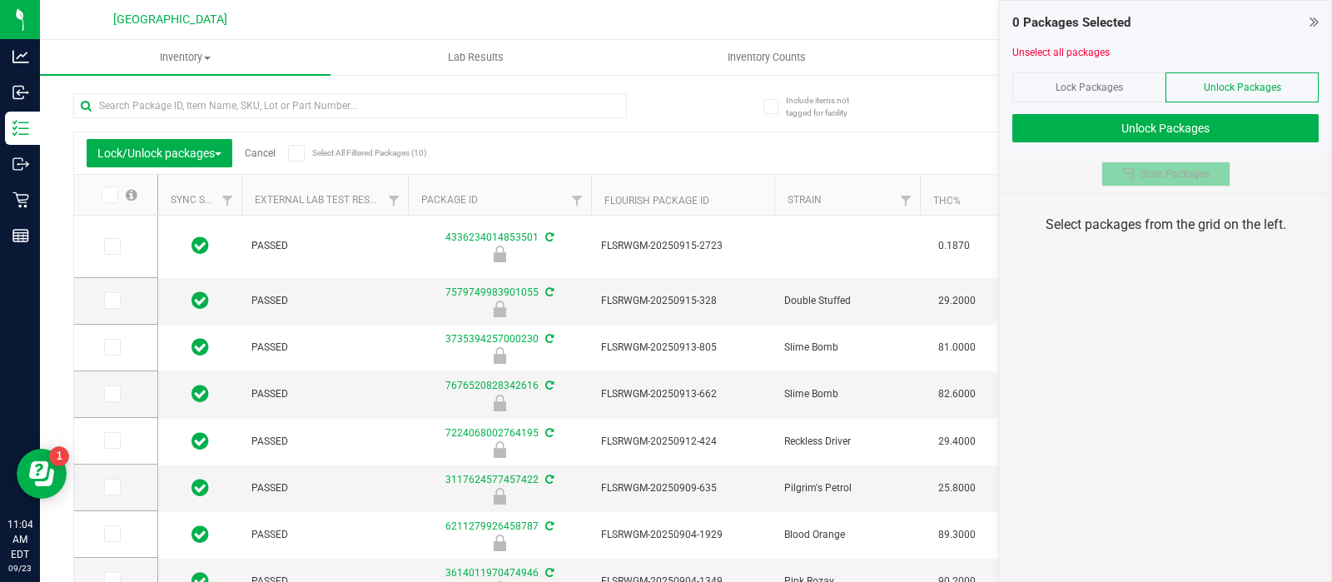
click at [1220, 162] on button "Scan Packages" at bounding box center [1165, 173] width 129 height 25
click at [1319, 22] on div "0 Packages Selected Unselect all packages Lock Packages Unlock Packages Unlock …" at bounding box center [1165, 78] width 331 height 154
click at [1307, 19] on div "0 Packages Selected" at bounding box center [1165, 22] width 306 height 19
click at [1315, 24] on icon at bounding box center [1313, 21] width 9 height 17
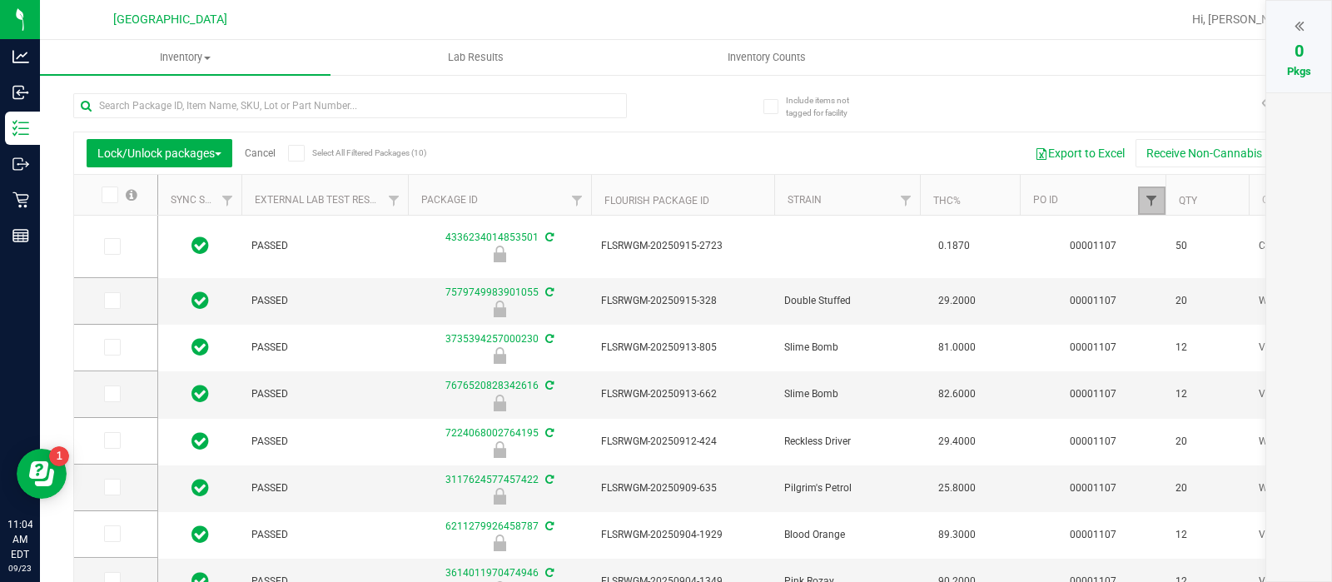
click at [1147, 200] on span "Filter" at bounding box center [1151, 200] width 13 height 13
click at [1178, 271] on button "Filter" at bounding box center [1188, 281] width 80 height 37
click at [180, 152] on span "Lock/Unlock packages" at bounding box center [159, 153] width 124 height 13
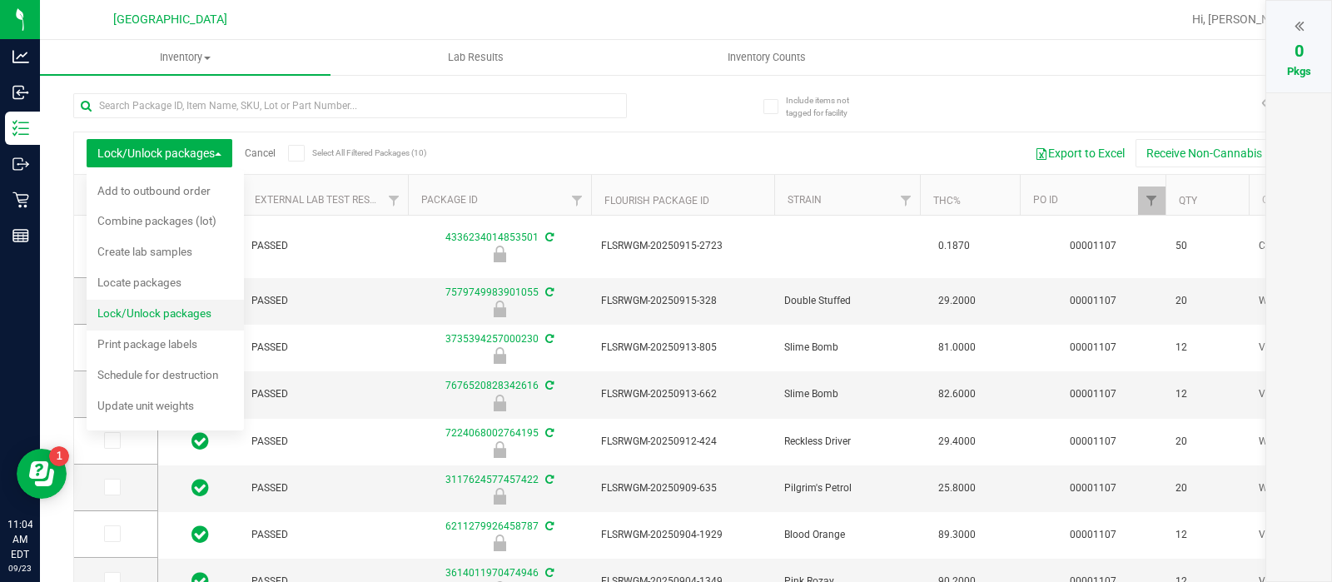
click at [201, 311] on span "Lock/Unlock packages" at bounding box center [154, 312] width 114 height 13
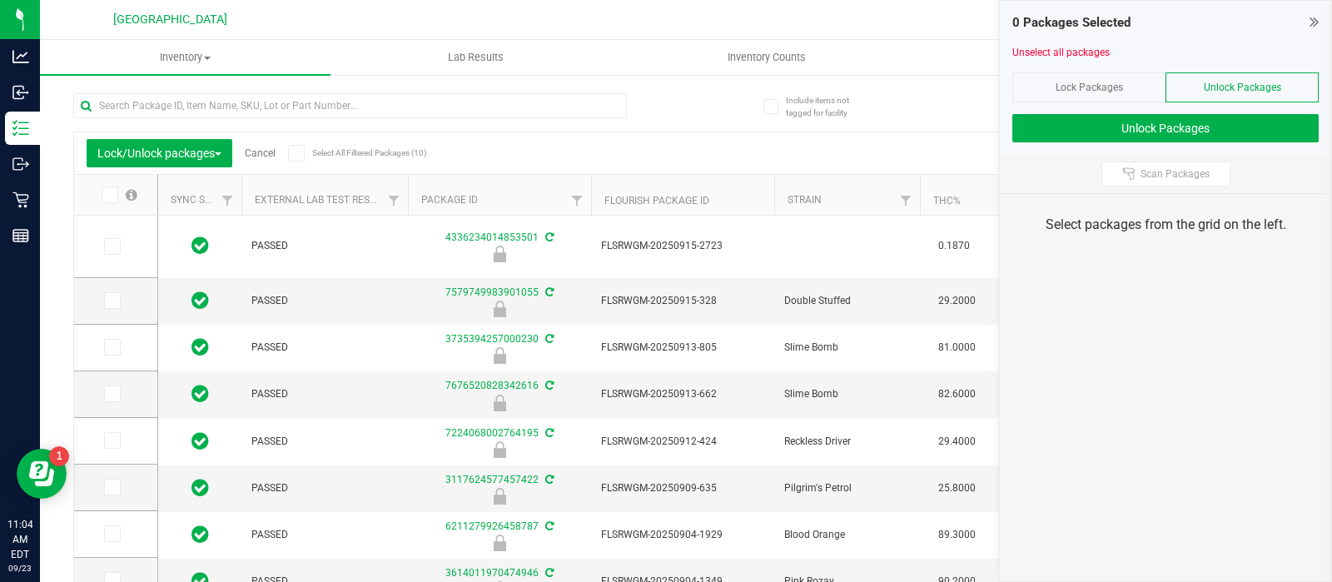
click at [1215, 82] on span "Unlock Packages" at bounding box center [1242, 88] width 77 height 12
click at [1161, 177] on span "Scan Packages" at bounding box center [1174, 173] width 69 height 13
click at [1071, 99] on div "Lock Packages" at bounding box center [1088, 87] width 153 height 30
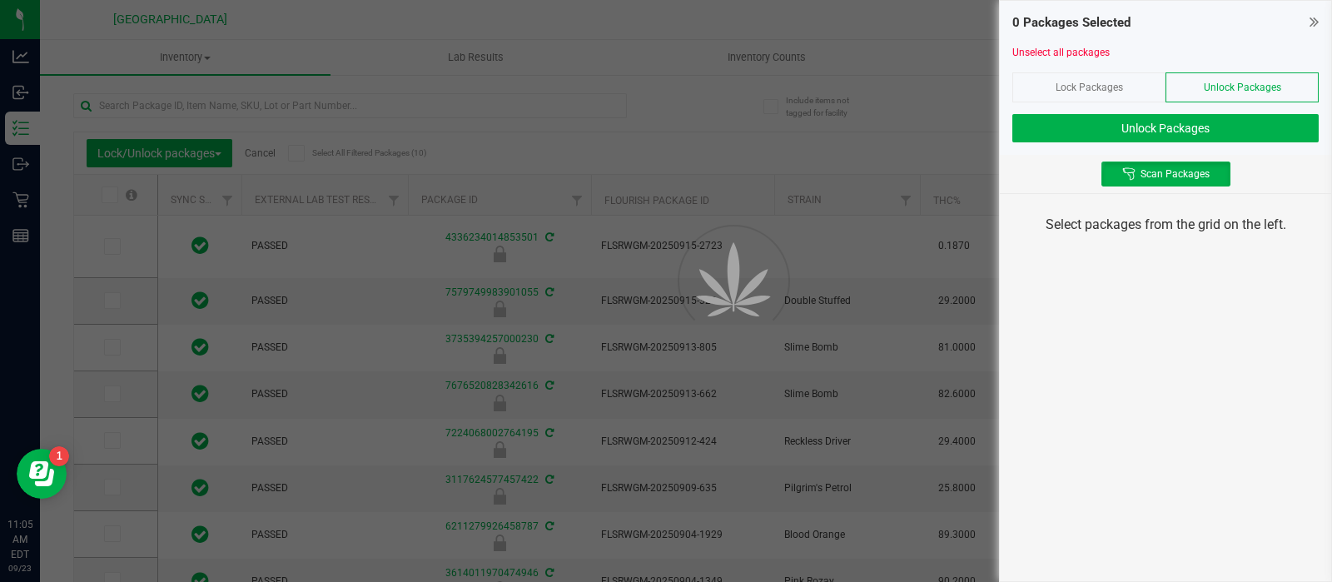
click at [1073, 83] on span "Lock Packages" at bounding box center [1089, 88] width 67 height 12
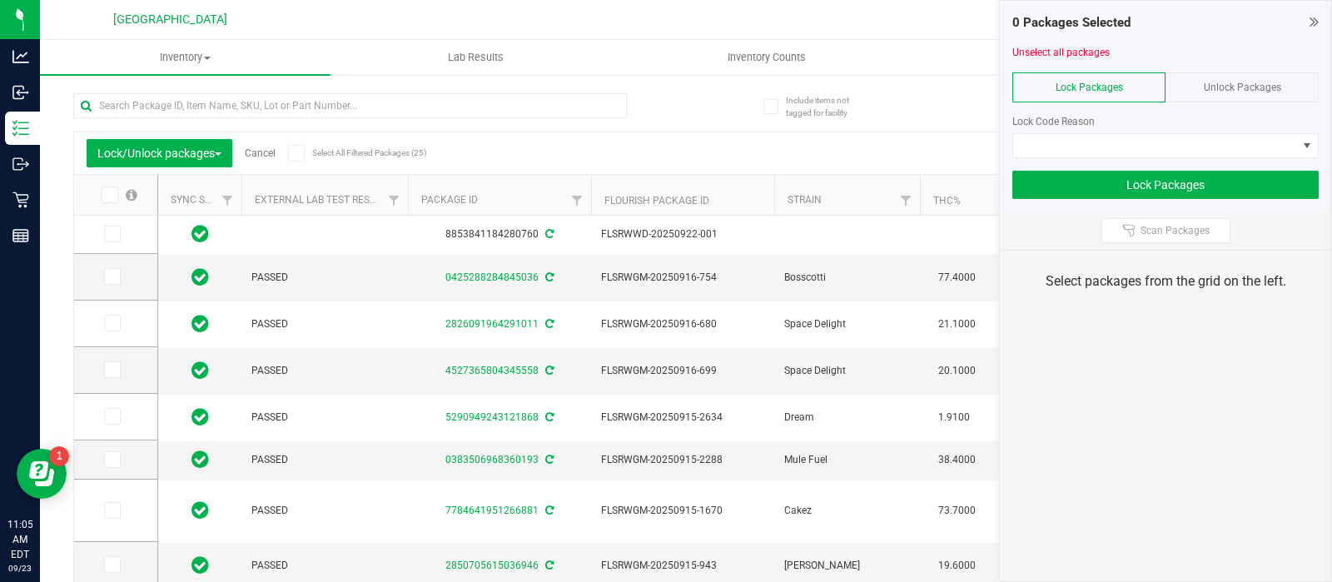
click at [1155, 211] on div "Scan Packages" at bounding box center [1165, 230] width 331 height 38
click at [1152, 224] on span "Scan Packages" at bounding box center [1174, 230] width 69 height 13
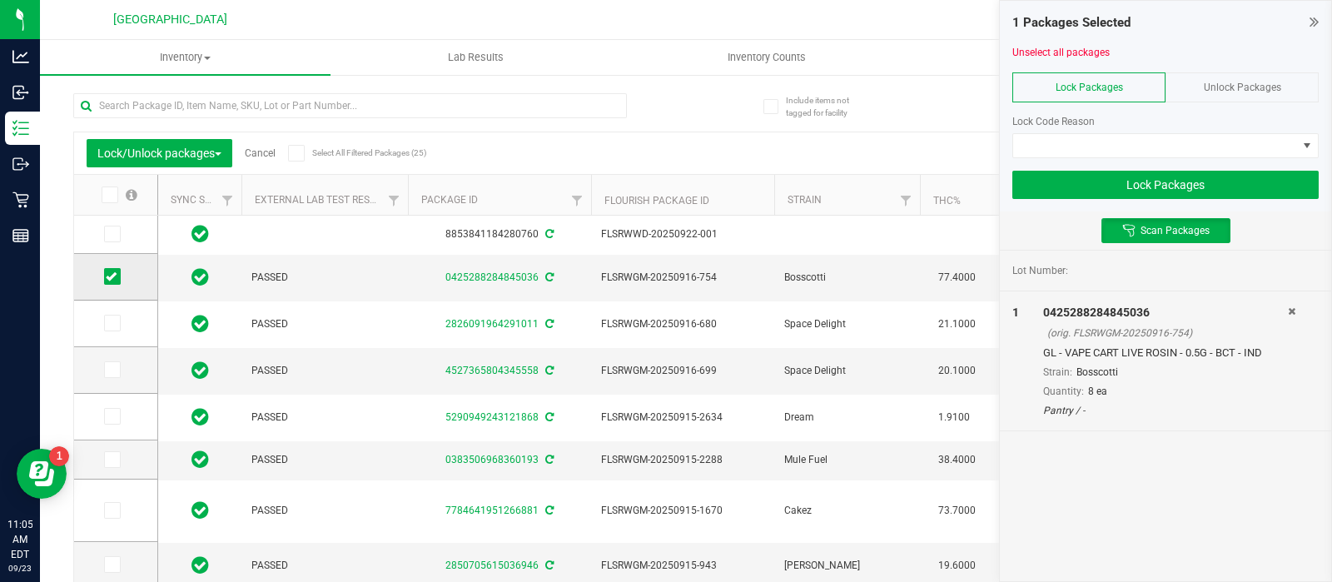
click at [117, 273] on span at bounding box center [112, 276] width 17 height 17
click at [0, 0] on input "checkbox" at bounding box center [0, 0] width 0 height 0
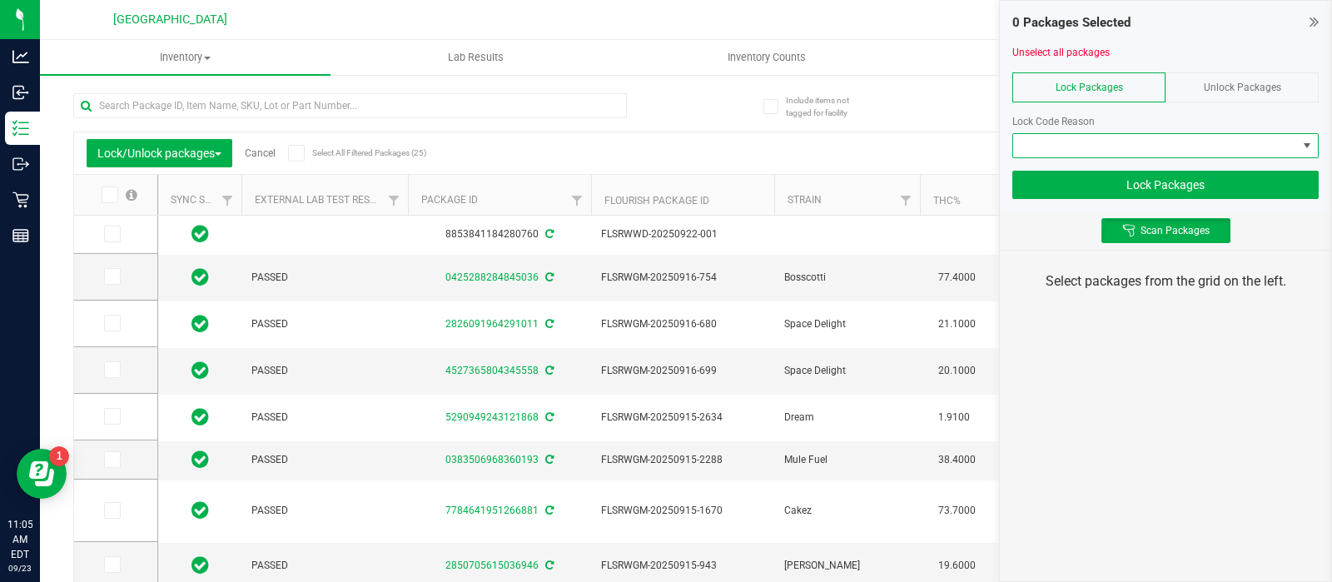
click at [1031, 140] on span at bounding box center [1155, 145] width 284 height 23
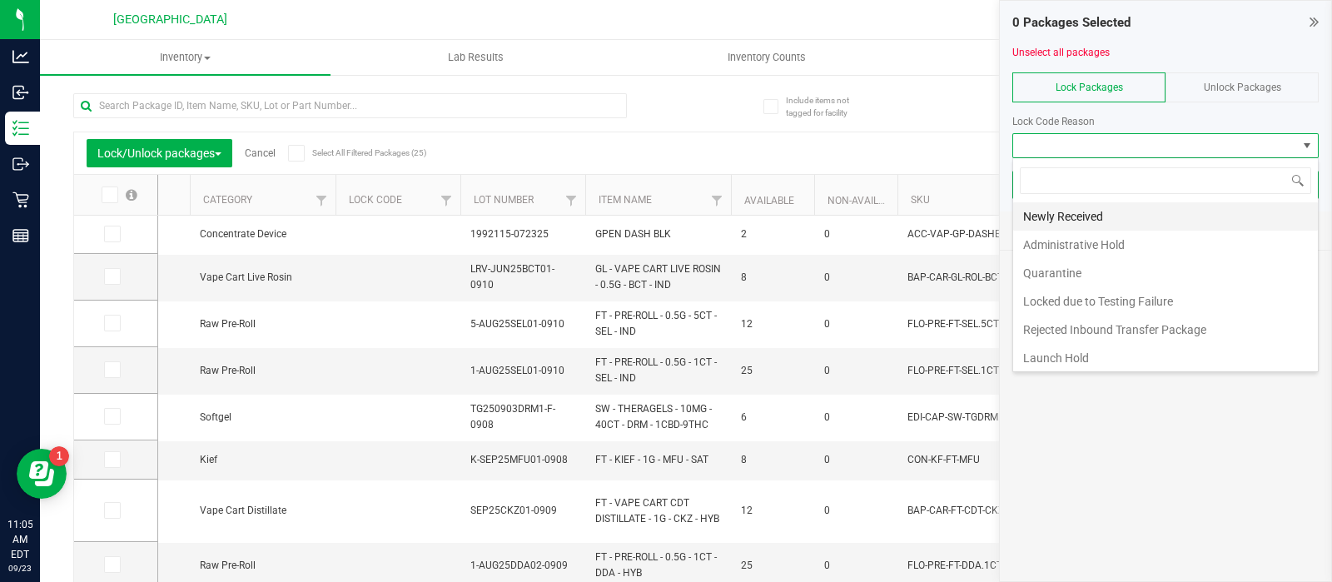
click at [1041, 215] on li "Newly Received" at bounding box center [1165, 216] width 305 height 28
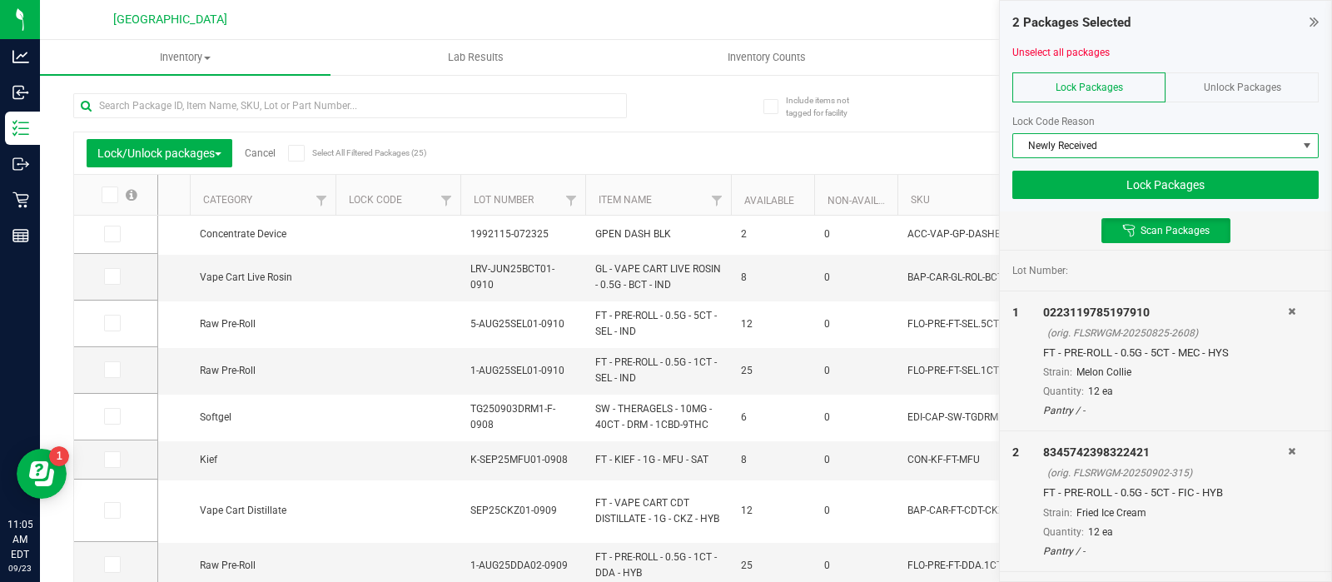
type input "2026-02-16"
click at [1130, 179] on button "Lock Packages" at bounding box center [1165, 185] width 306 height 28
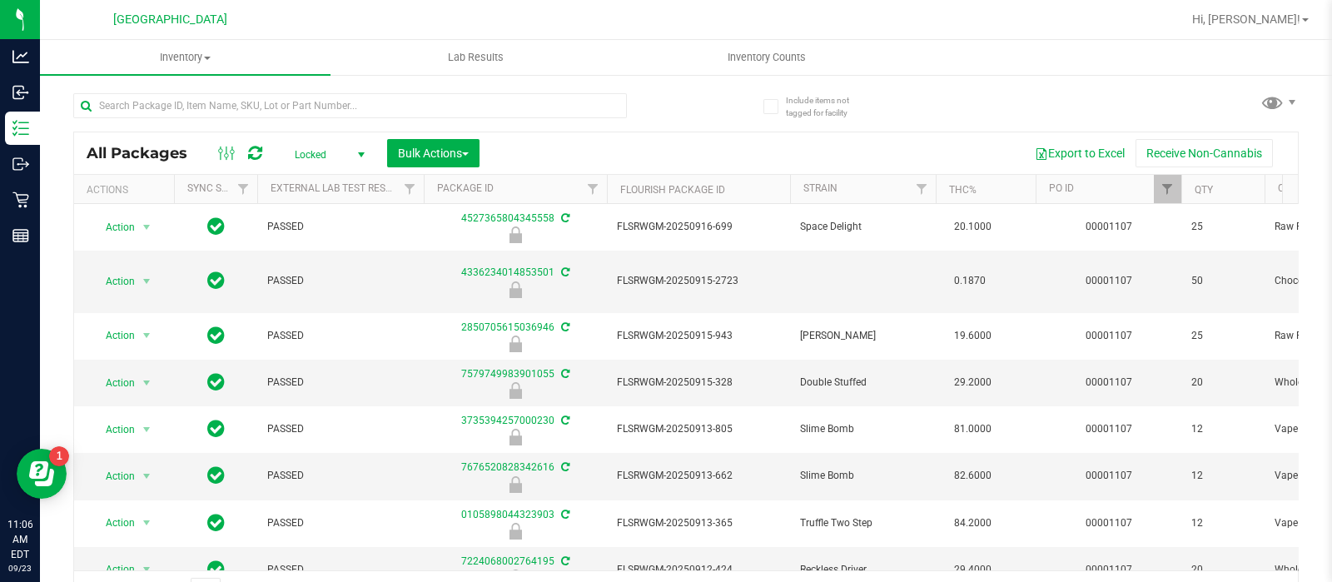
click at [301, 153] on span "Locked" at bounding box center [327, 154] width 92 height 23
click at [325, 181] on li "Active Only" at bounding box center [326, 181] width 90 height 25
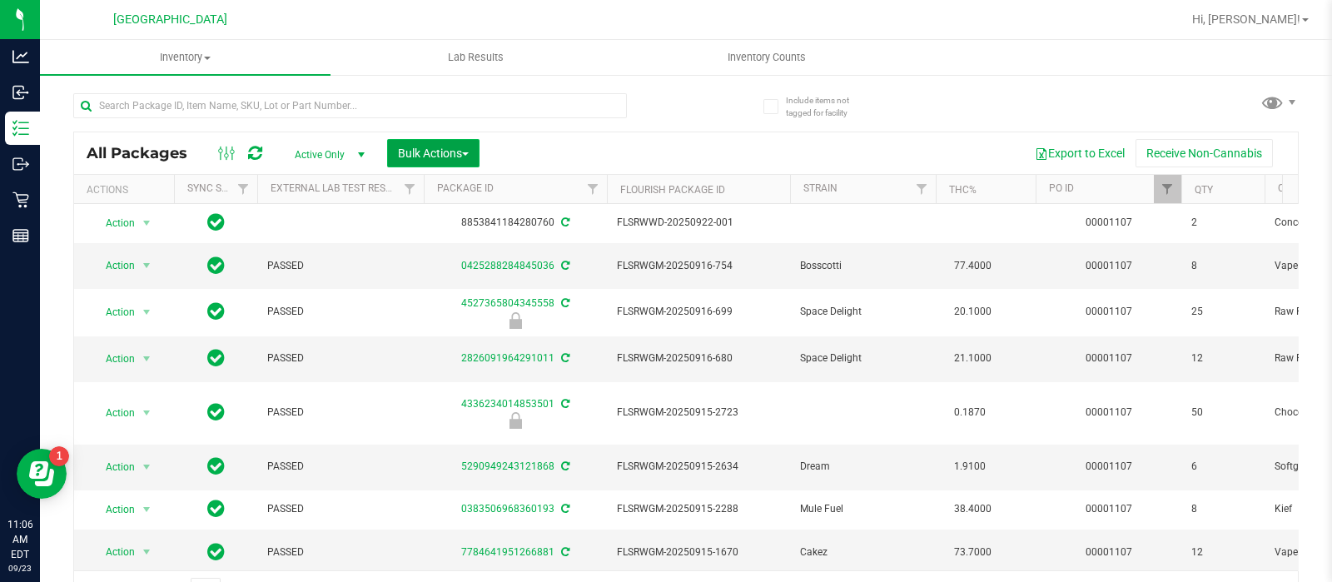
click at [441, 152] on span "Bulk Actions" at bounding box center [433, 153] width 71 height 13
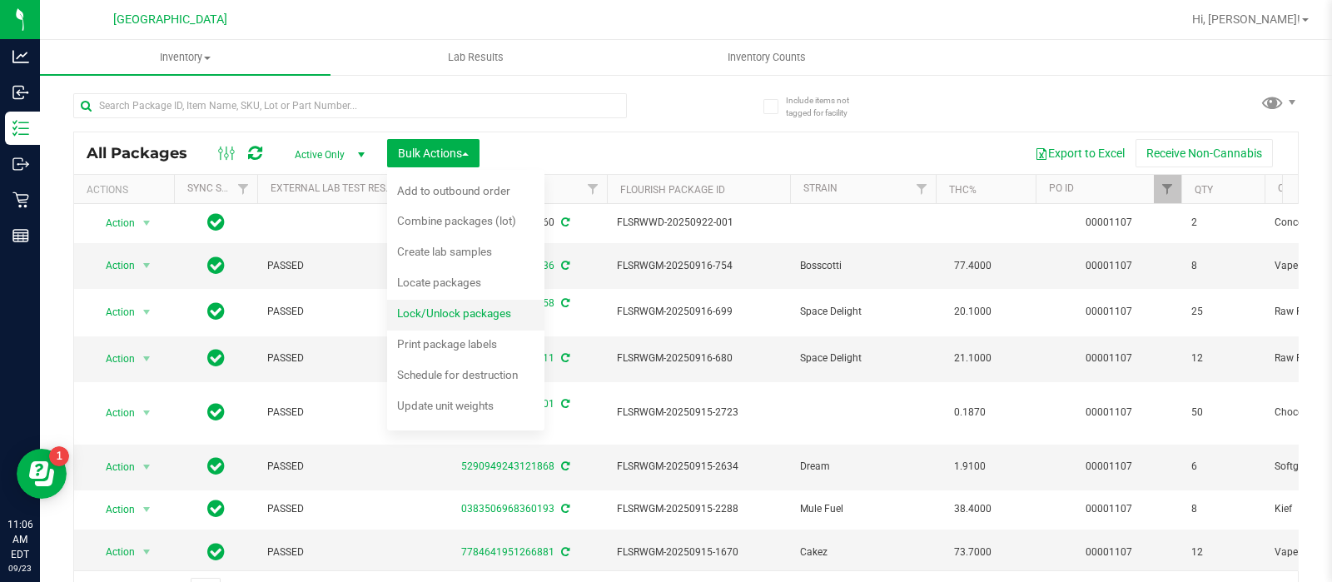
click at [477, 316] on span "Lock/Unlock packages" at bounding box center [454, 312] width 114 height 13
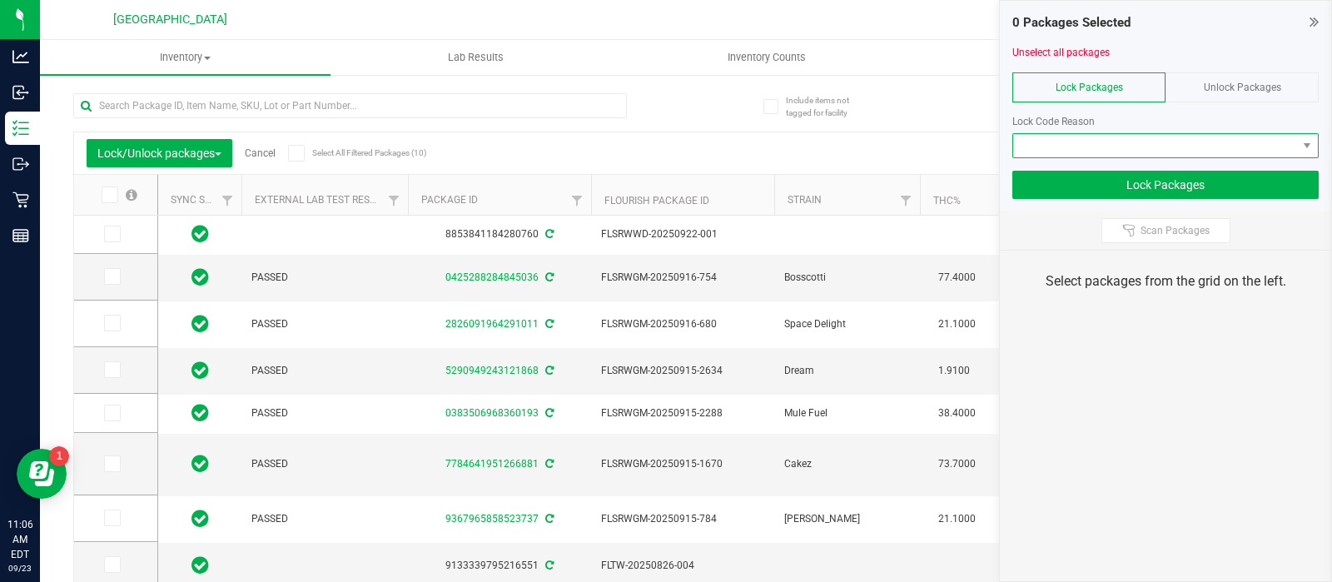
click at [1120, 145] on span at bounding box center [1155, 145] width 284 height 23
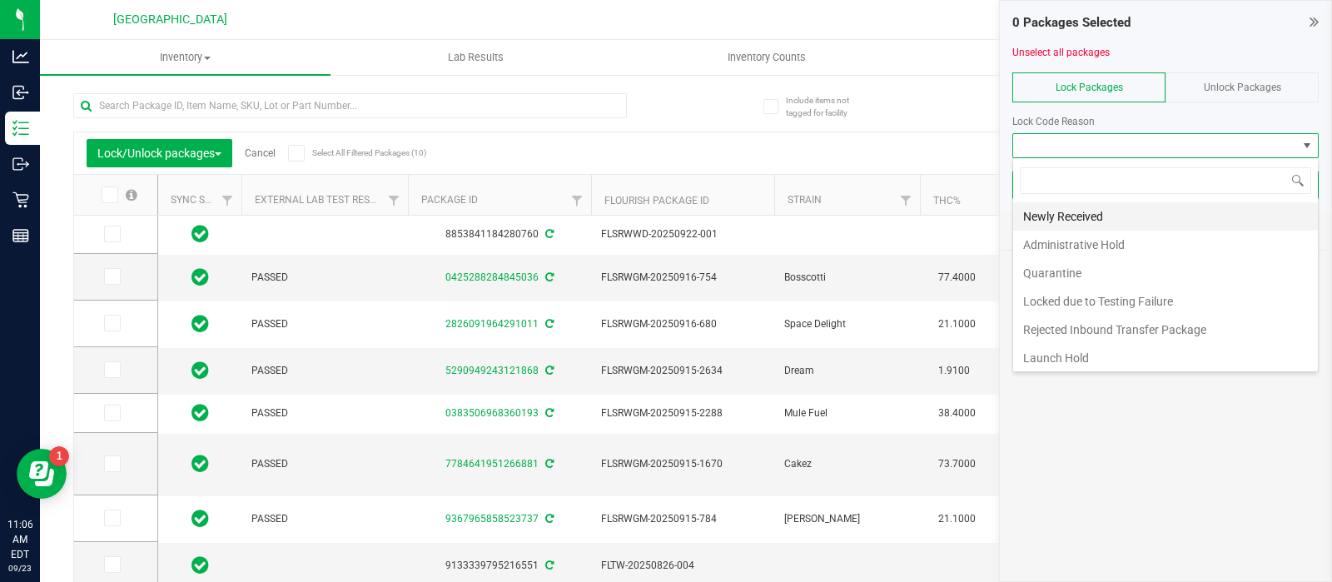
click at [1071, 211] on li "Newly Received" at bounding box center [1165, 216] width 305 height 28
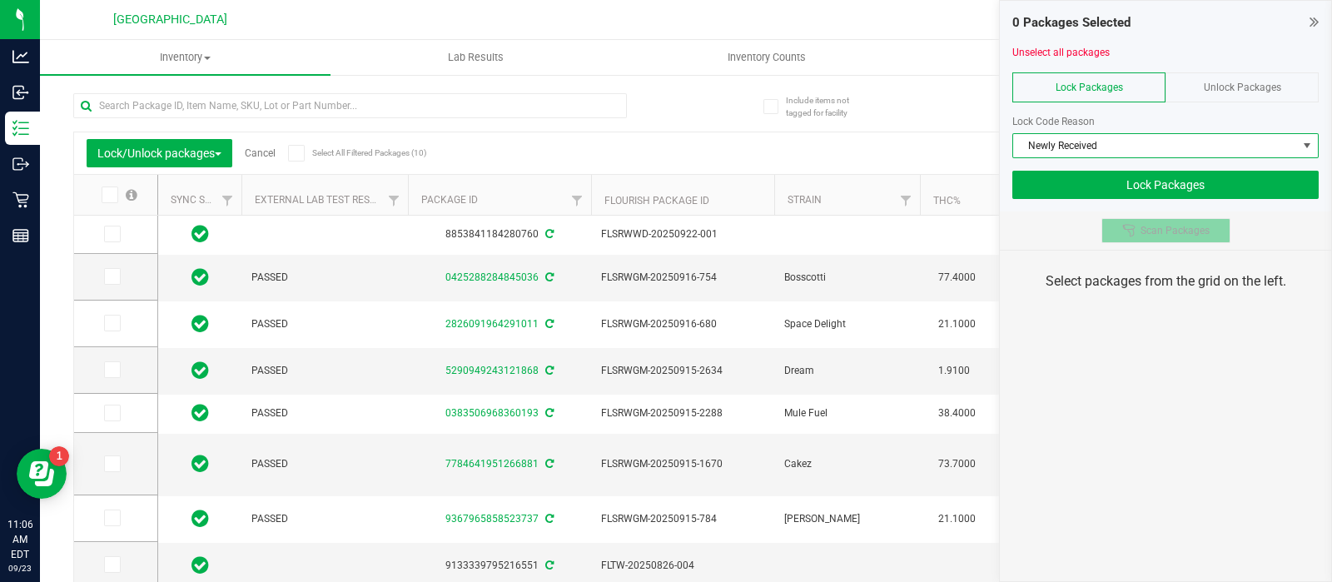
click at [1131, 230] on icon at bounding box center [1128, 230] width 13 height 13
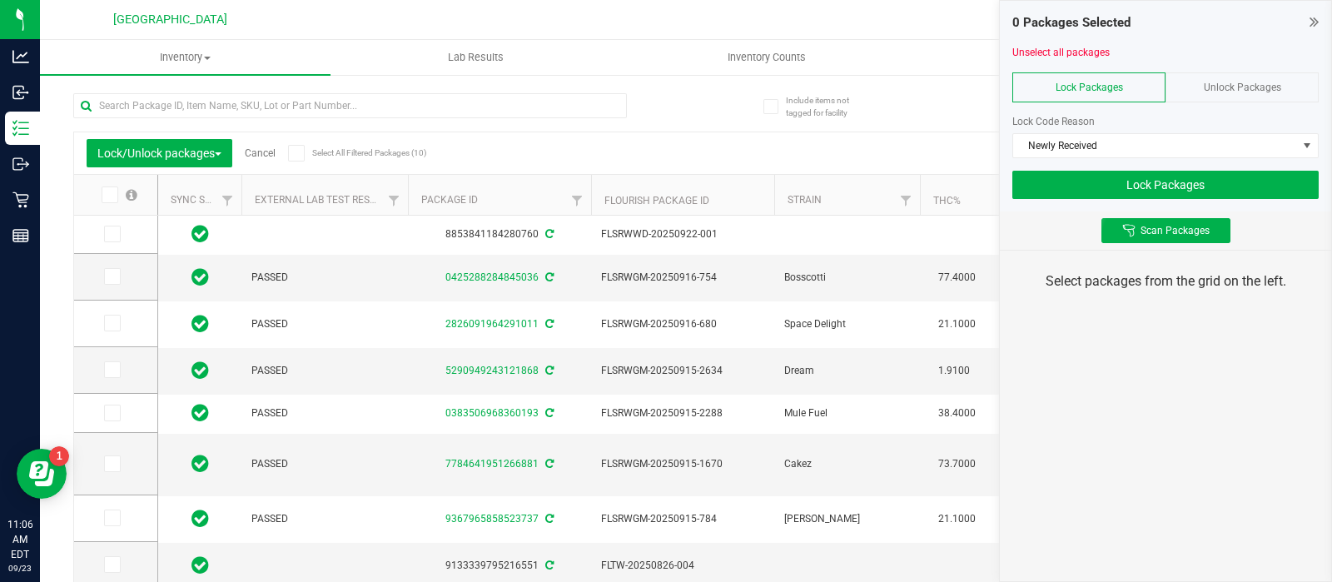
drag, startPoint x: 1131, startPoint y: 230, endPoint x: 1167, endPoint y: 357, distance: 132.3
click at [1053, 226] on div "Scan Packages" at bounding box center [1165, 230] width 331 height 38
click at [1195, 83] on div "Unlock Packages" at bounding box center [1241, 87] width 153 height 30
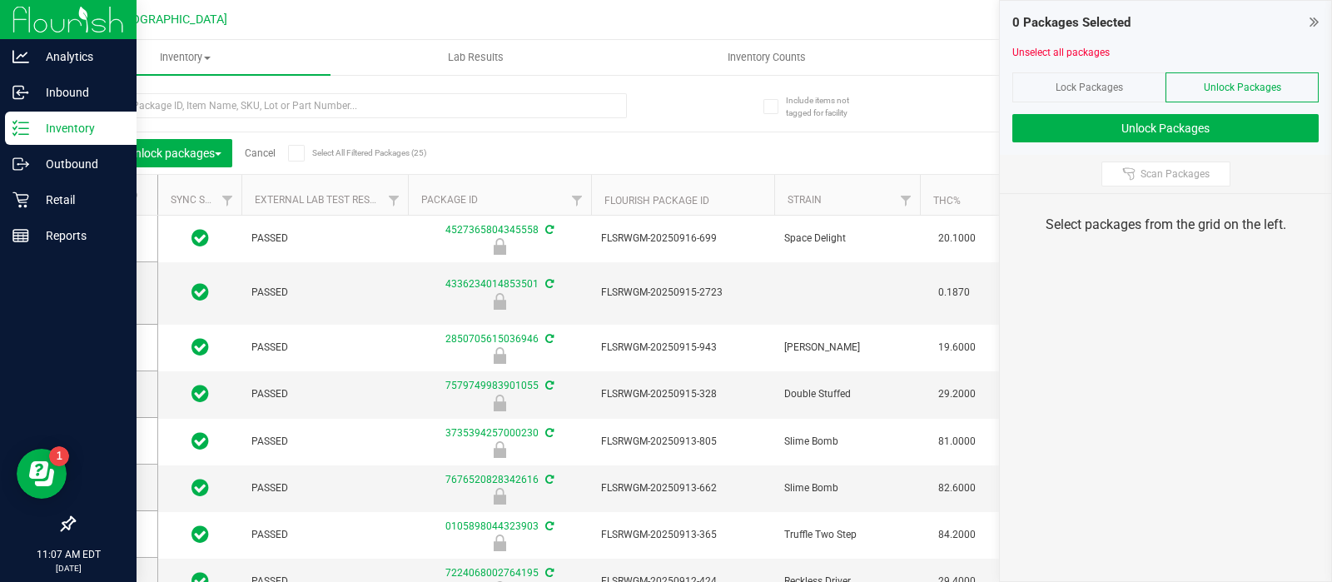
click at [64, 130] on p "Inventory" at bounding box center [79, 128] width 100 height 20
click at [59, 131] on p "Inventory" at bounding box center [79, 128] width 100 height 20
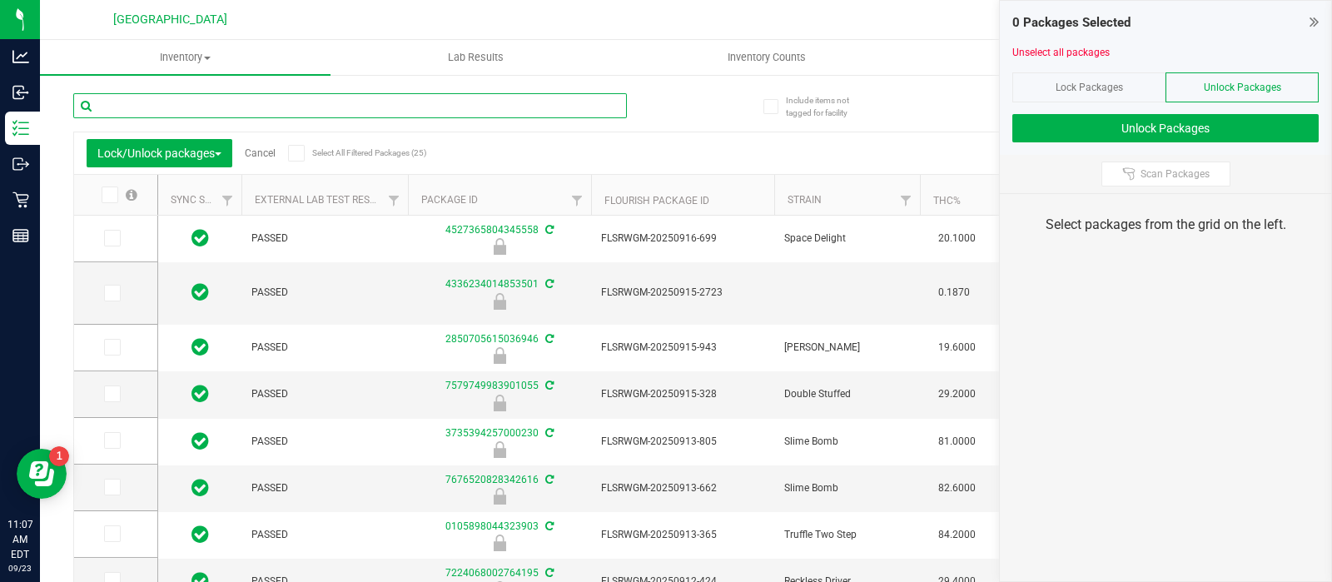
click at [216, 97] on input "text" at bounding box center [350, 105] width 554 height 25
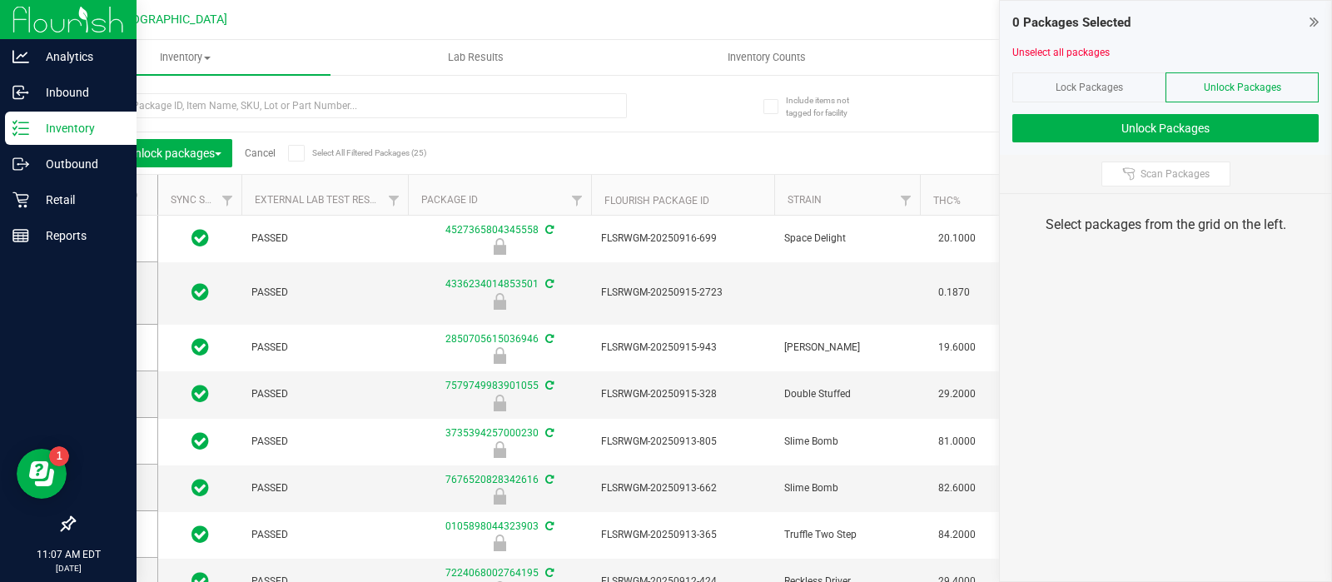
click at [69, 132] on p "Inventory" at bounding box center [79, 128] width 100 height 20
click at [17, 91] on icon at bounding box center [20, 92] width 17 height 17
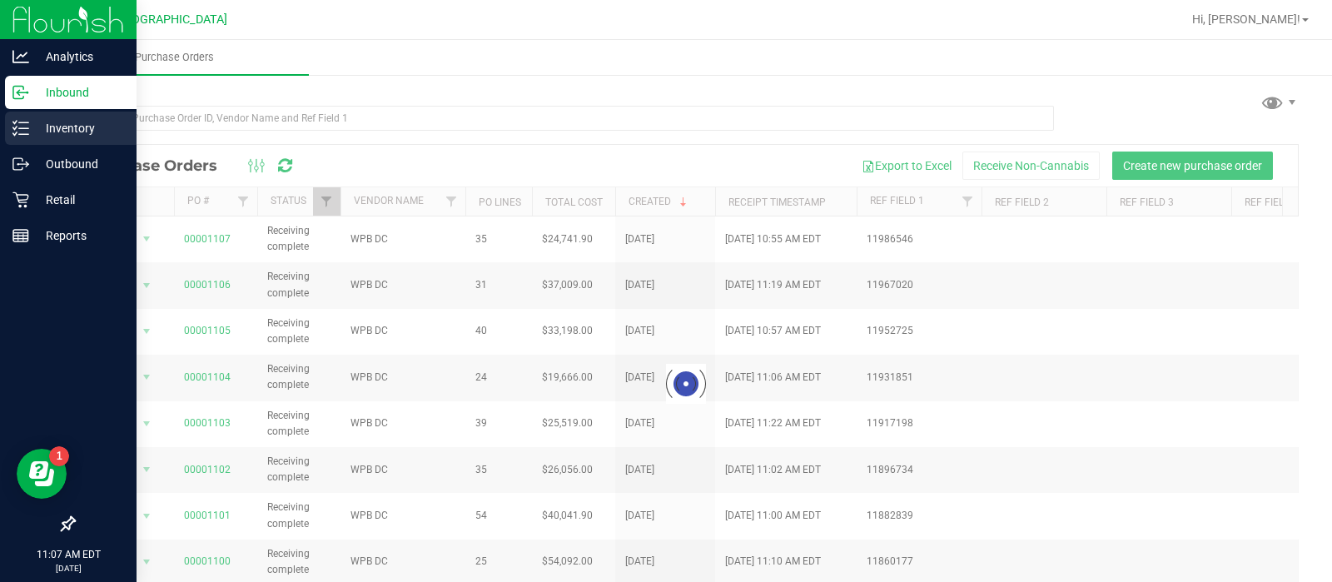
click at [67, 131] on p "Inventory" at bounding box center [79, 128] width 100 height 20
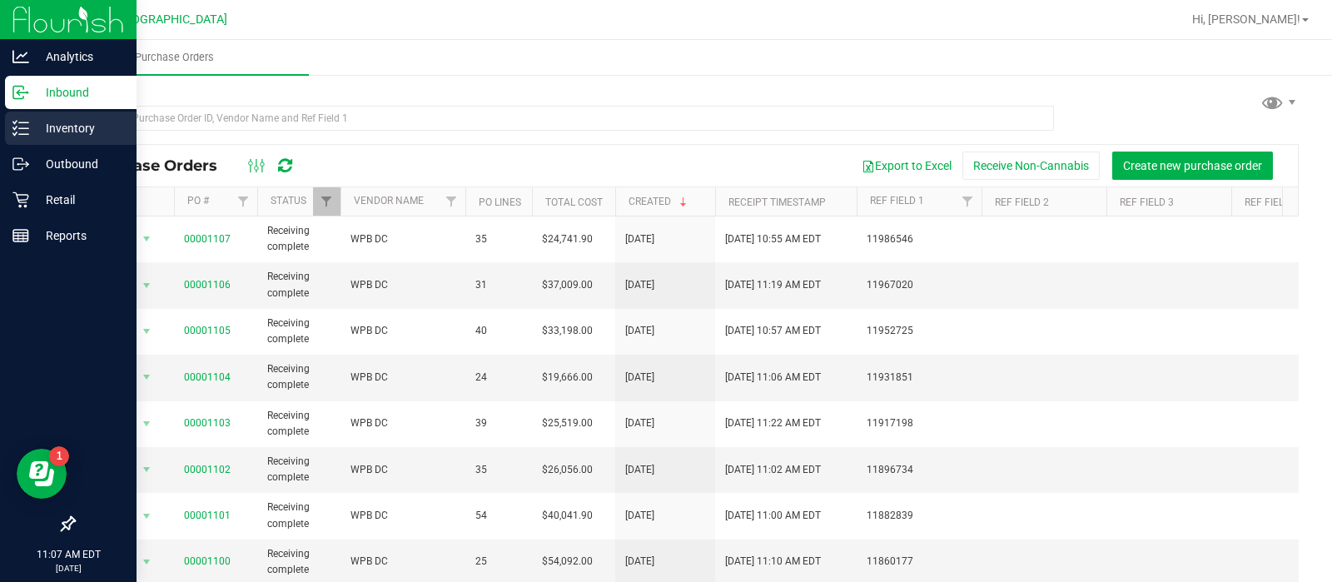
click at [67, 131] on p "Inventory" at bounding box center [79, 128] width 100 height 20
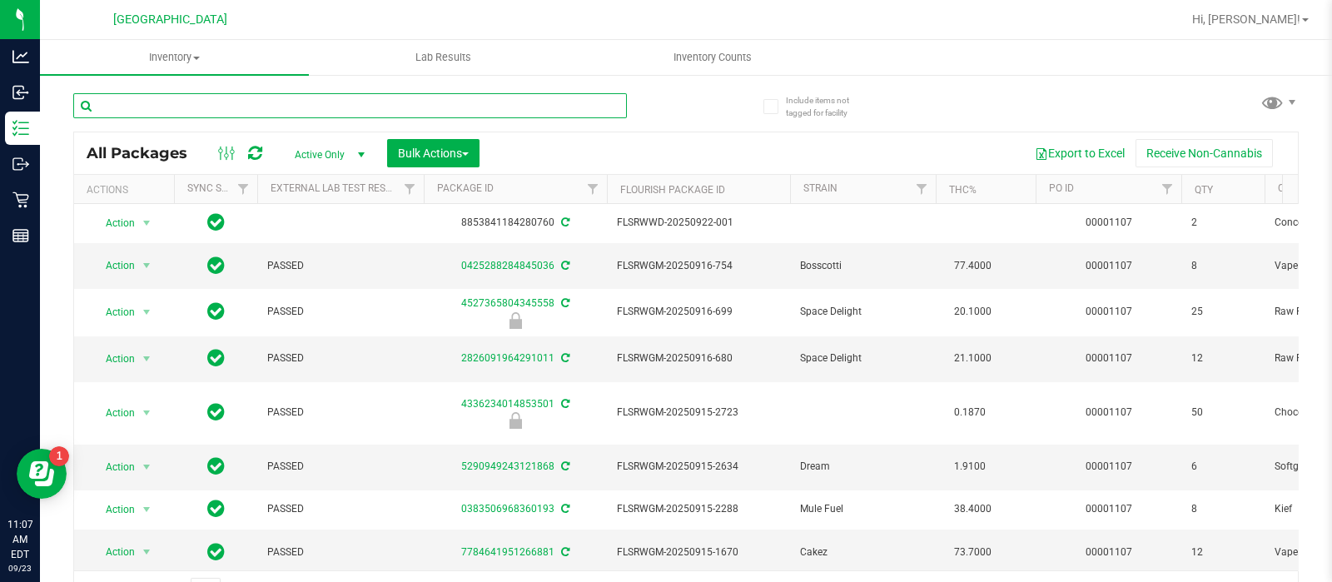
click at [204, 110] on input "text" at bounding box center [350, 105] width 554 height 25
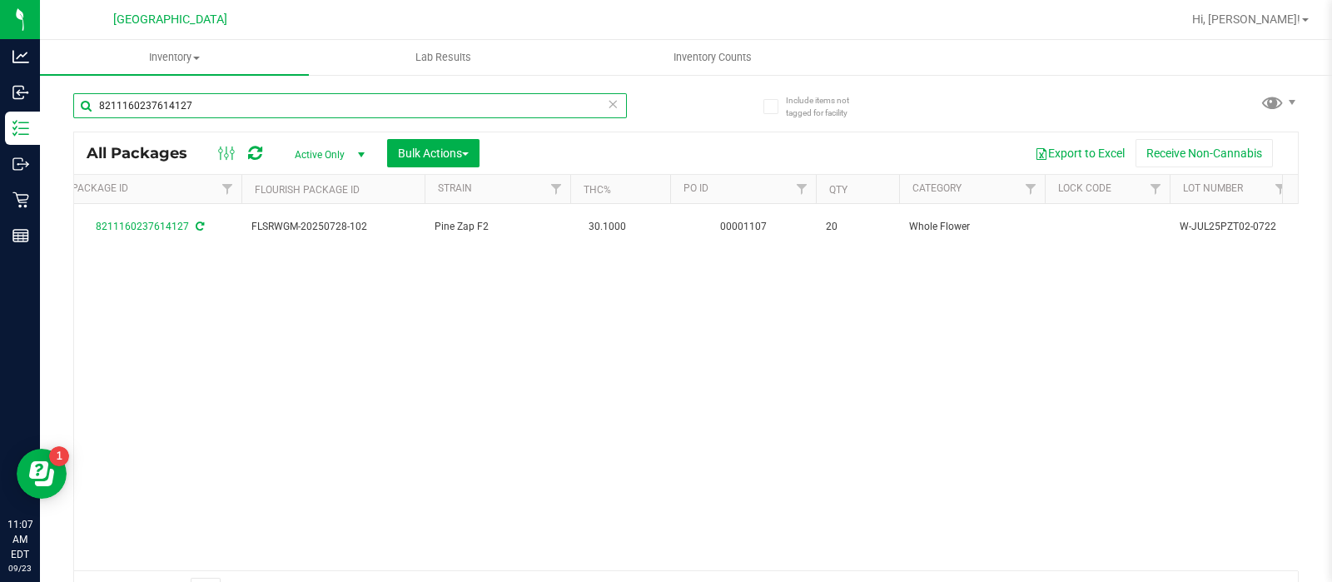
scroll to position [0, 415]
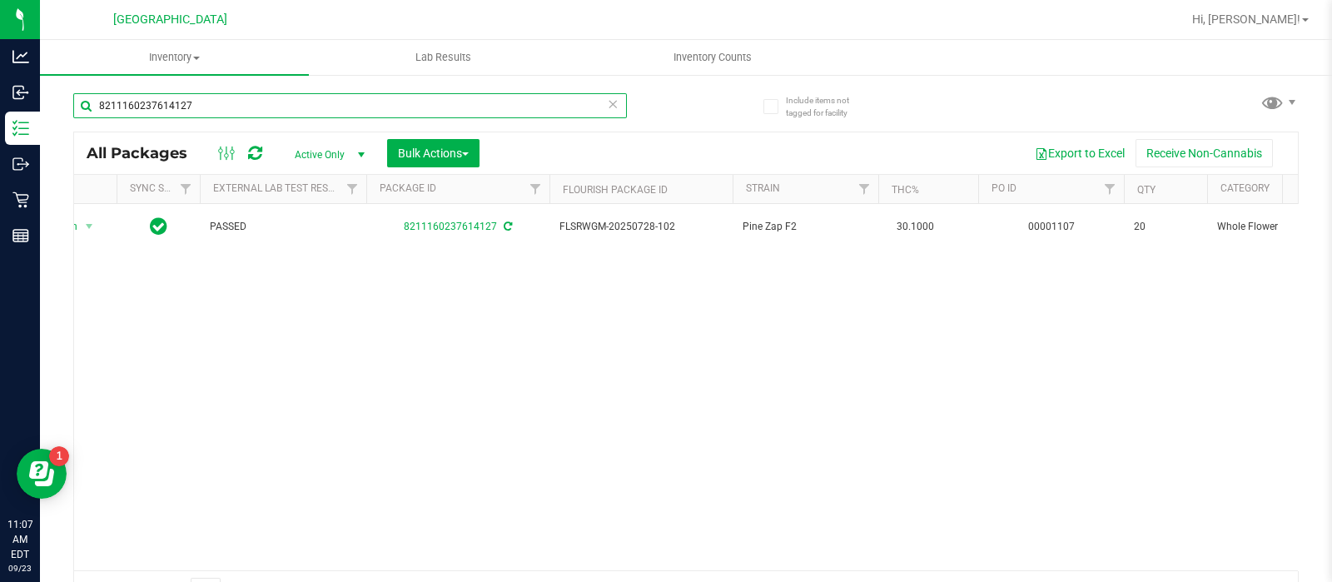
click at [251, 102] on input "8211160237614127" at bounding box center [350, 105] width 554 height 25
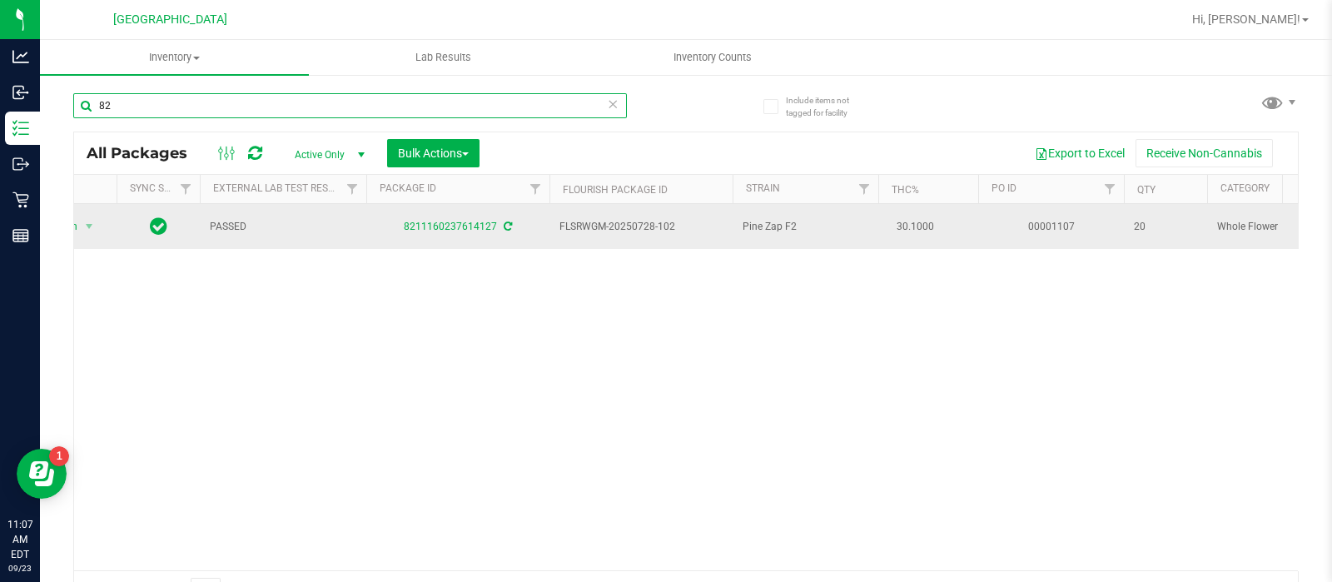
type input "8"
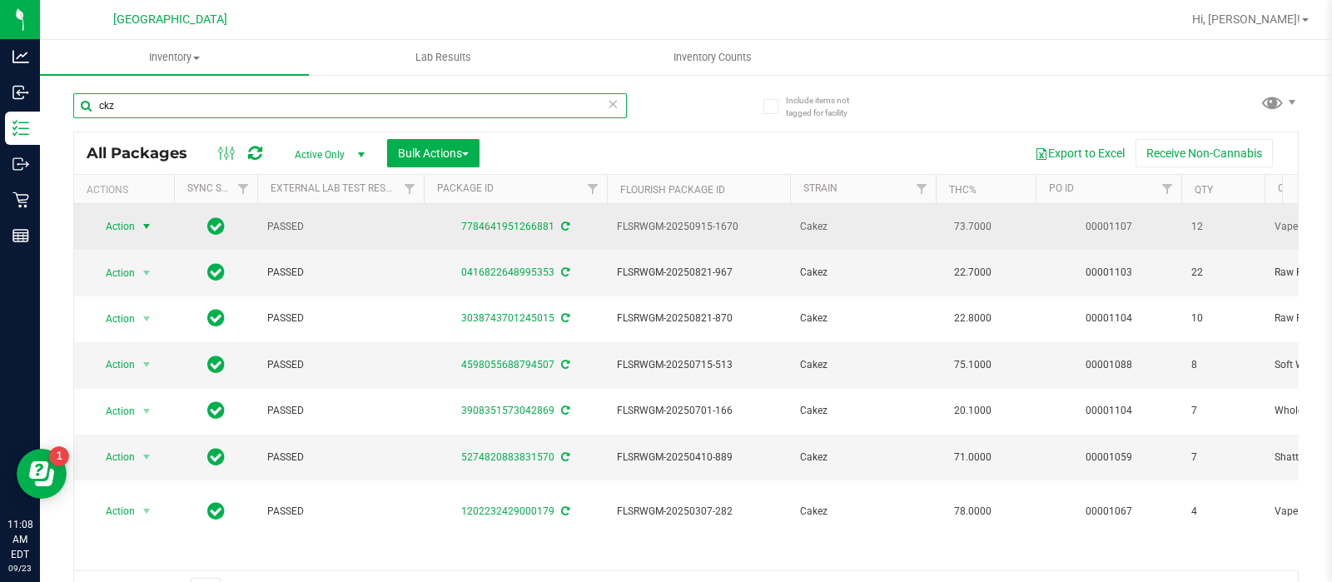
type input "ckz"
click at [146, 233] on span "select" at bounding box center [146, 226] width 13 height 13
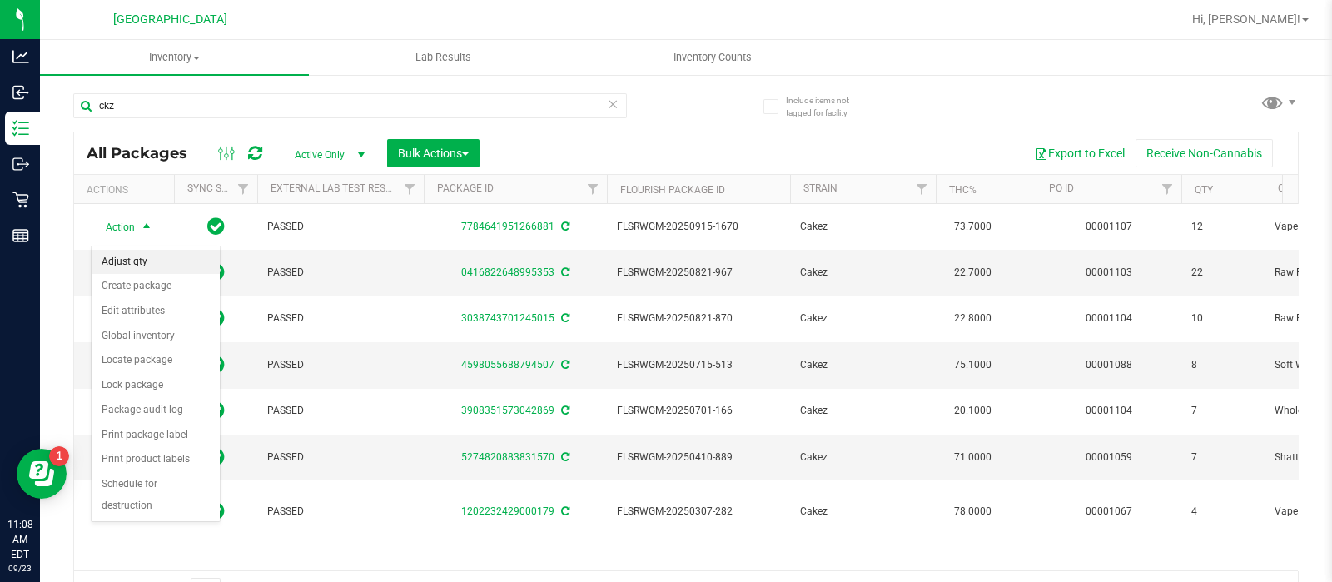
click at [157, 265] on li "Adjust qty" at bounding box center [156, 262] width 128 height 25
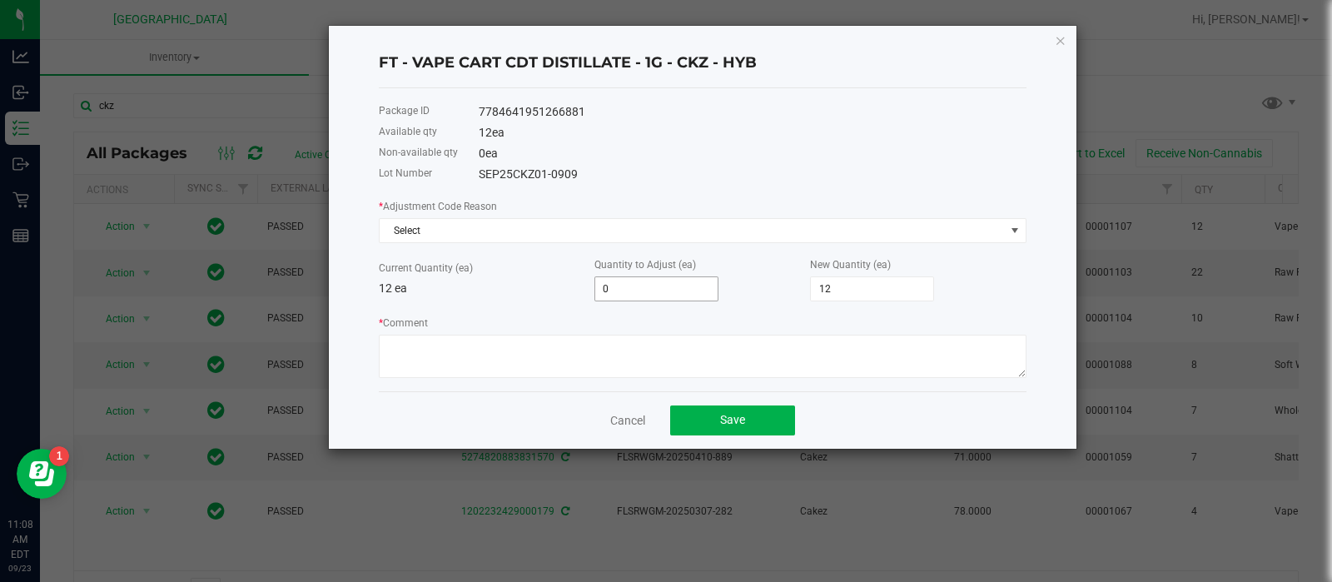
click at [646, 283] on input "0" at bounding box center [656, 288] width 122 height 23
type input "1"
type input "13"
type input "1"
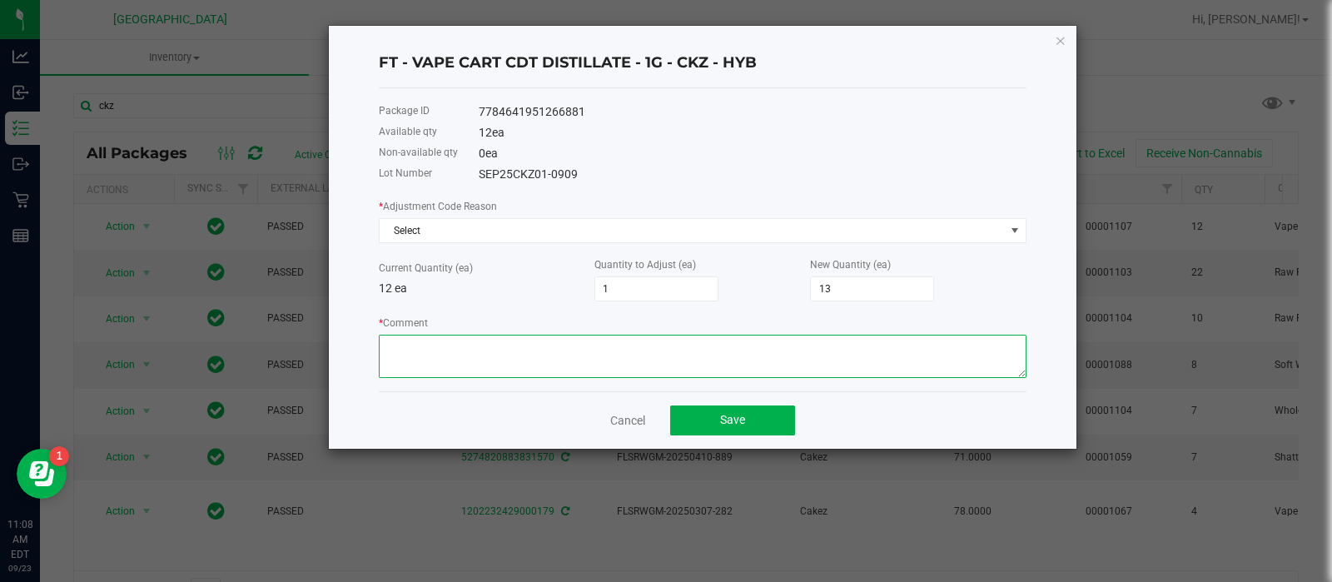
click at [893, 352] on textarea "* Comment" at bounding box center [703, 356] width 648 height 43
type textarea "had an additional cart"
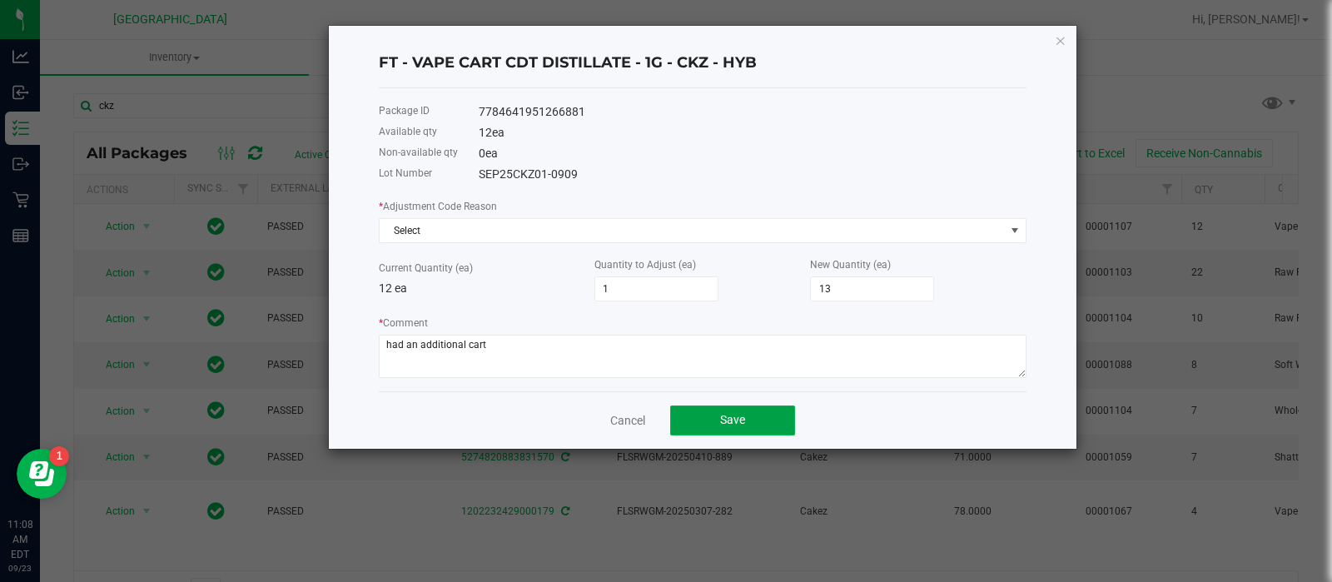
click at [761, 430] on button "Save" at bounding box center [732, 420] width 125 height 30
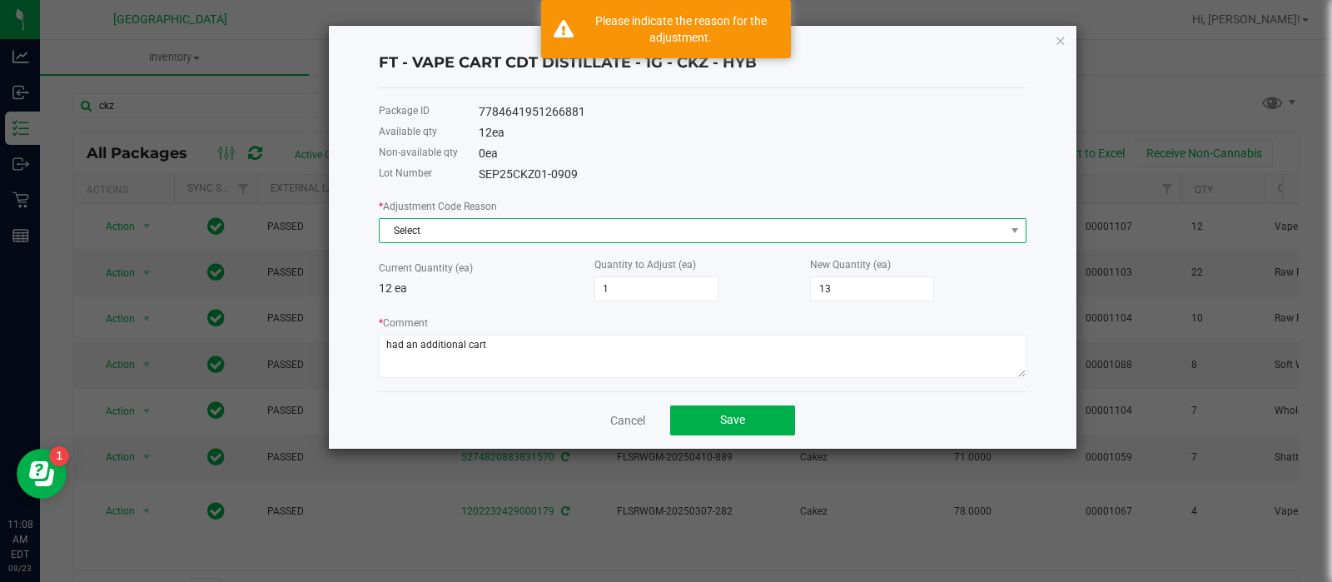
click at [695, 231] on span "Select" at bounding box center [692, 230] width 625 height 23
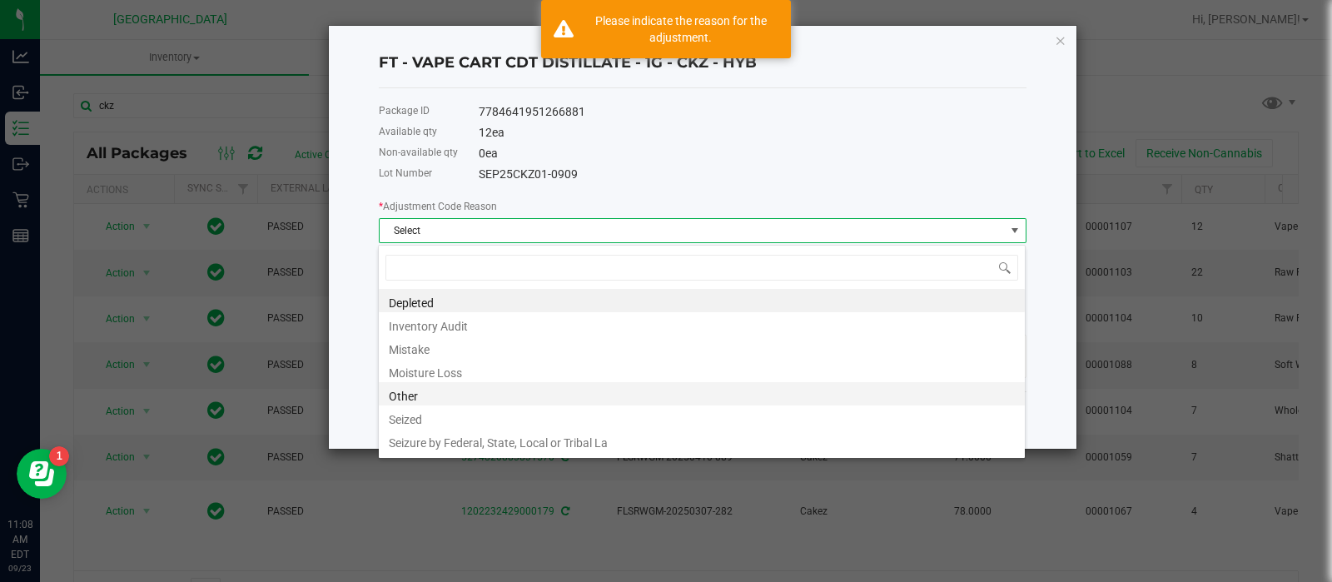
click at [439, 391] on li "Other" at bounding box center [702, 393] width 646 height 23
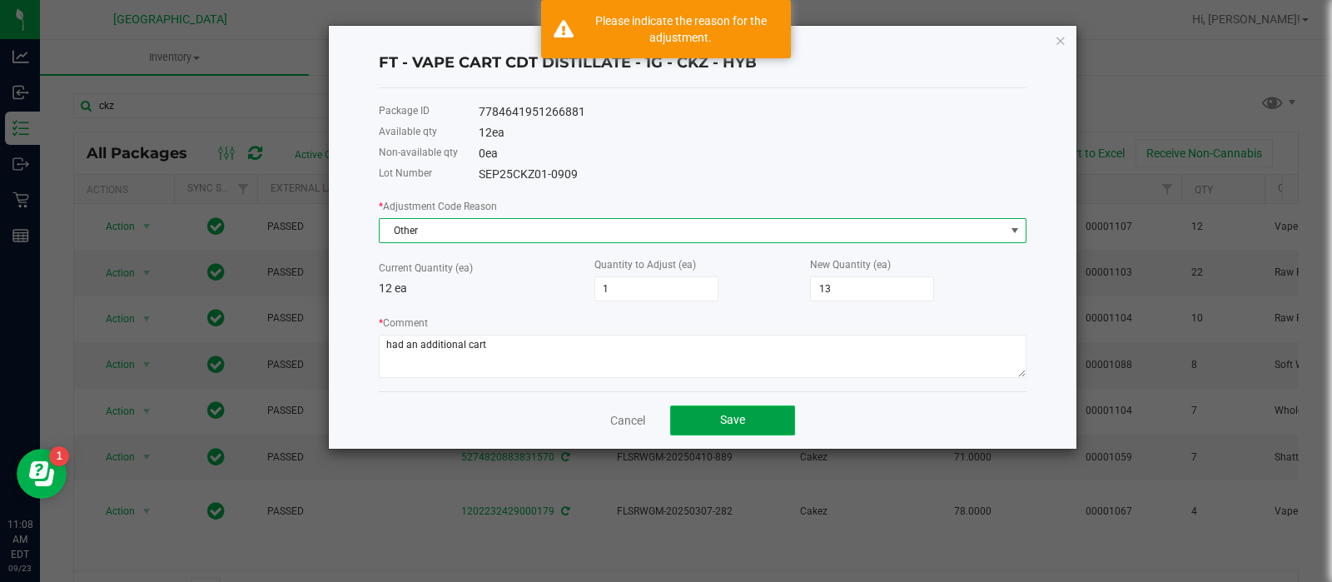
click at [703, 434] on button "Save" at bounding box center [732, 420] width 125 height 30
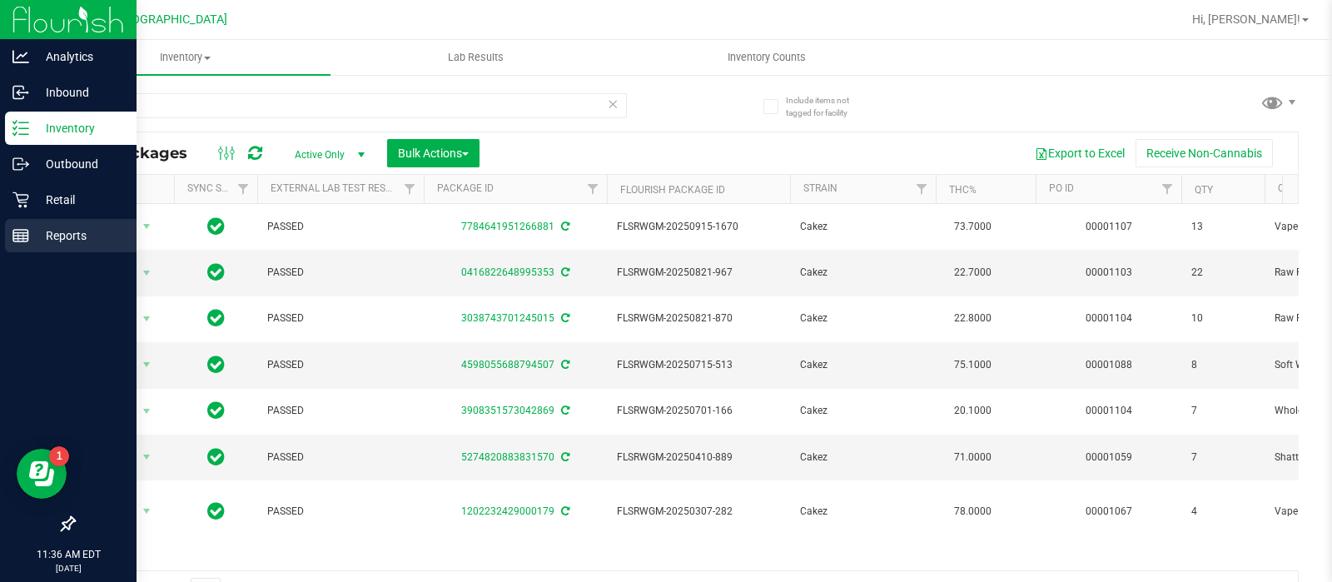
click at [35, 247] on div "Reports" at bounding box center [71, 235] width 132 height 33
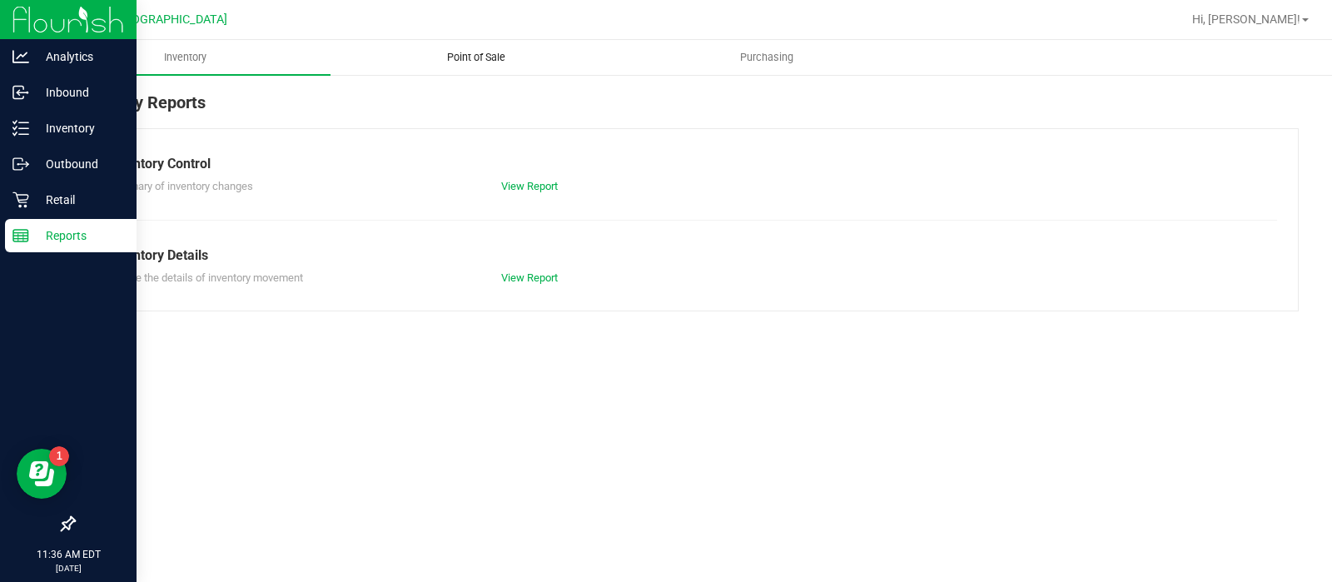
click at [503, 52] on span "Point of Sale" at bounding box center [476, 57] width 103 height 15
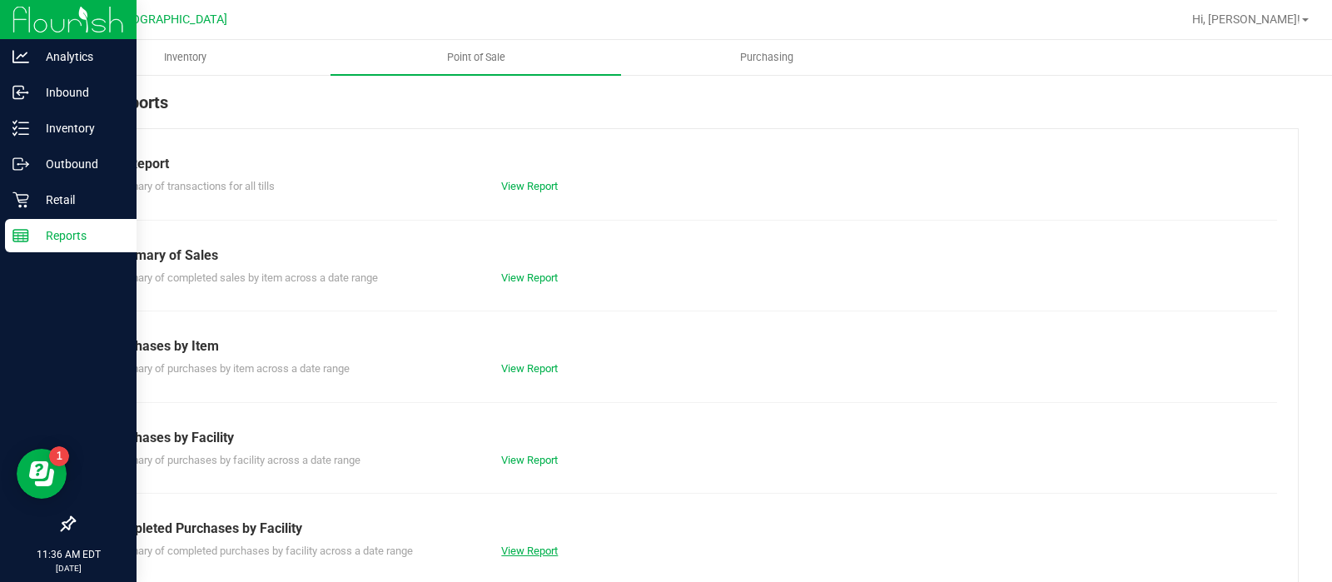
click at [539, 544] on link "View Report" at bounding box center [529, 550] width 57 height 12
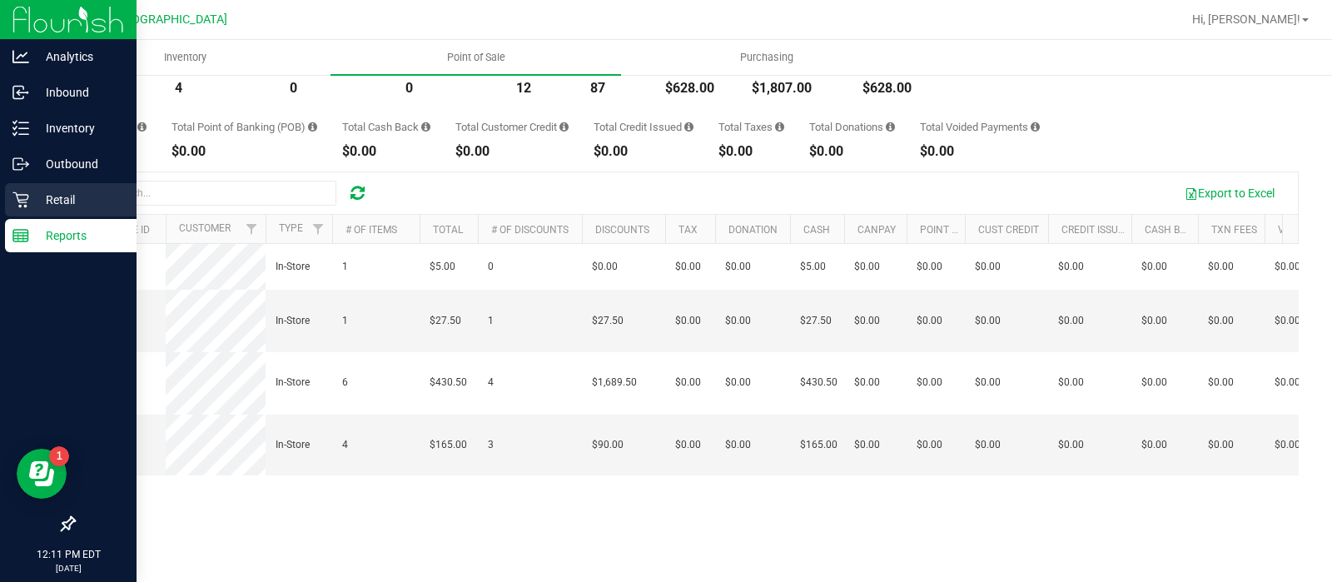
click at [36, 190] on p "Retail" at bounding box center [79, 200] width 100 height 20
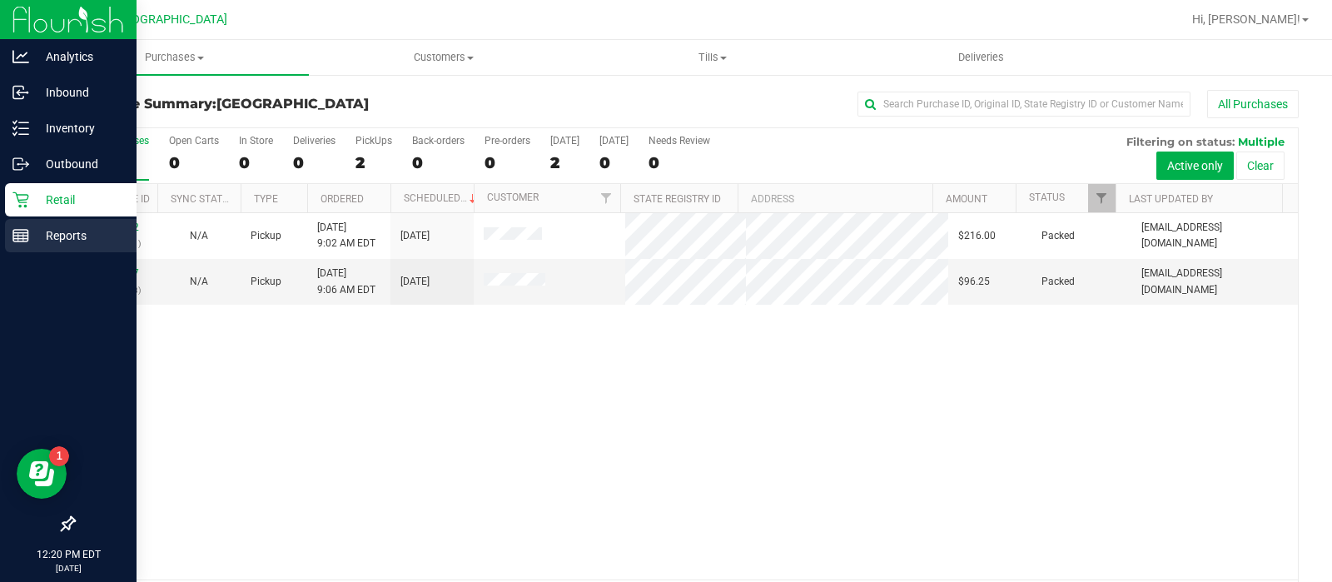
click at [39, 247] on div "Reports" at bounding box center [71, 235] width 132 height 33
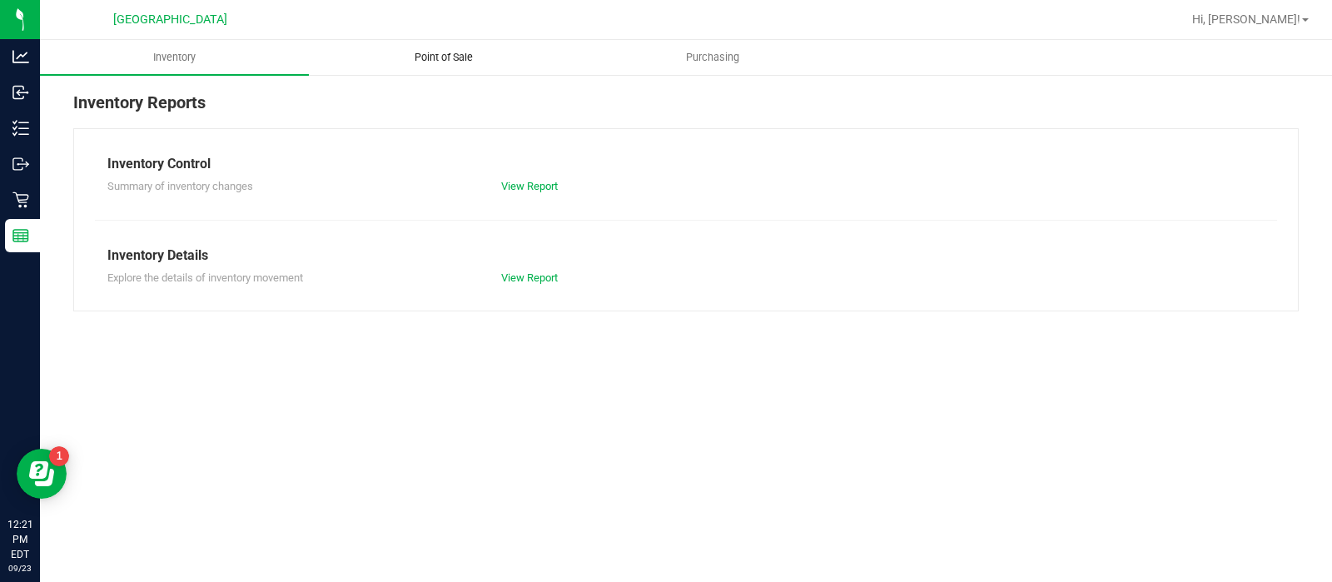
click at [420, 56] on span "Point of Sale" at bounding box center [443, 57] width 103 height 15
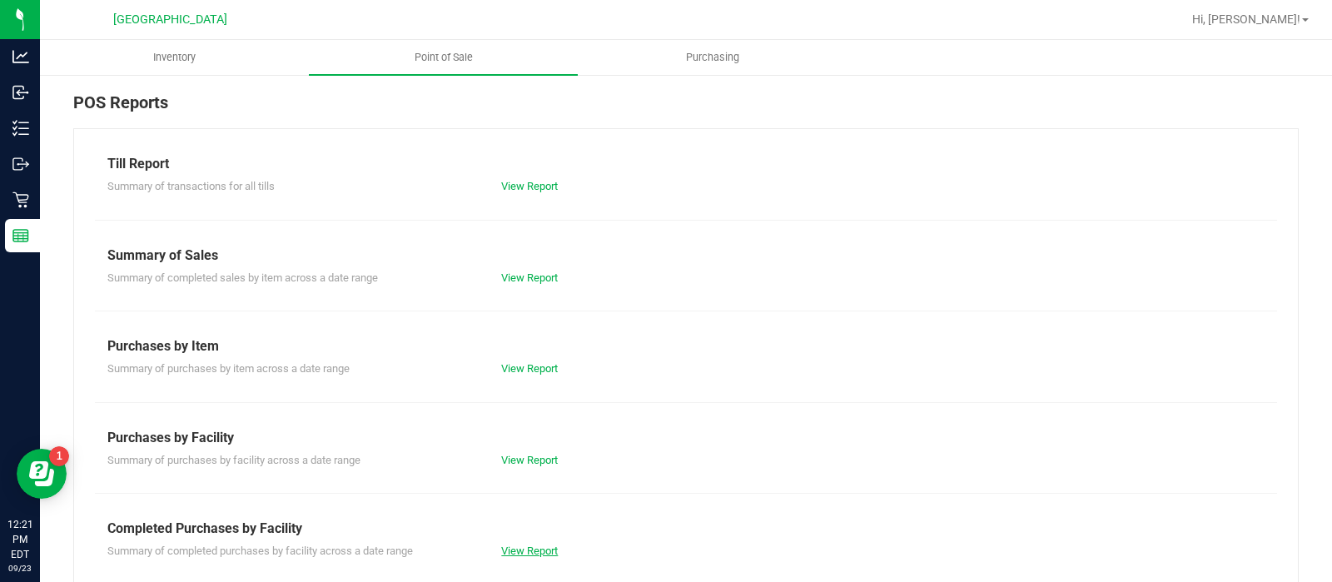
click at [501, 547] on link "View Report" at bounding box center [529, 550] width 57 height 12
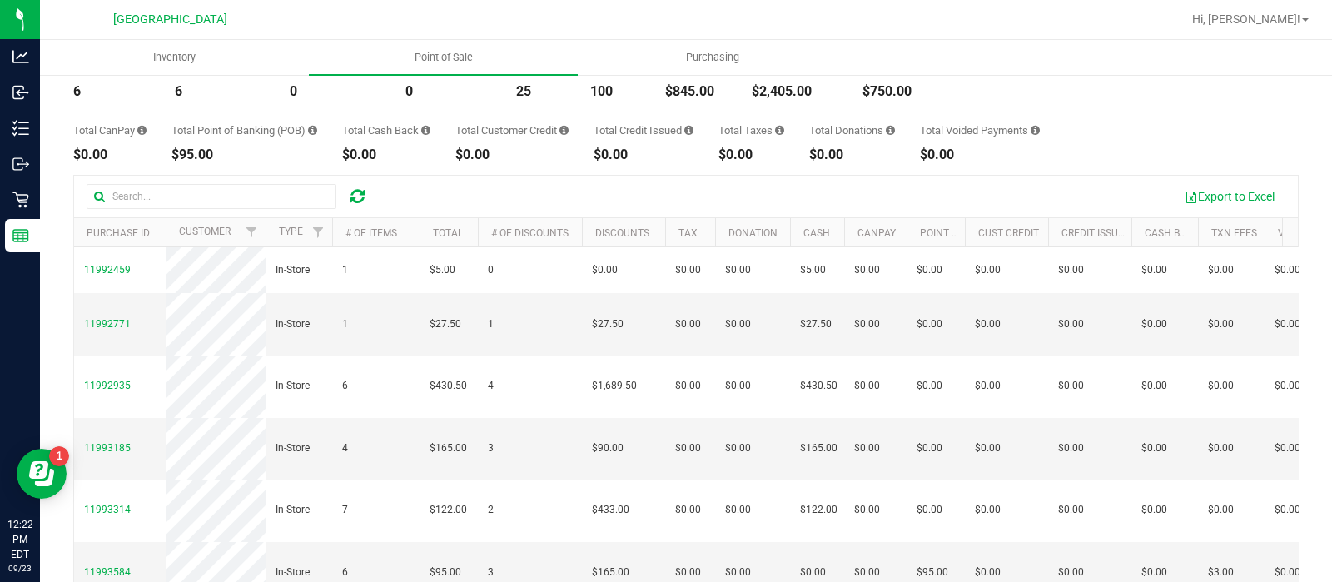
click at [1289, 264] on div "Back Completed Purchases by Facility Report 2025-09-23 Sep 23, 2025 - Sep 23, 2…" at bounding box center [686, 320] width 1292 height 701
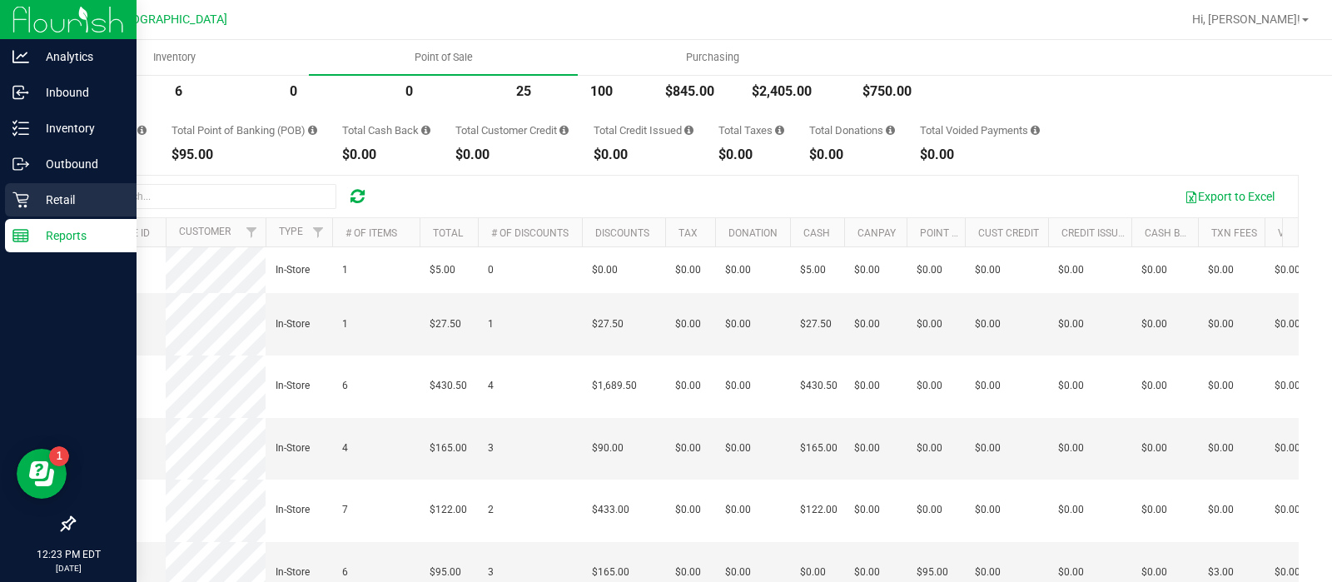
click at [25, 206] on icon at bounding box center [20, 200] width 16 height 16
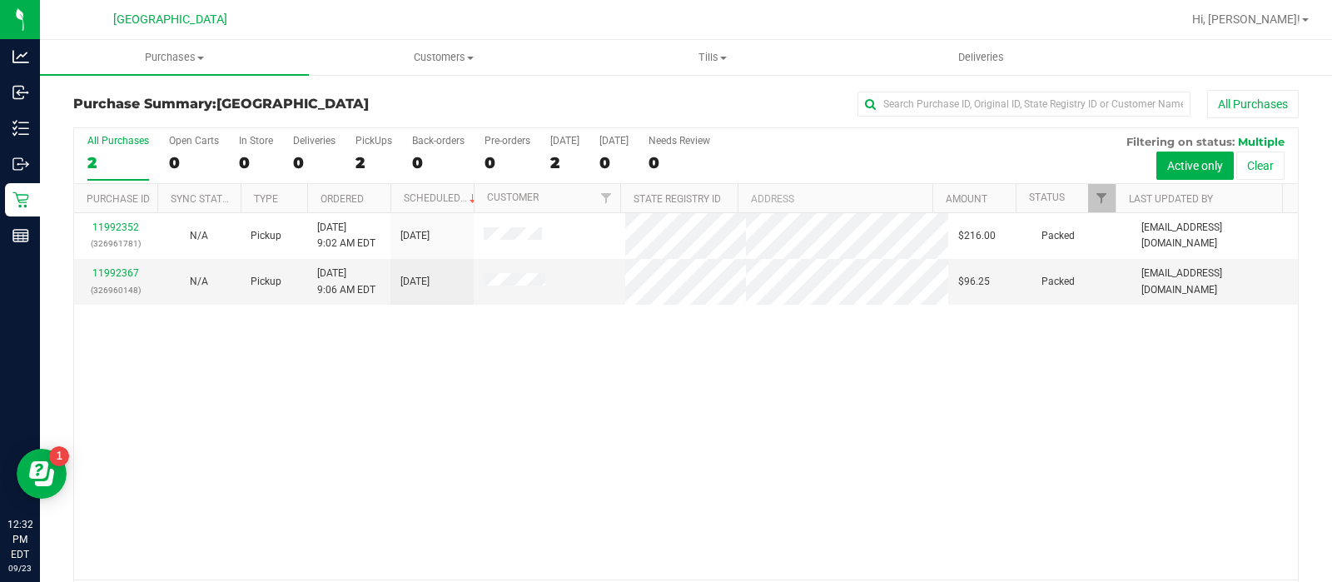
click at [720, 329] on div "11992352 (326961781) N/A Pickup 9/23/2025 9:02 AM EDT 9/23/2025 $216.00 Packed …" at bounding box center [686, 396] width 1224 height 366
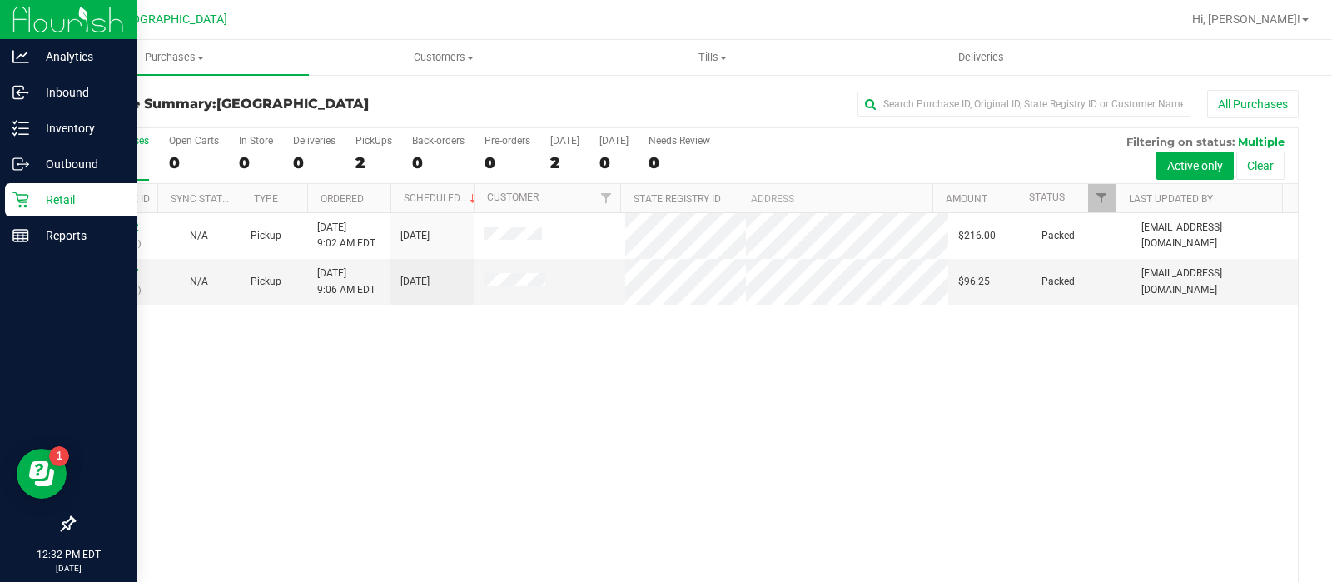
click at [23, 189] on div "Retail" at bounding box center [71, 199] width 132 height 33
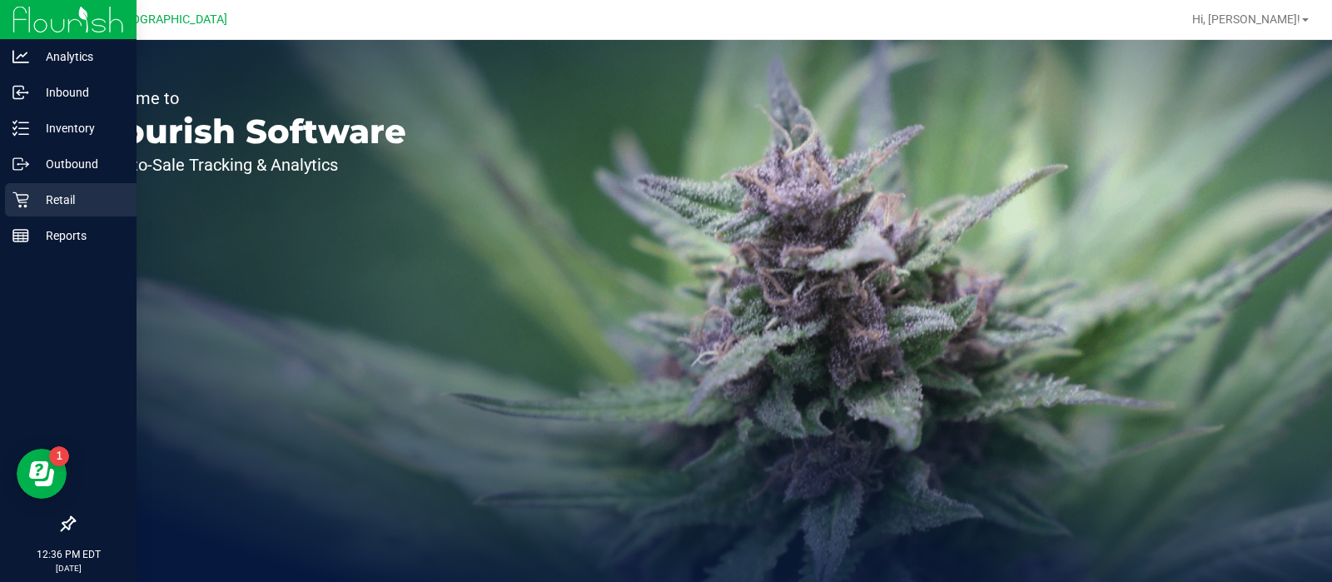
click at [39, 192] on p "Retail" at bounding box center [79, 200] width 100 height 20
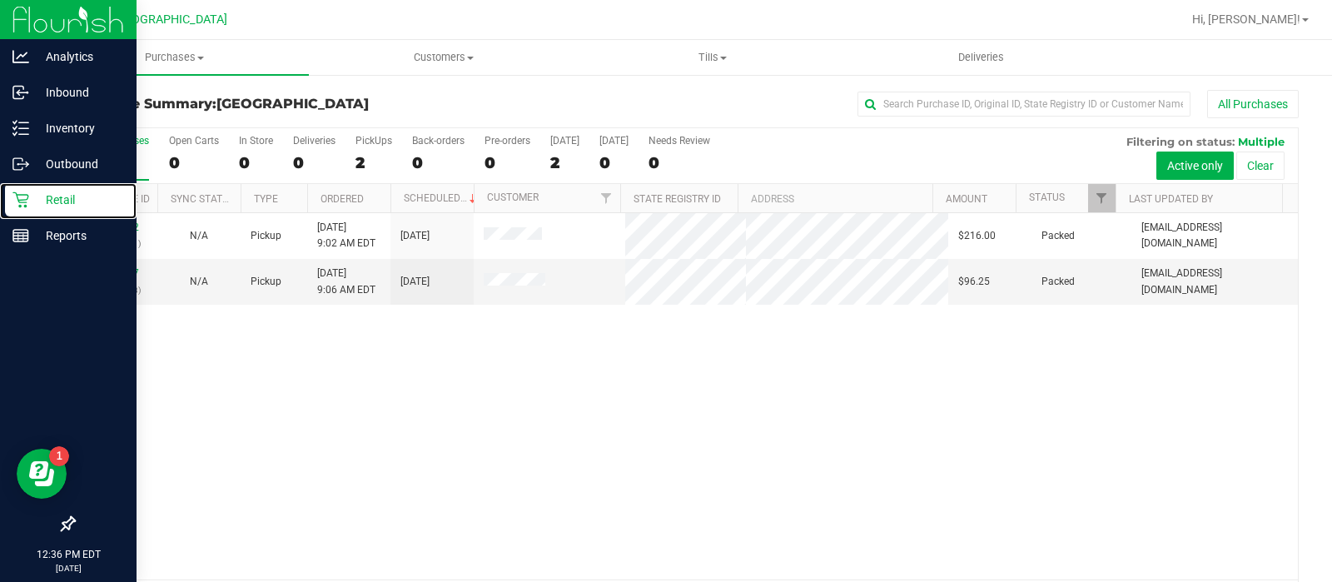
click at [39, 192] on p "Retail" at bounding box center [79, 200] width 100 height 20
